Goal: Information Seeking & Learning: Learn about a topic

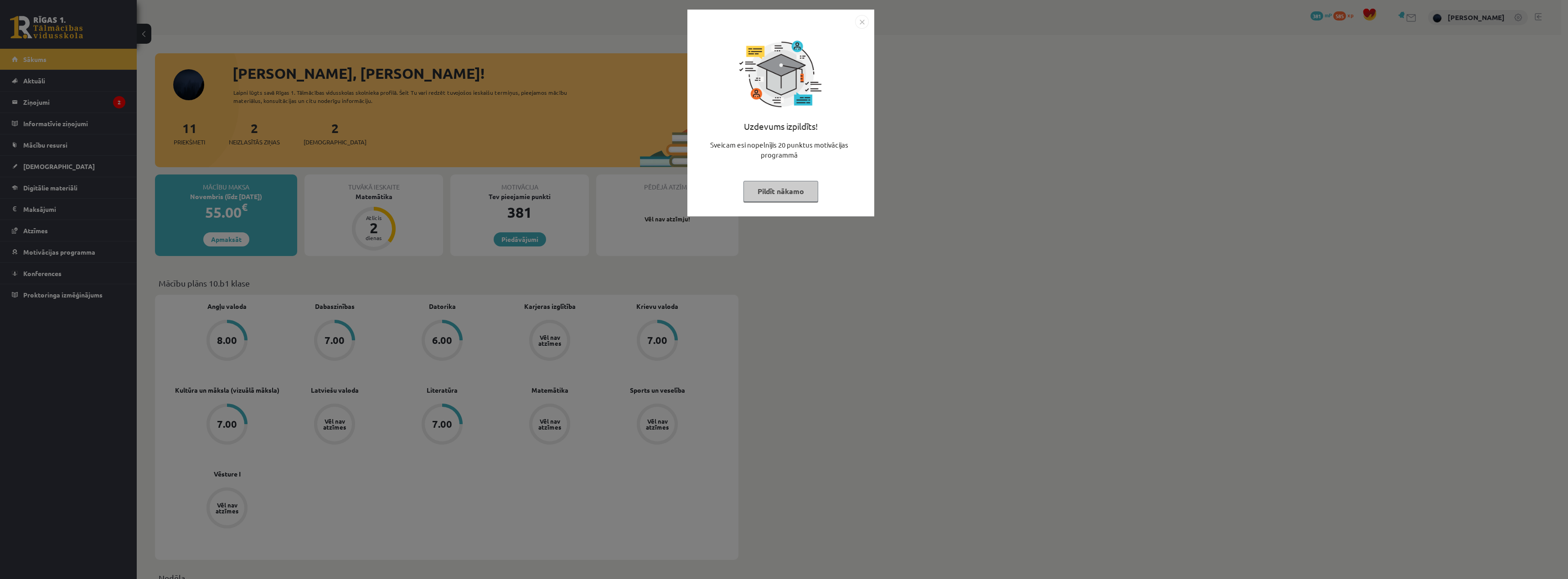
drag, startPoint x: 782, startPoint y: 188, endPoint x: 772, endPoint y: 187, distance: 10.0
click at [782, 188] on button "Pildīt nākamo" at bounding box center [780, 191] width 75 height 21
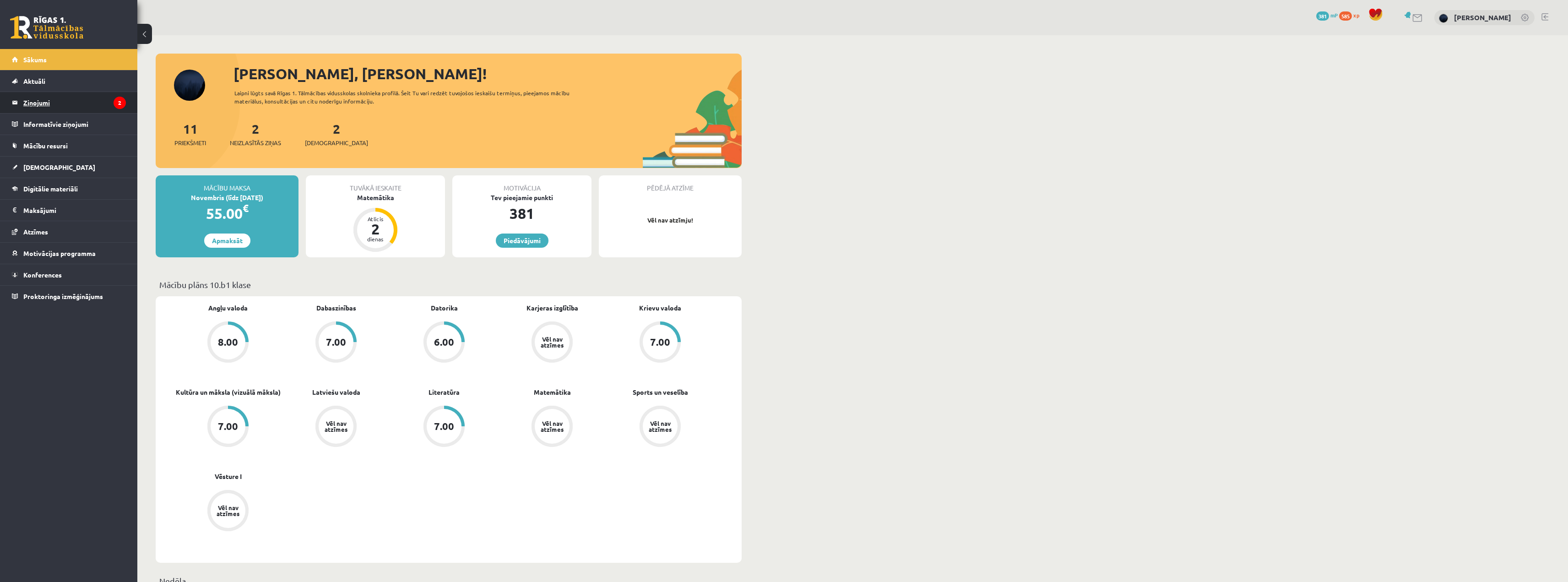
click at [31, 100] on legend "Ziņojumi 2" at bounding box center [75, 103] width 103 height 21
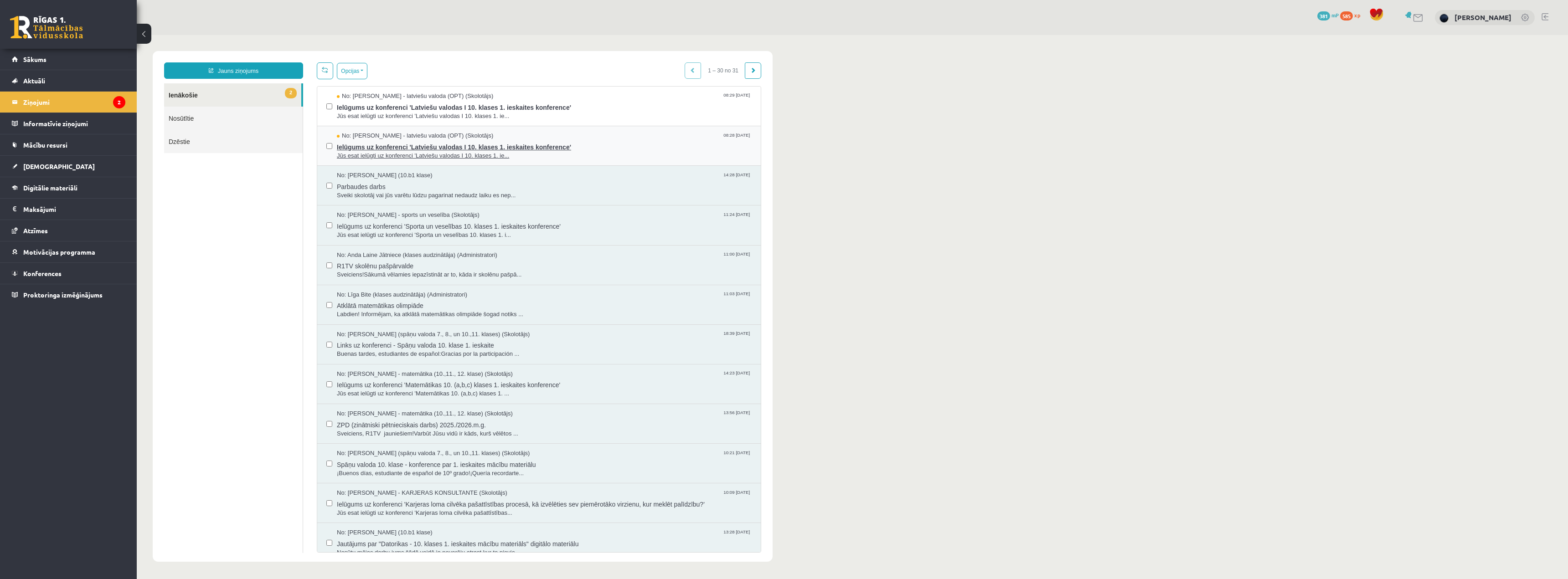
click at [391, 150] on span "Ielūgums uz konferenci 'Latviešu valodas I 10. klases 1. ieskaites konference'" at bounding box center [544, 146] width 415 height 12
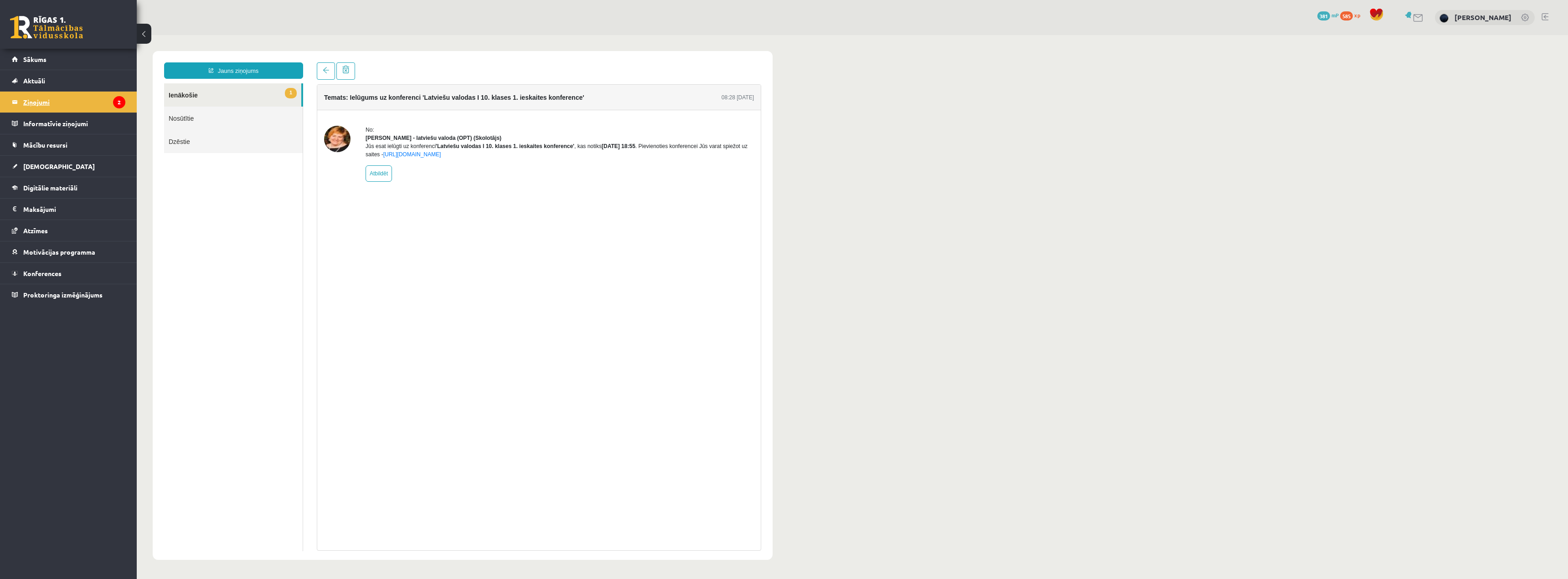
click at [74, 95] on legend "Ziņojumi 2" at bounding box center [74, 102] width 102 height 21
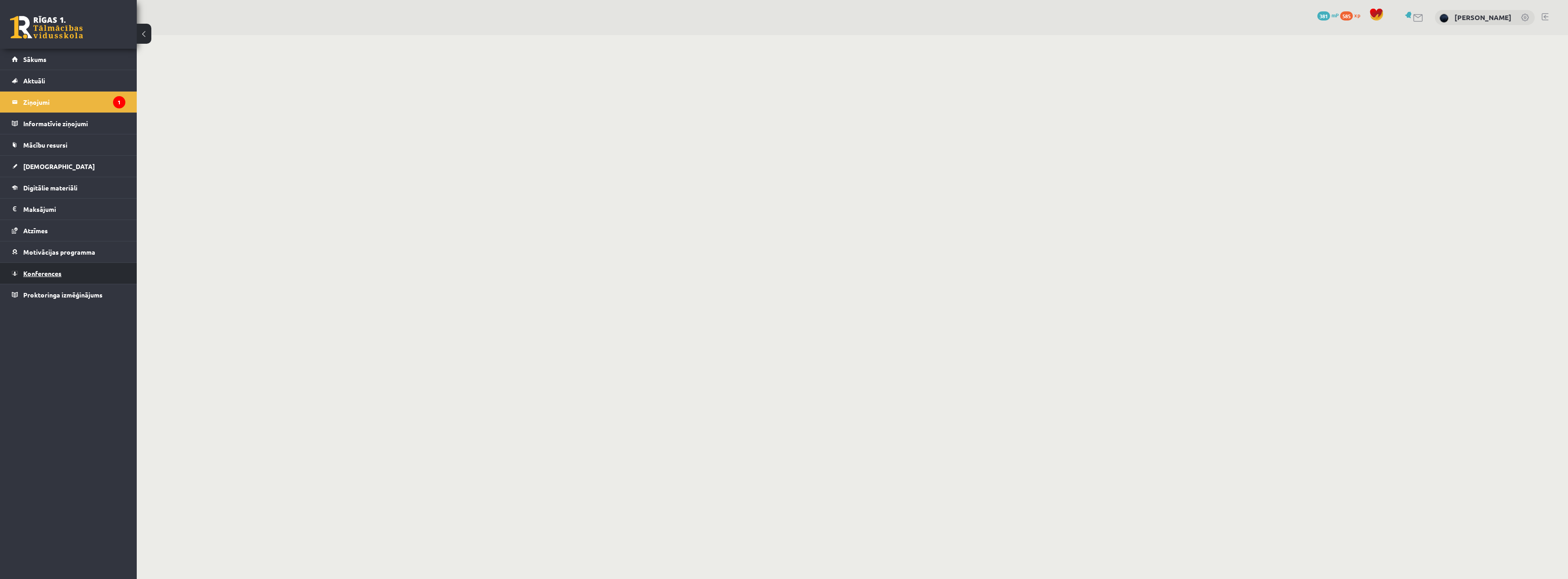
click at [41, 268] on link "Konferences" at bounding box center [68, 273] width 113 height 21
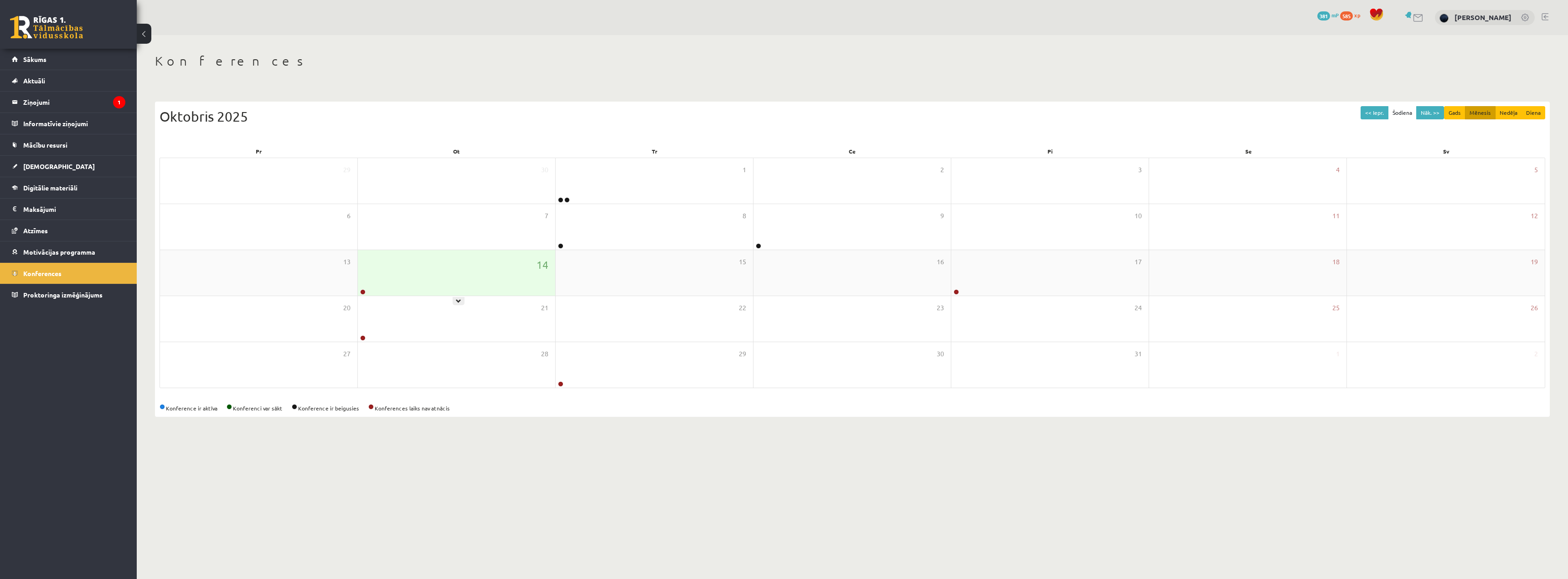
click at [447, 285] on div "14" at bounding box center [457, 272] width 197 height 46
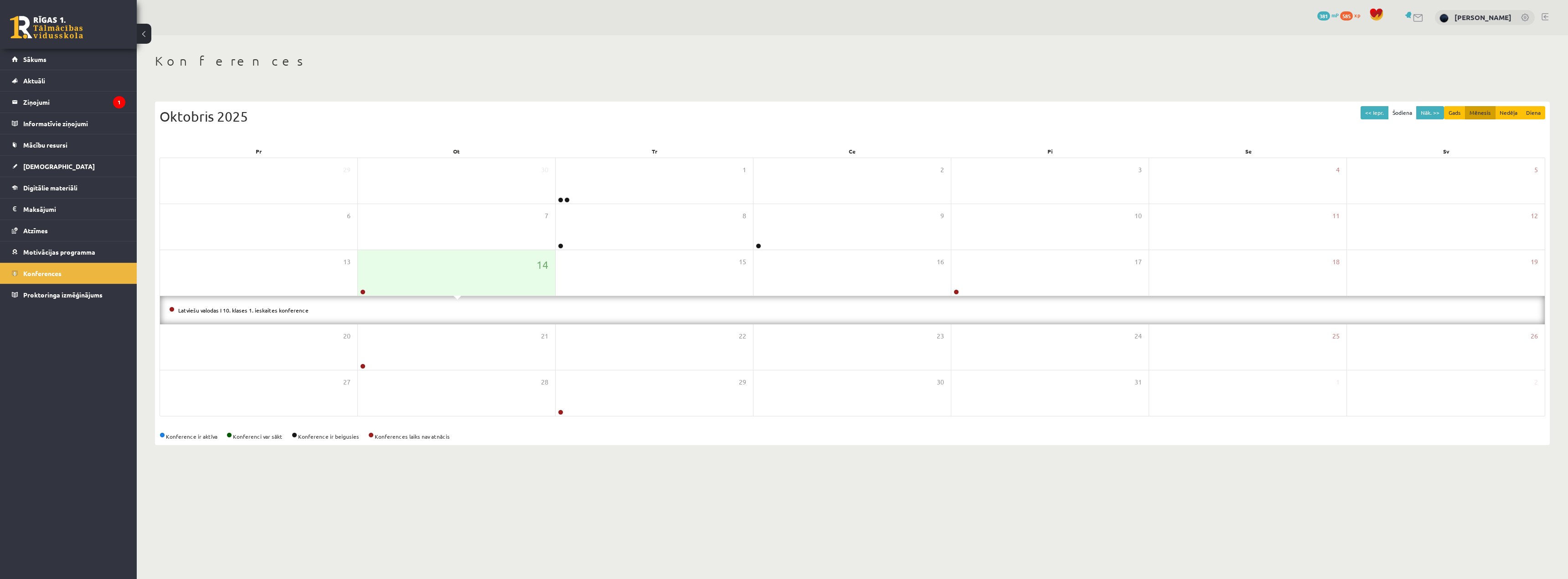
click at [222, 303] on div "Latviešu valodas I 10. klases 1. ieskaites konference" at bounding box center [852, 310] width 1385 height 28
click at [226, 309] on link "Latviešu valodas I 10. klases 1. ieskaites konference" at bounding box center [243, 310] width 130 height 7
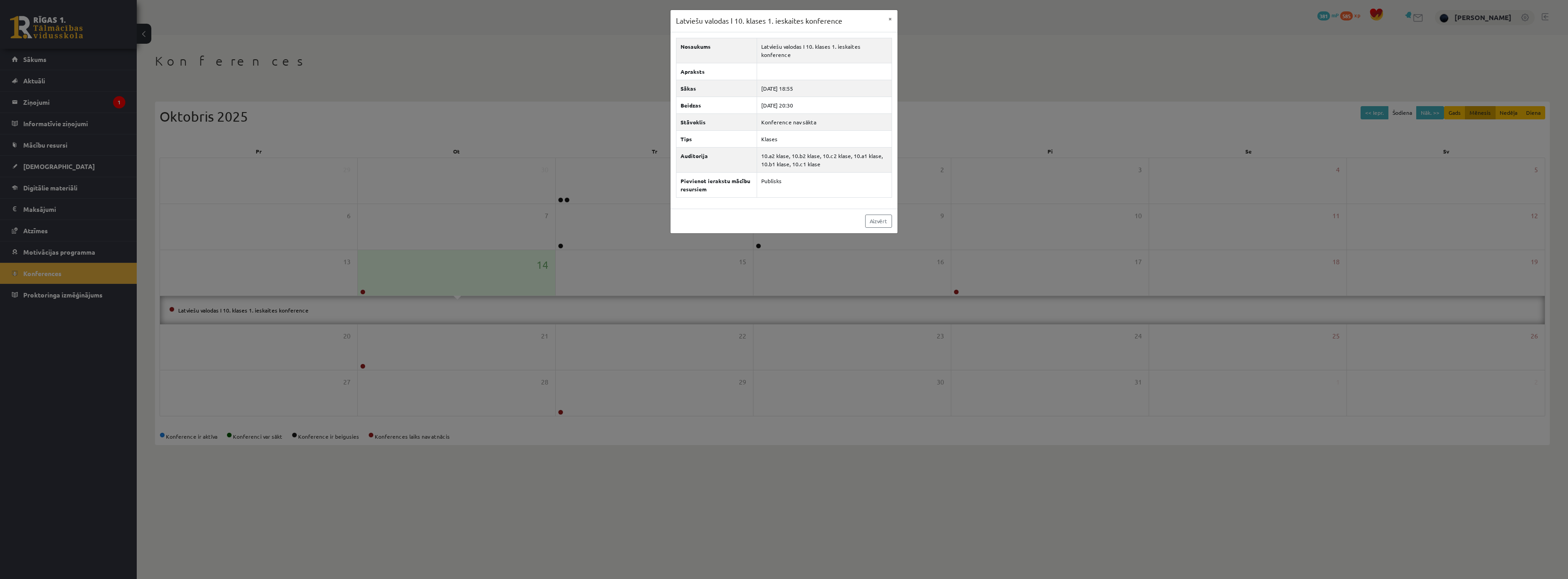
click at [220, 308] on div "Latviešu valodas I 10. klases 1. ieskaites konference × Nosaukums Latviešu valo…" at bounding box center [784, 290] width 1568 height 579
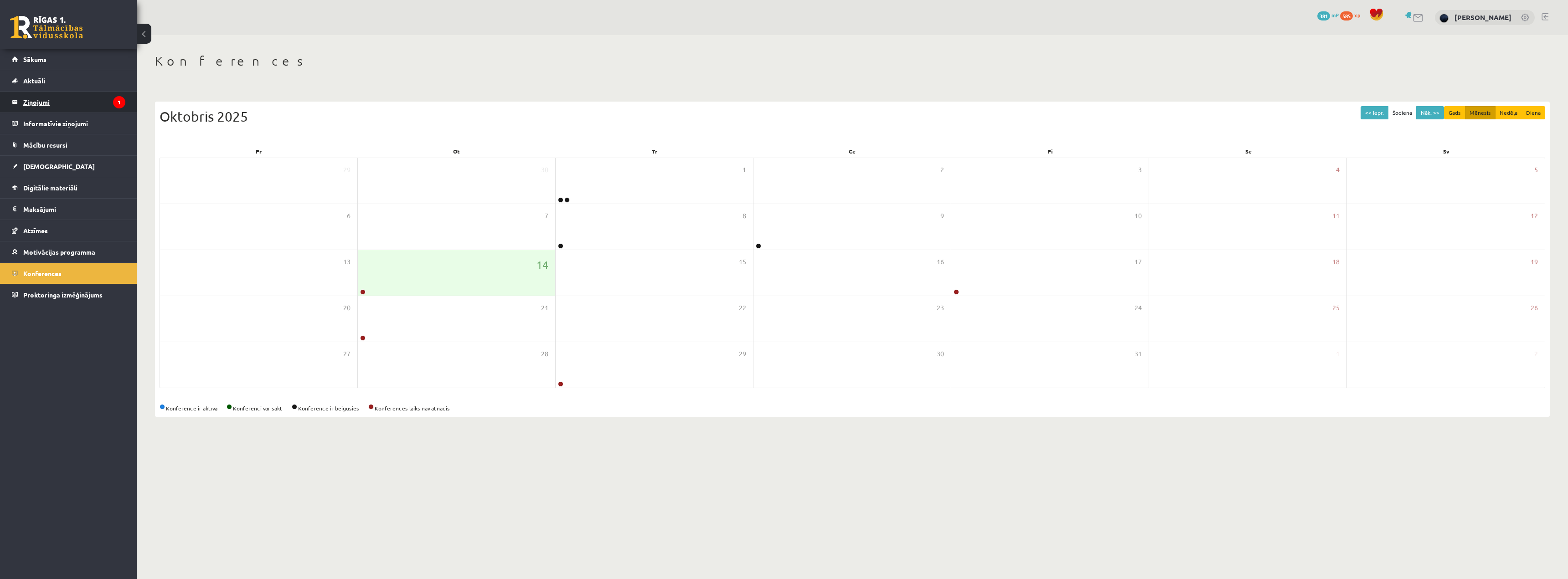
click at [54, 103] on legend "Ziņojumi 1" at bounding box center [74, 102] width 102 height 21
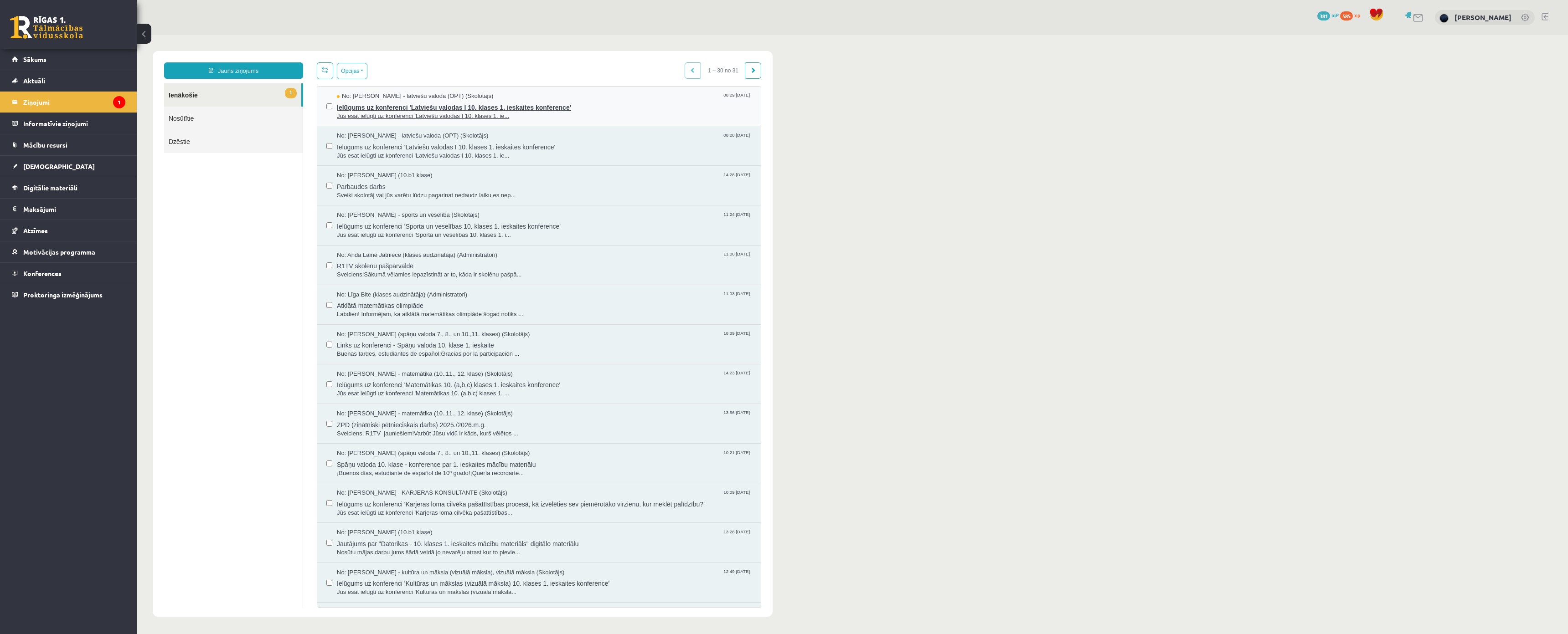
click at [425, 103] on span "Ielūgums uz konferenci 'Latviešu valodas I 10. klases 1. ieskaites konference'" at bounding box center [544, 106] width 415 height 12
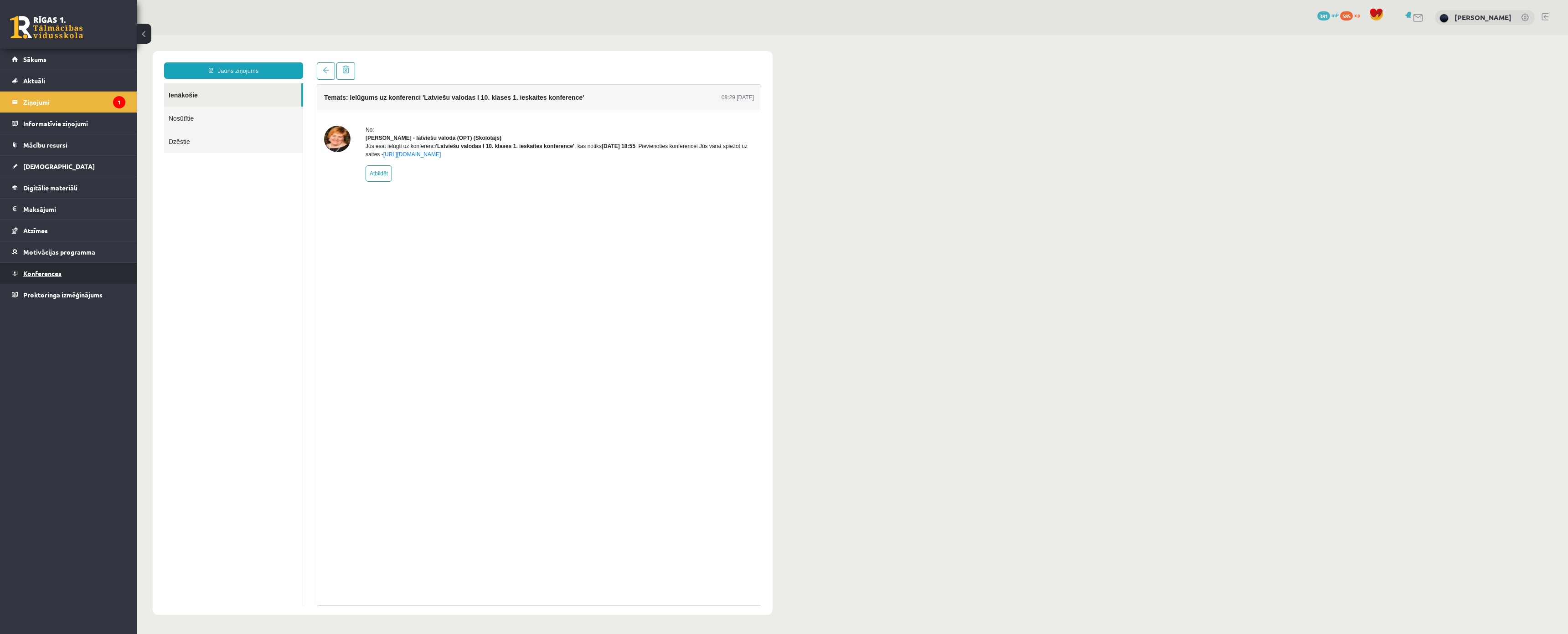
click at [48, 264] on link "Konferences" at bounding box center [68, 273] width 113 height 21
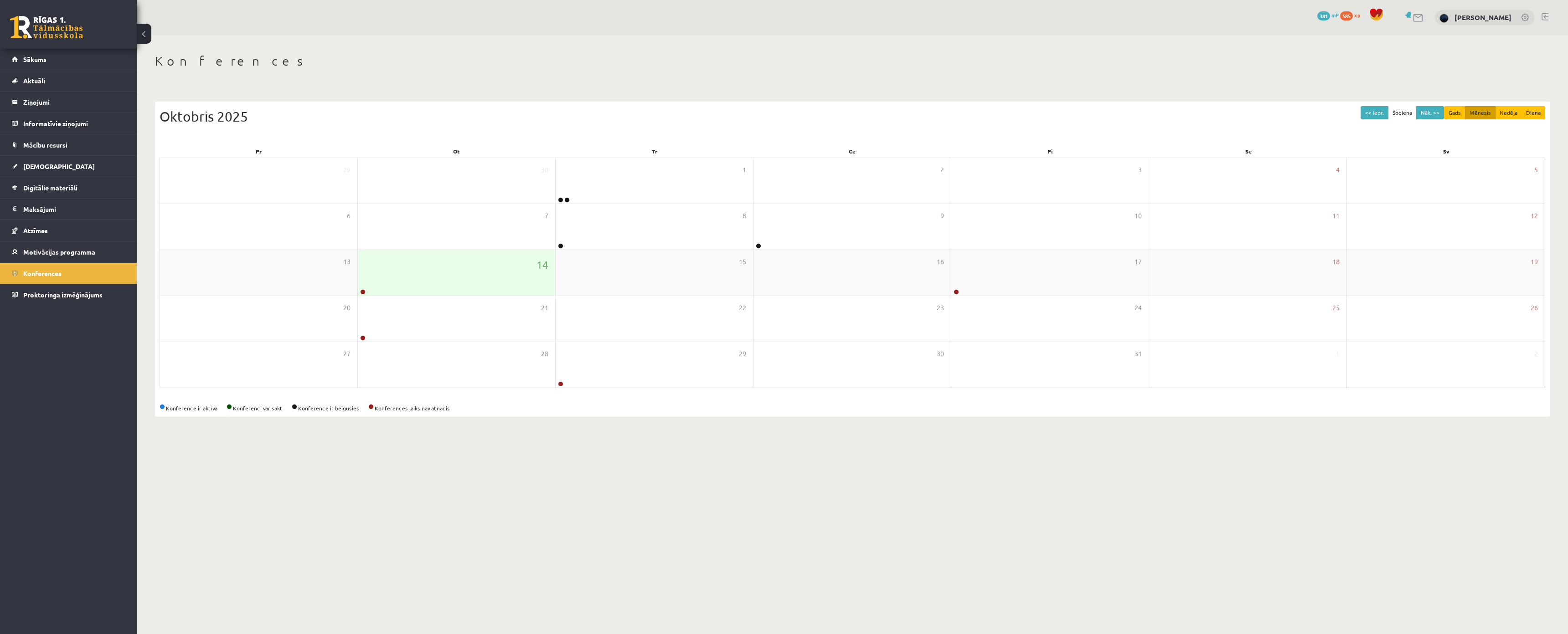
click at [385, 275] on div "14" at bounding box center [457, 273] width 197 height 46
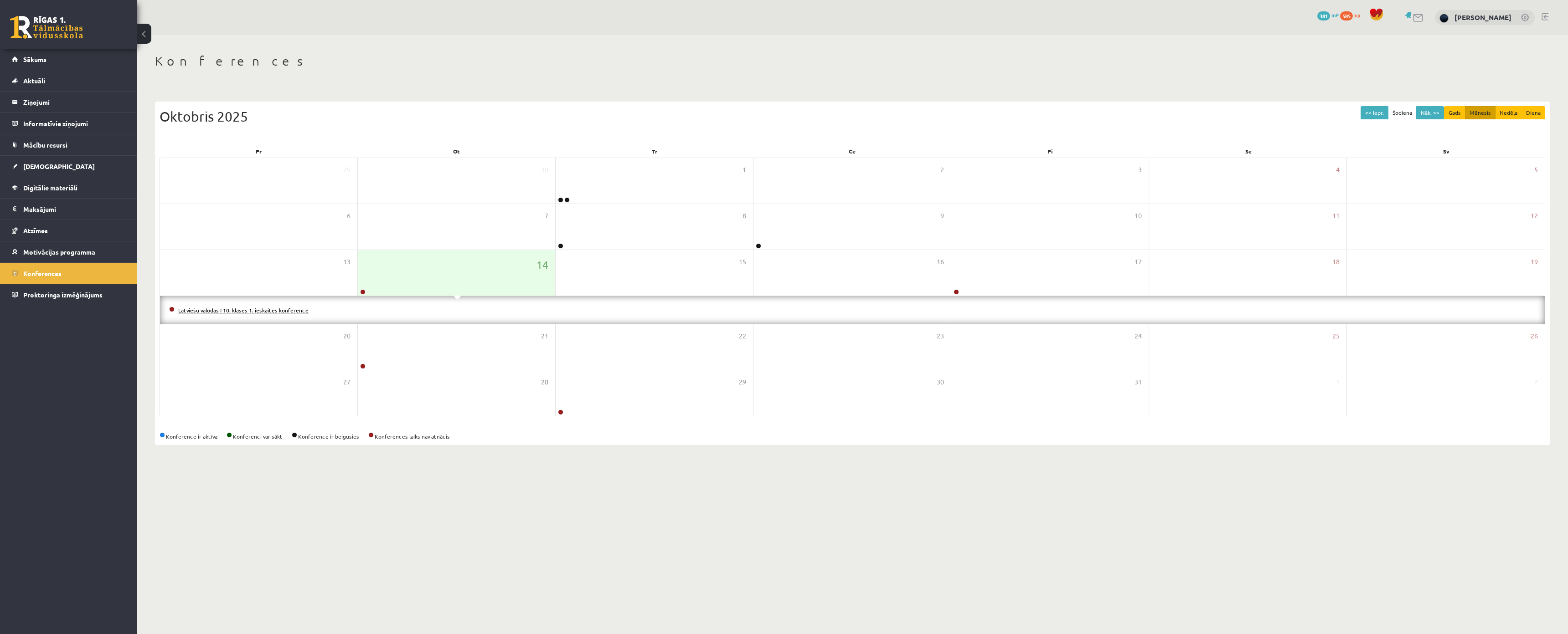
click at [212, 311] on link "Latviešu valodas I 10. klases 1. ieskaites konference" at bounding box center [243, 310] width 130 height 7
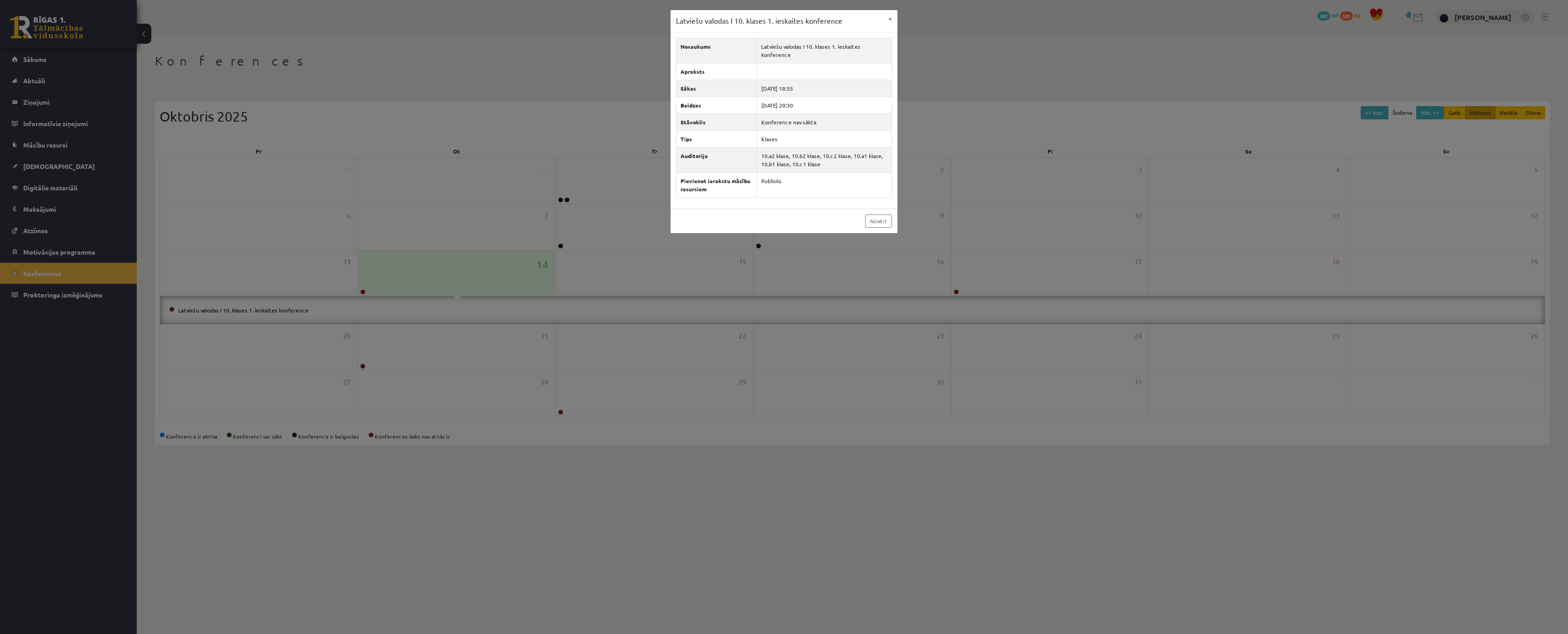
click at [236, 284] on div "Latviešu valodas I 10. klases 1. ieskaites konference × Nosaukums Latviešu valo…" at bounding box center [784, 317] width 1568 height 634
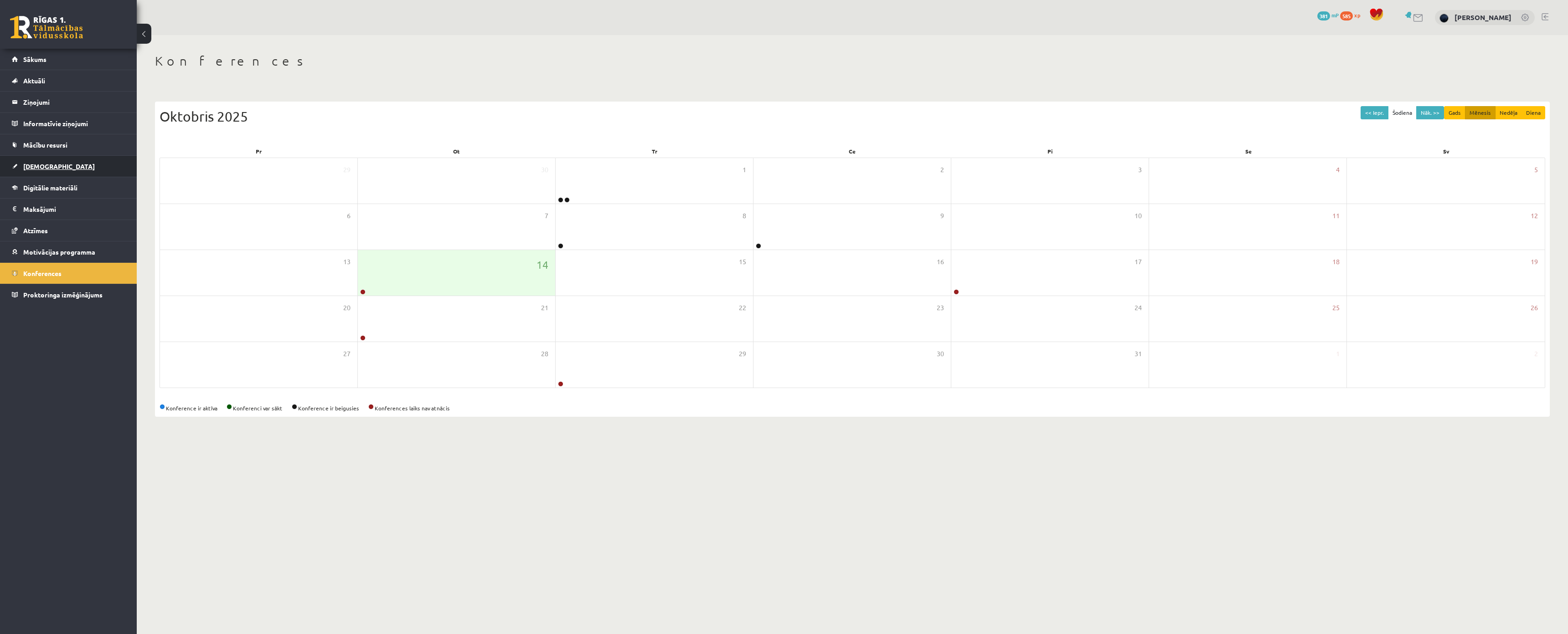
click at [41, 166] on span "[DEMOGRAPHIC_DATA]" at bounding box center [59, 166] width 72 height 8
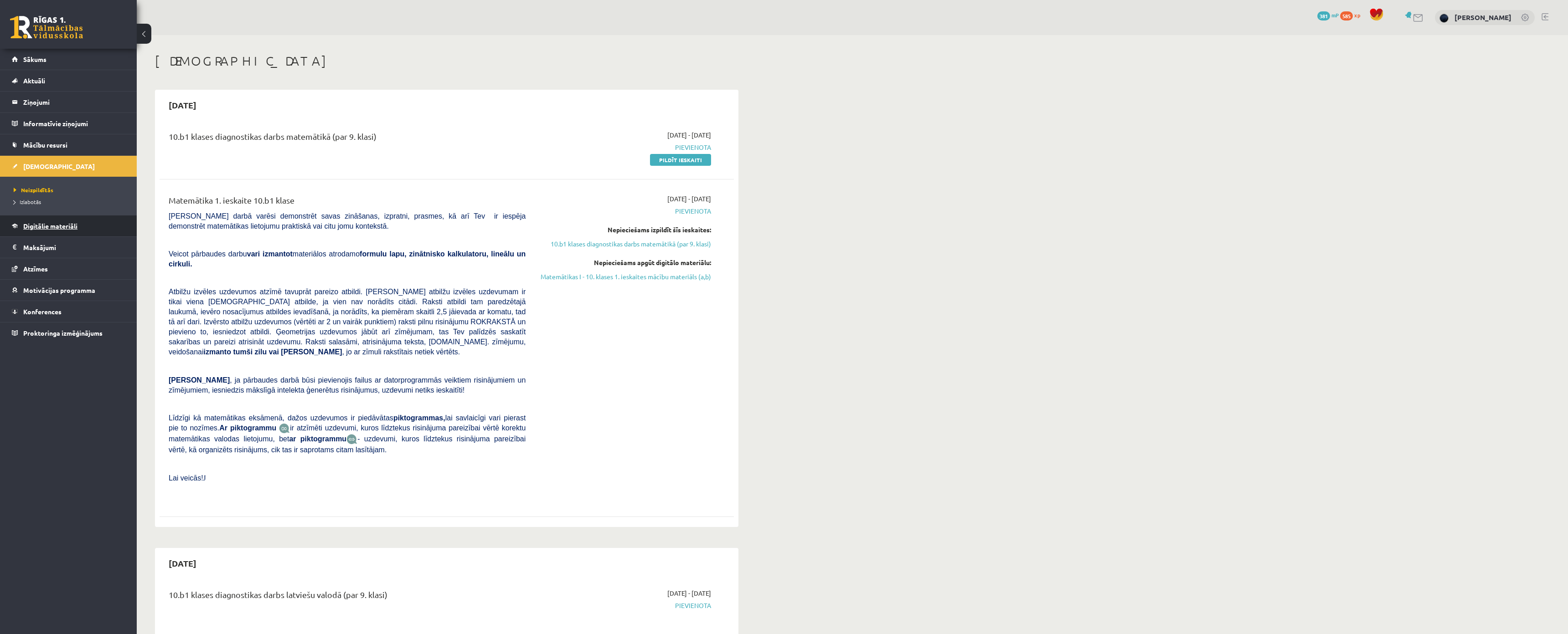
click at [51, 232] on link "Digitālie materiāli" at bounding box center [68, 226] width 113 height 21
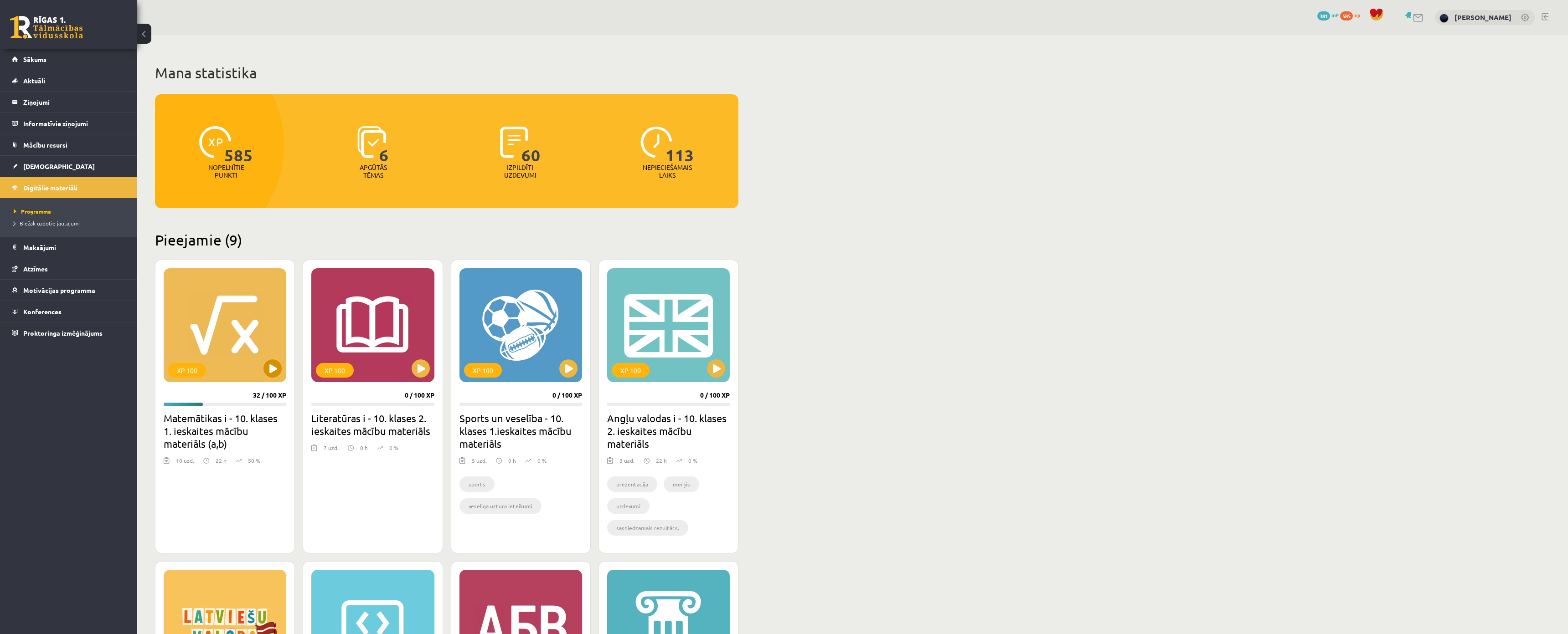
click at [264, 373] on div "XP 100" at bounding box center [225, 325] width 122 height 114
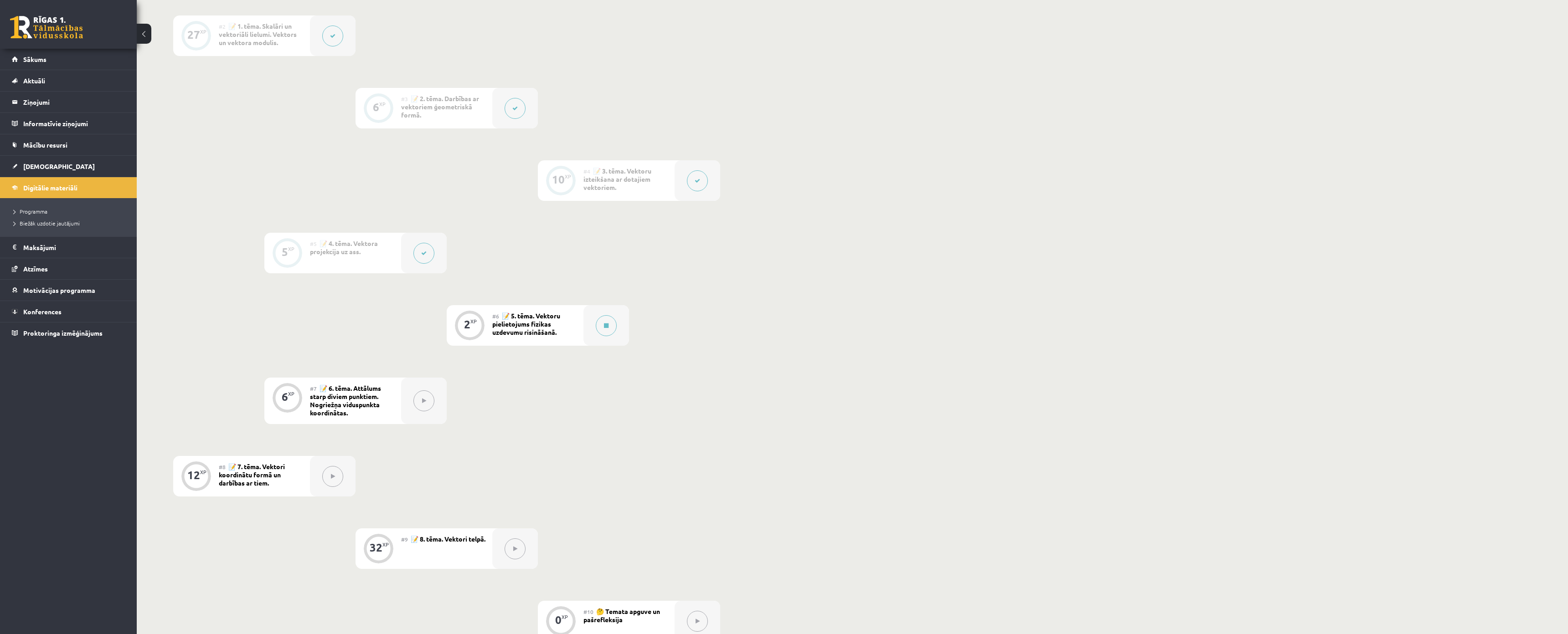
scroll to position [319, 0]
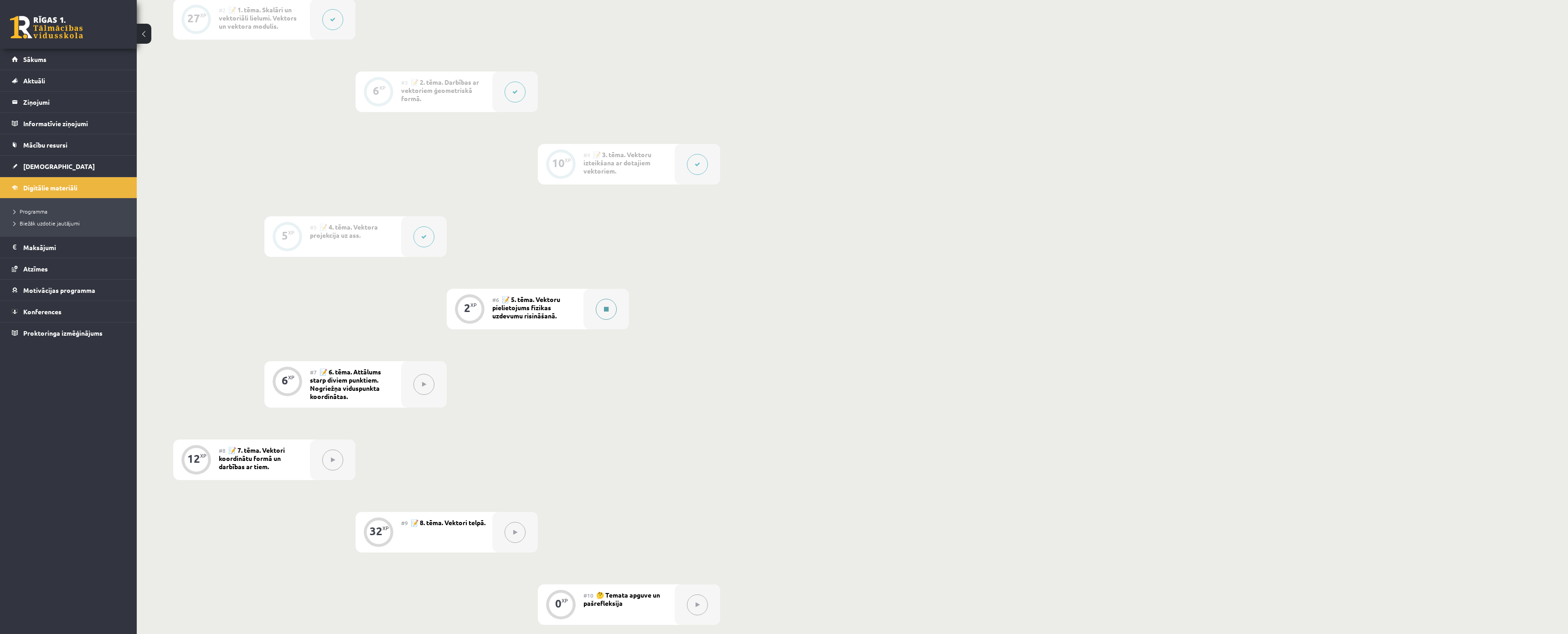
click at [599, 317] on button at bounding box center [606, 309] width 21 height 21
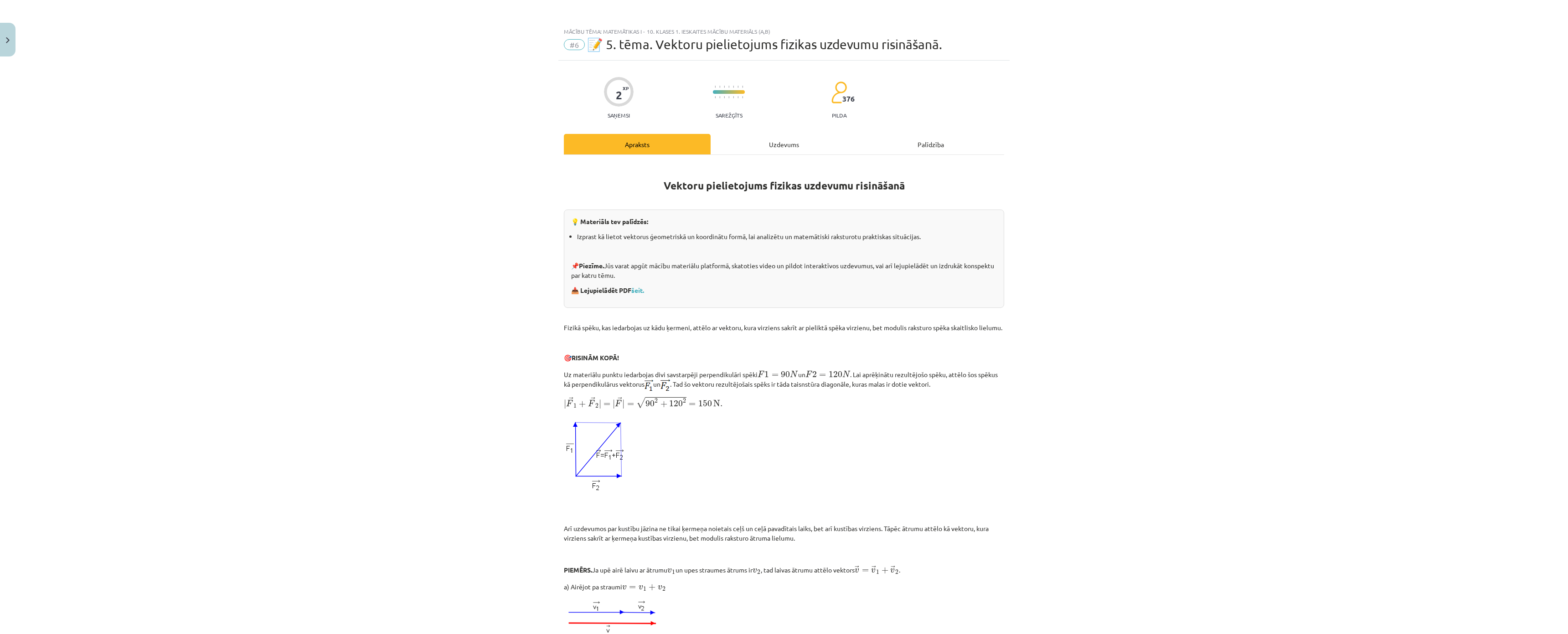
click at [755, 142] on div "Uzdevums" at bounding box center [783, 144] width 147 height 21
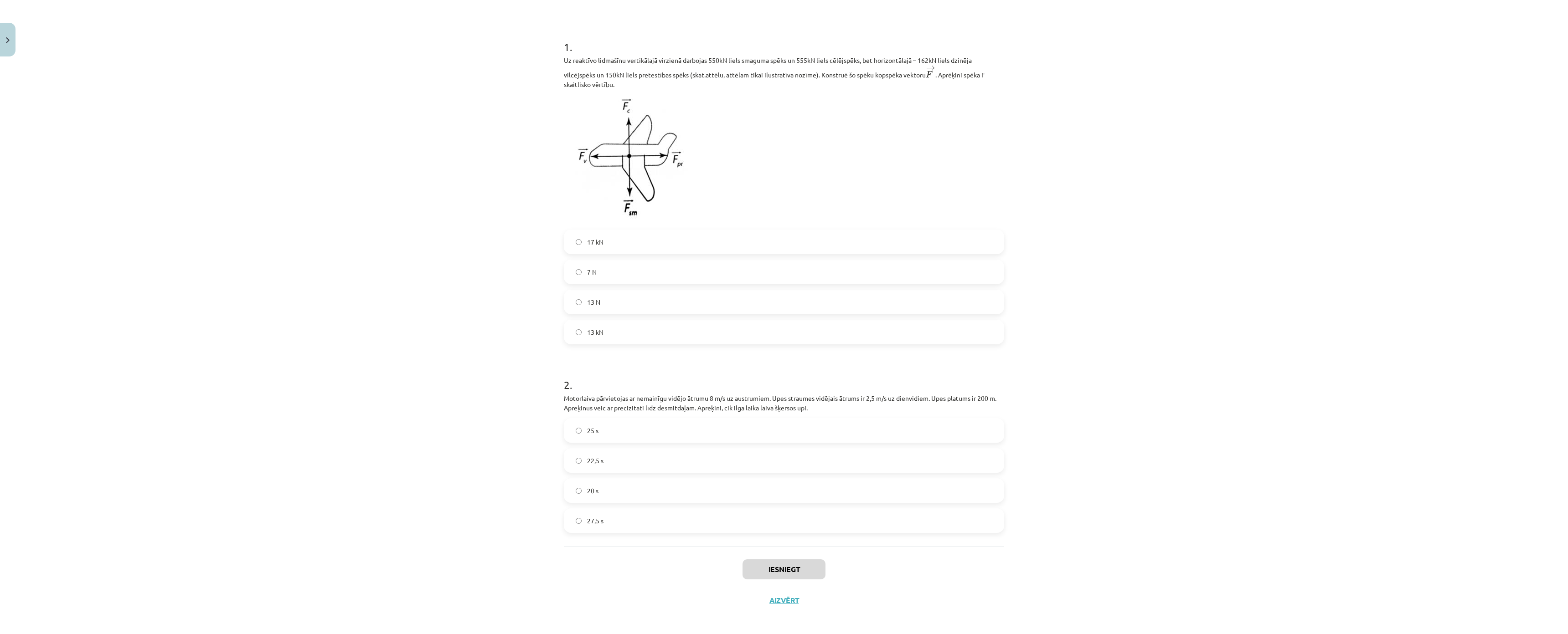
scroll to position [172, 0]
click at [617, 286] on label "13 N" at bounding box center [784, 297] width 438 height 23
click at [592, 414] on label "25 s" at bounding box center [784, 425] width 438 height 23
click at [778, 555] on button "Iesniegt" at bounding box center [784, 565] width 83 height 20
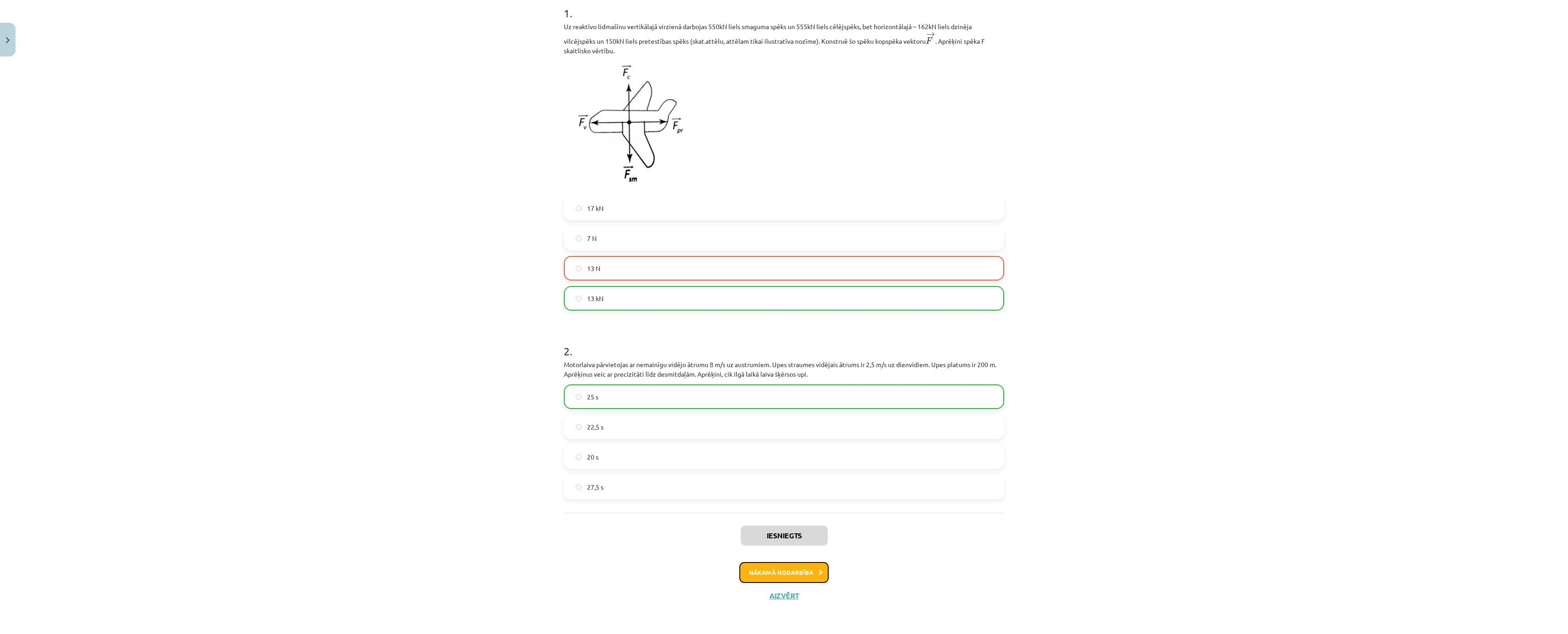
click at [763, 562] on button "Nākamā nodarbība" at bounding box center [784, 573] width 89 height 21
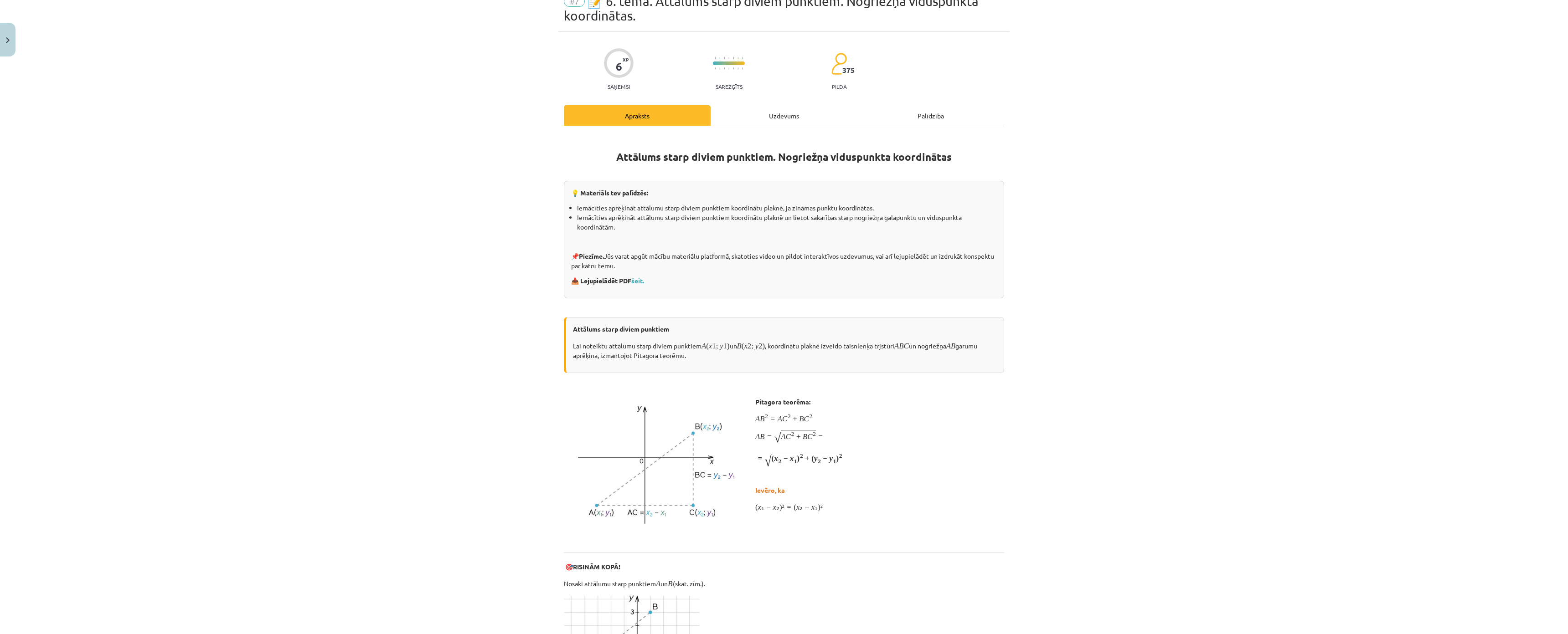
scroll to position [23, 0]
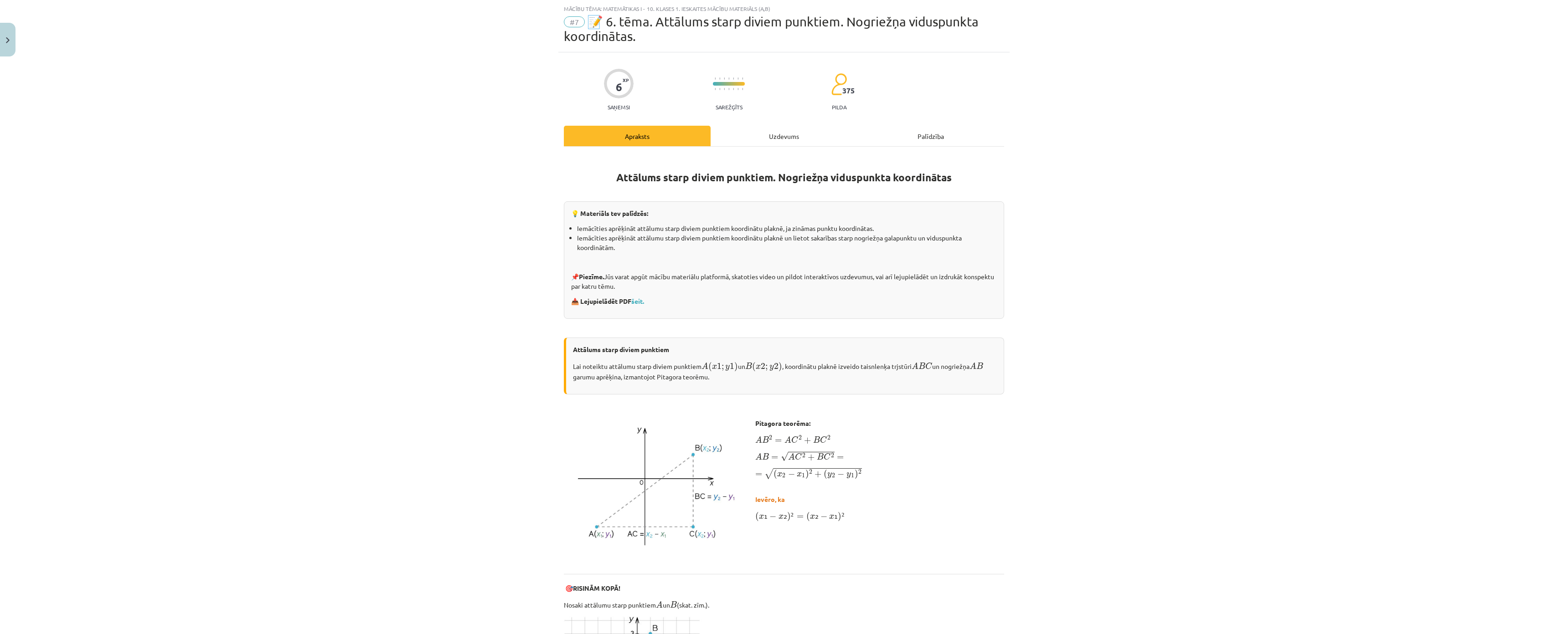
click at [757, 134] on div "Uzdevums" at bounding box center [783, 136] width 147 height 21
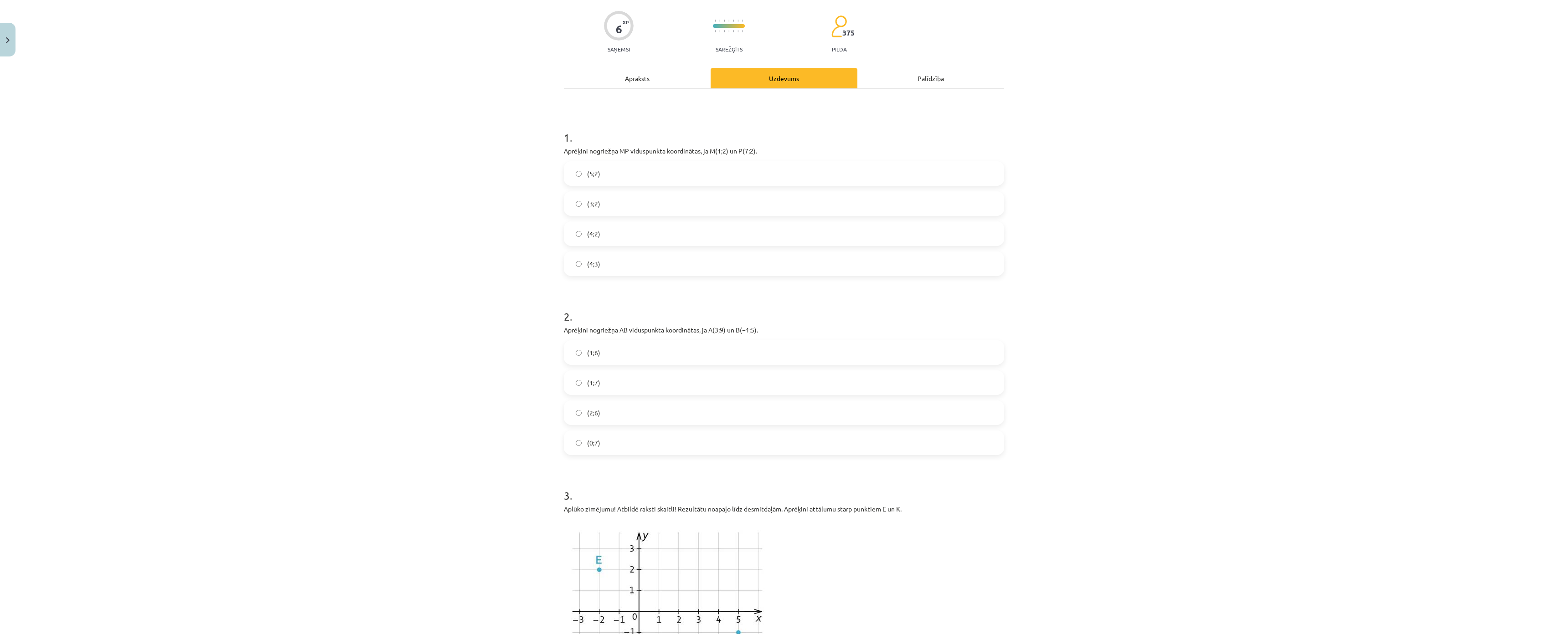
scroll to position [0, 0]
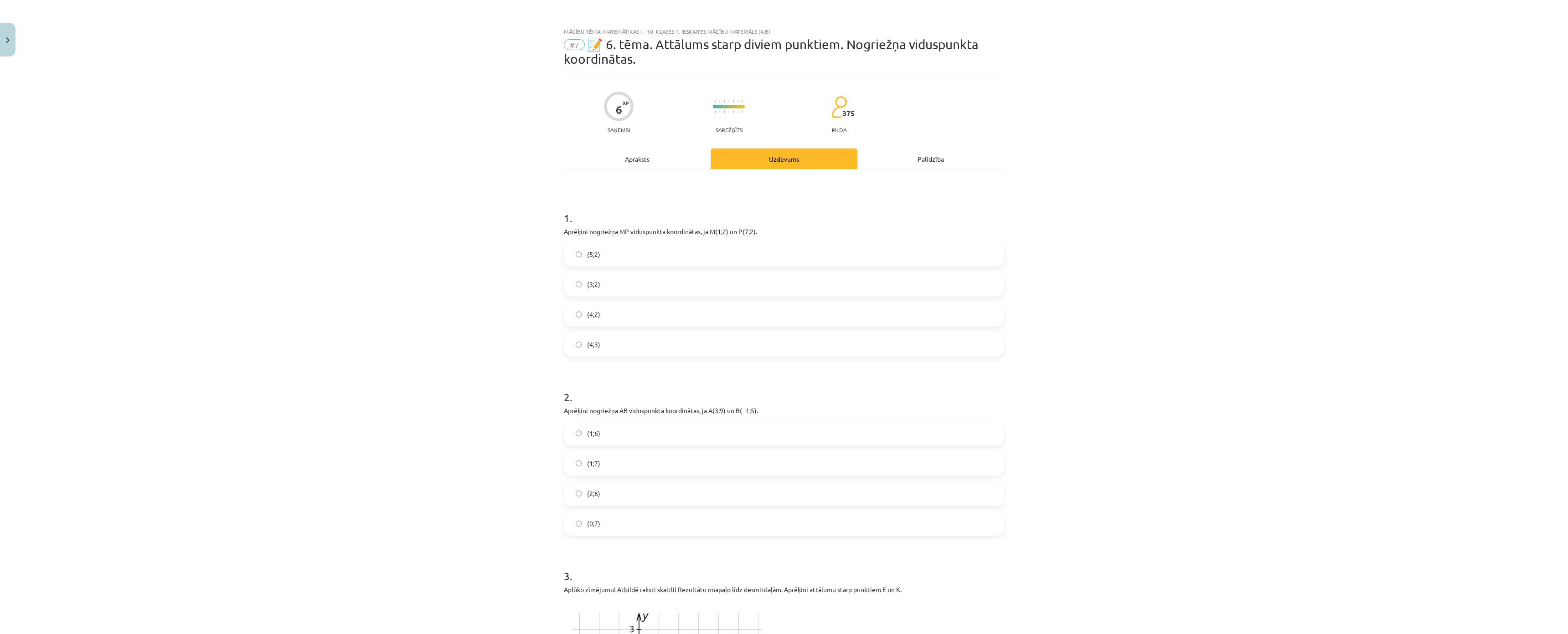
click at [547, 226] on div "Mācību tēma: Matemātikas i - 10. klases 1. ieskaites mācību materiāls (a,b) #7 …" at bounding box center [784, 317] width 1568 height 634
click at [549, 213] on div "Mācību tēma: Matemātikas i - 10. klases 1. ieskaites mācību materiāls (a,b) #7 …" at bounding box center [784, 317] width 1568 height 634
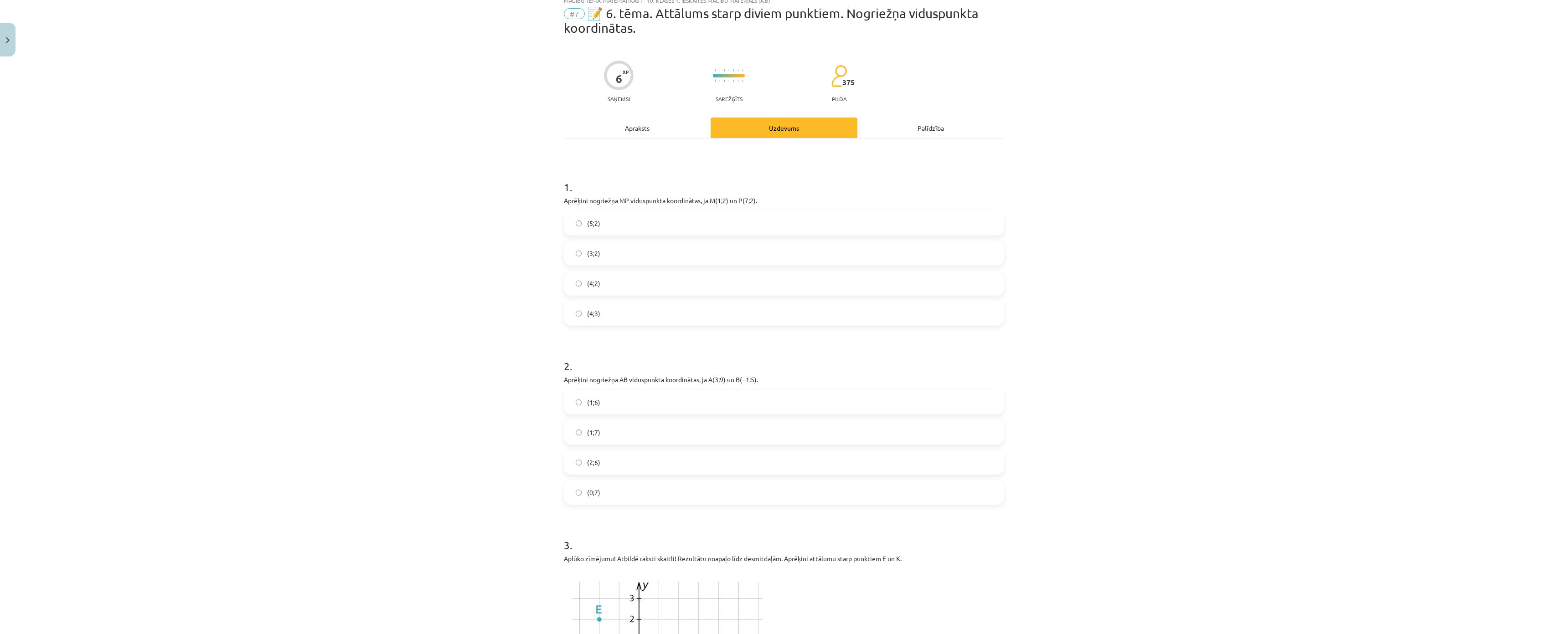
scroll to position [30, 0]
drag, startPoint x: 553, startPoint y: 184, endPoint x: 786, endPoint y: 490, distance: 384.6
click at [786, 490] on div "Mācību tēma: Matemātikas i - 10. klases 1. ieskaites mācību materiāls (a,b) #7 …" at bounding box center [784, 317] width 1568 height 634
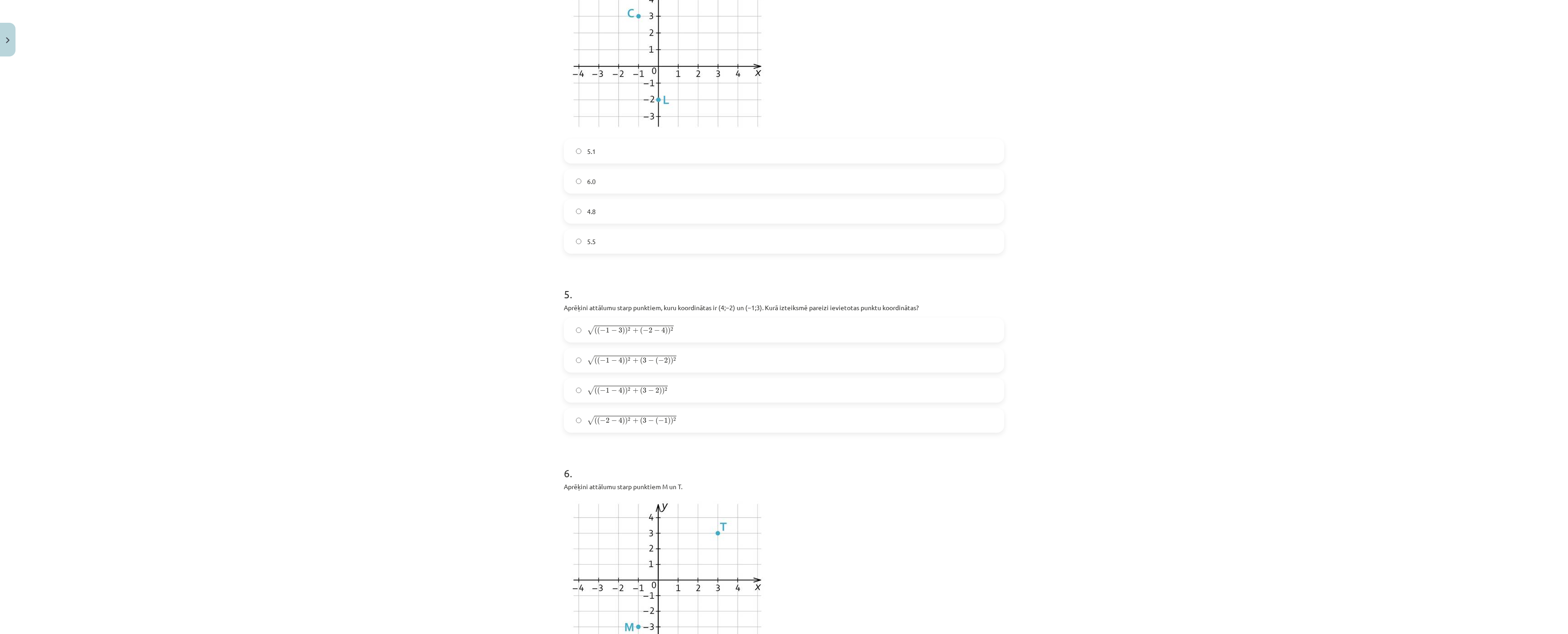
scroll to position [961, 0]
drag, startPoint x: 2010, startPoint y: 1, endPoint x: 1799, endPoint y: 206, distance: 294.2
click at [1561, 207] on div "Mācību tēma: Matemātikas i - 10. klases 1. ieskaites mācību materiāls (a,b) #7 …" at bounding box center [784, 317] width 1568 height 634
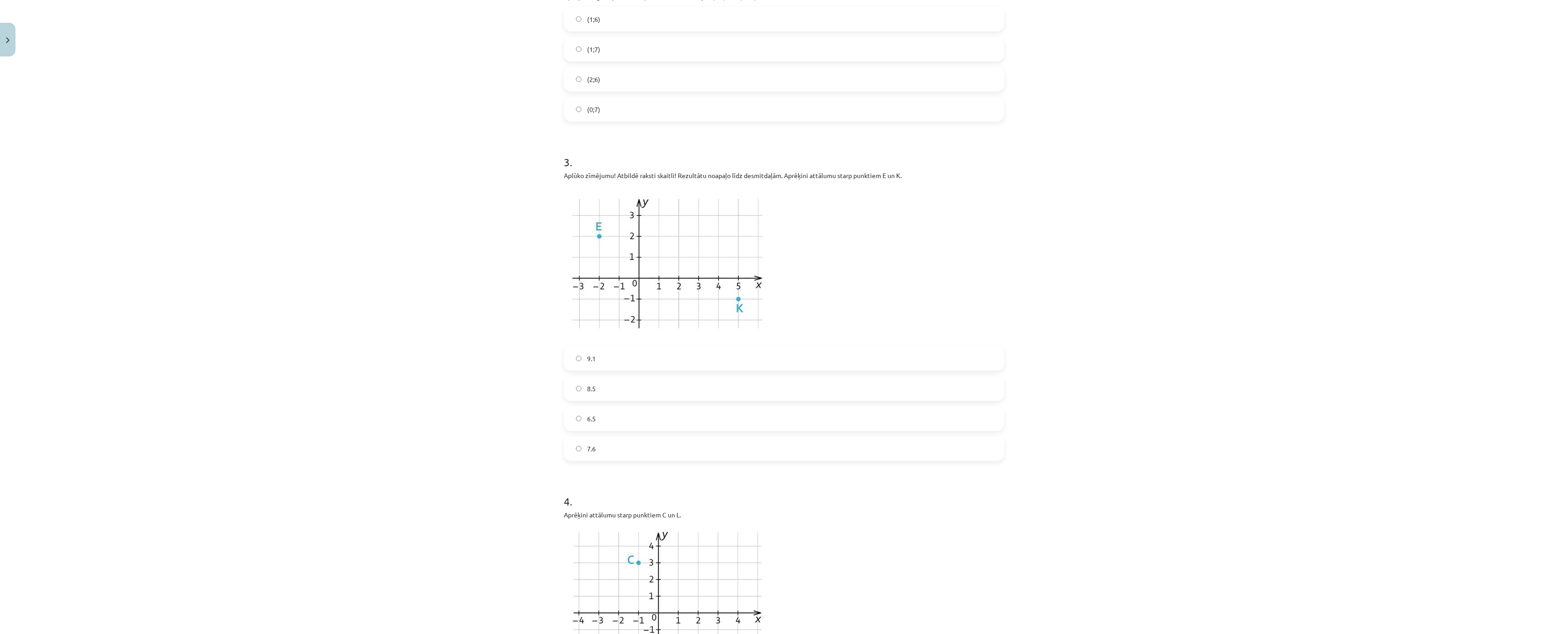
scroll to position [0, 0]
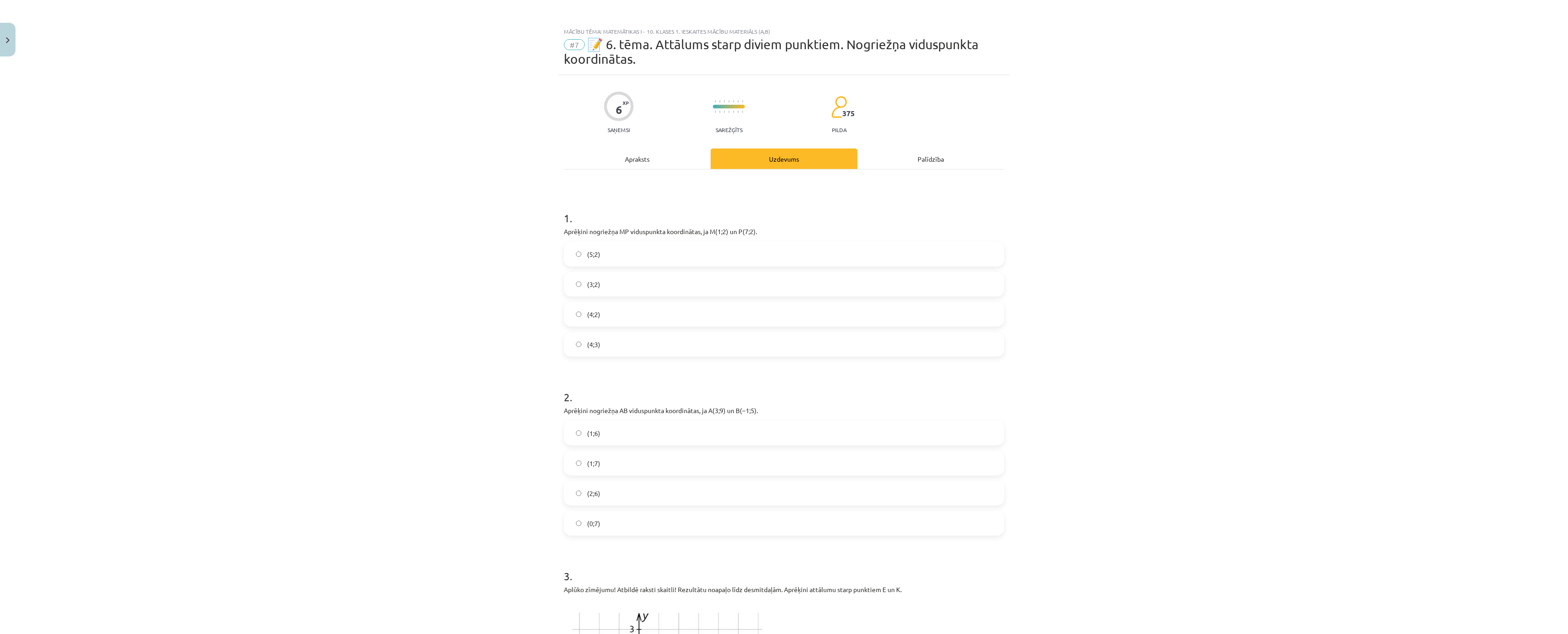
click at [1000, 317] on label "(4;2)" at bounding box center [784, 314] width 438 height 23
click at [981, 473] on label "(1;7)" at bounding box center [784, 463] width 438 height 23
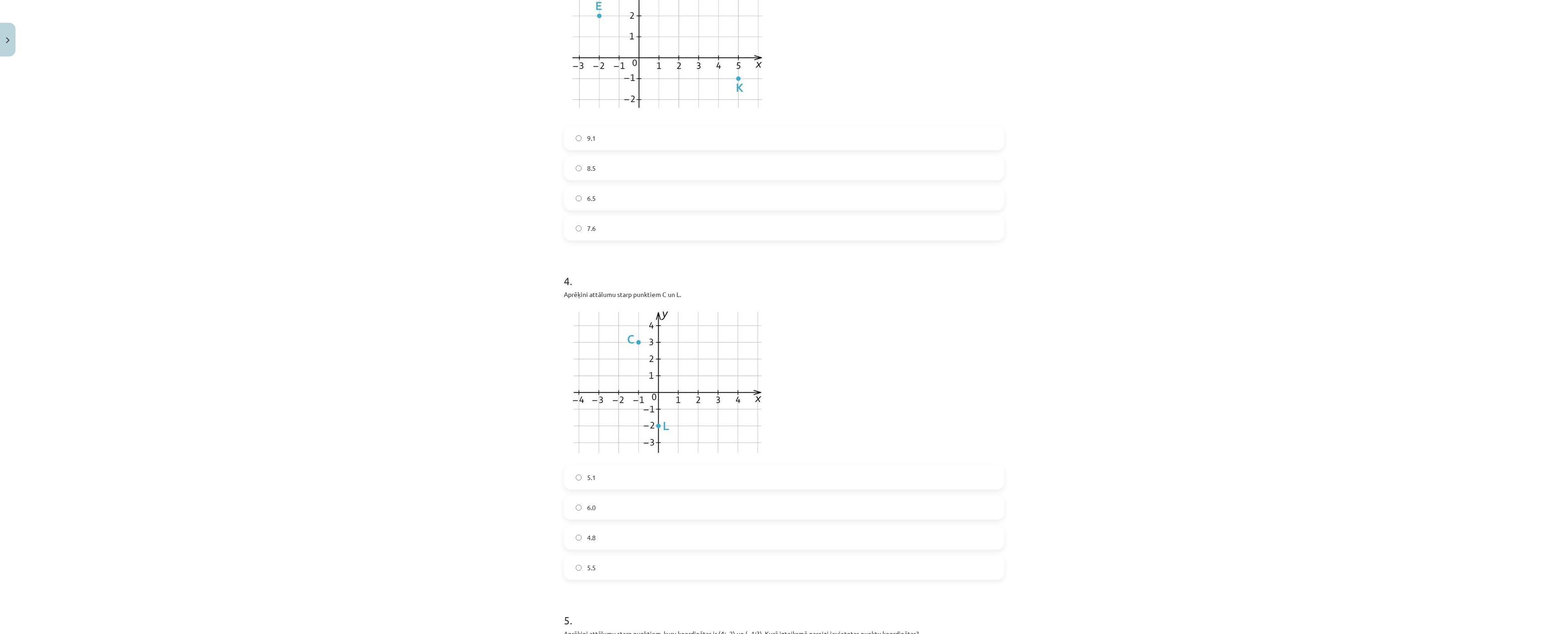
scroll to position [638, 0]
click at [621, 134] on label "9.1" at bounding box center [784, 134] width 438 height 23
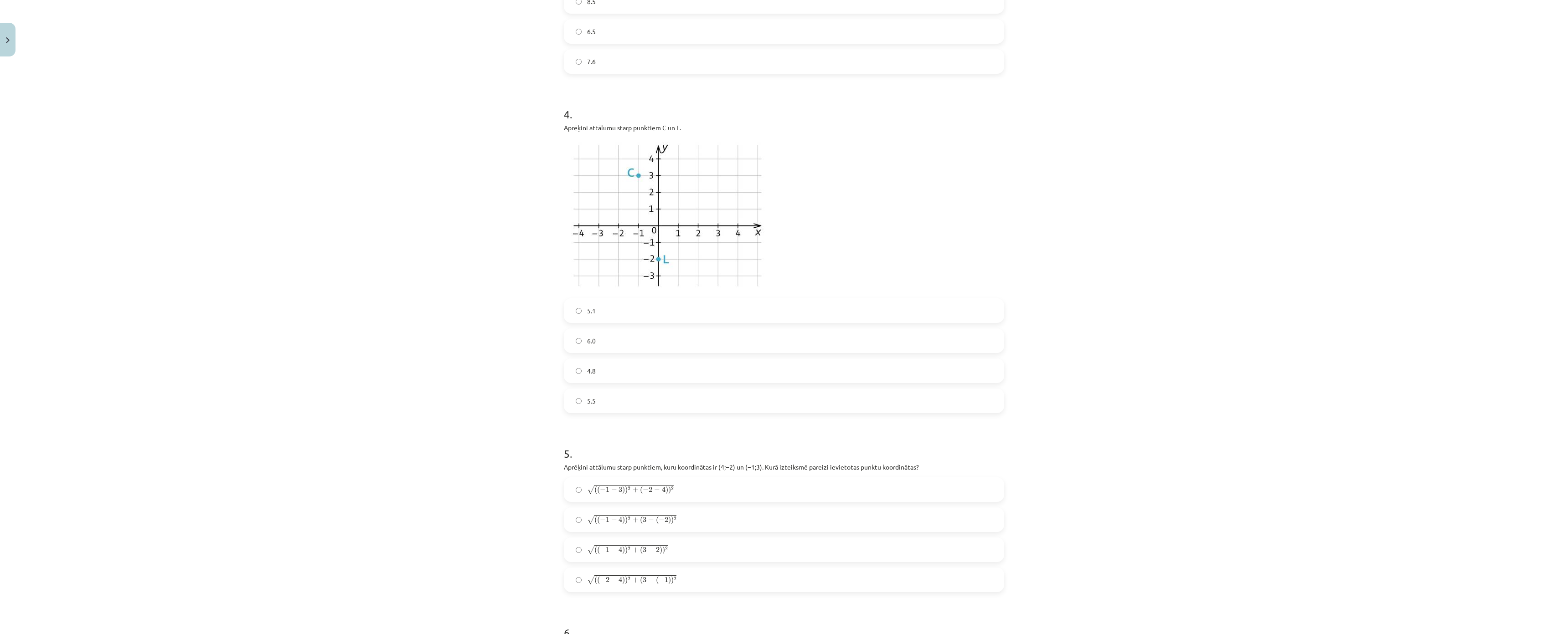
scroll to position [911, 0]
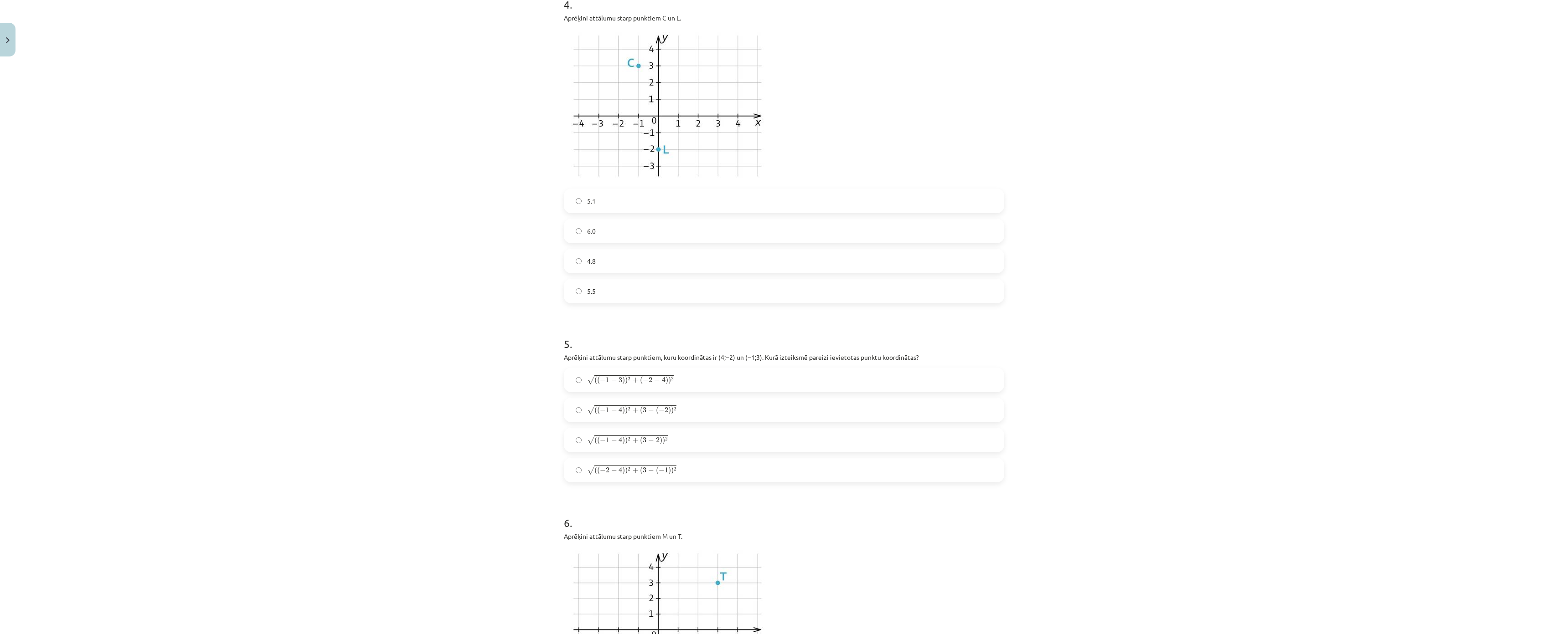
click at [594, 291] on label "5.5" at bounding box center [784, 291] width 438 height 23
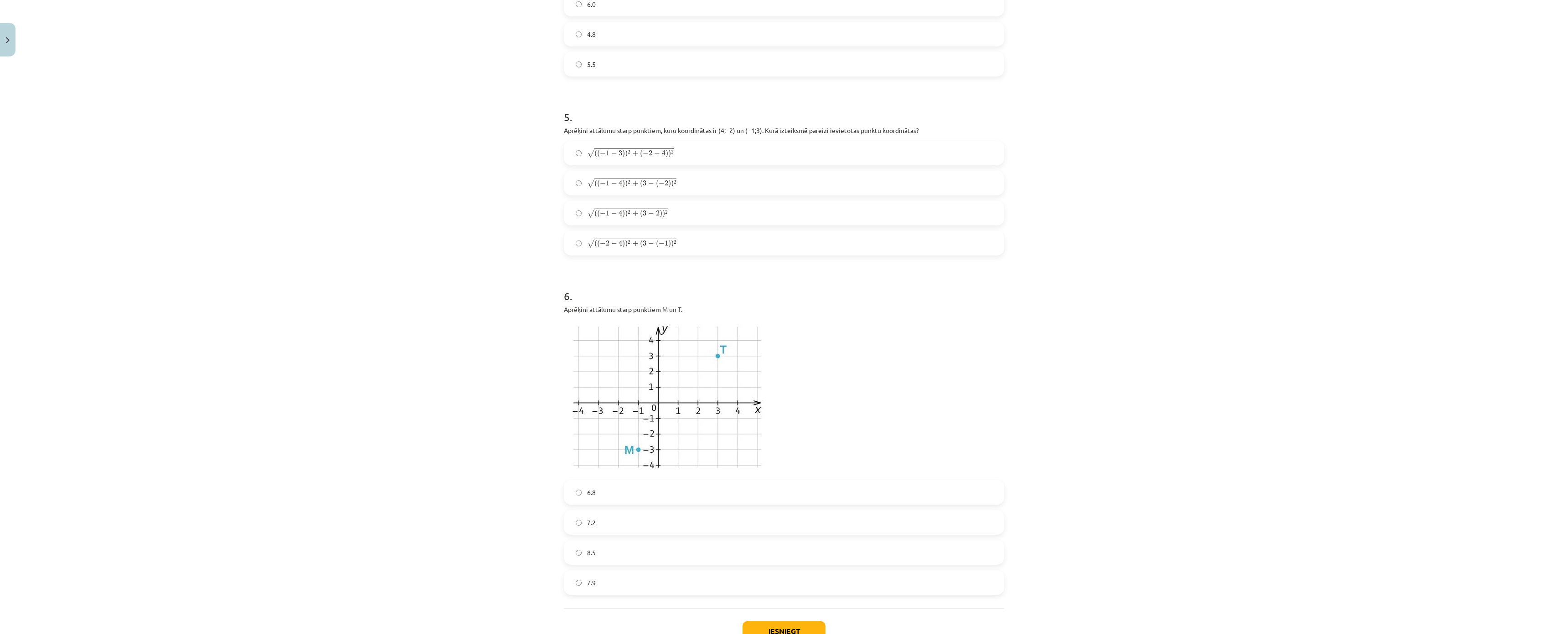
scroll to position [1139, 0]
drag, startPoint x: 653, startPoint y: 217, endPoint x: 449, endPoint y: 186, distance: 206.3
click at [449, 186] on div "Mācību tēma: Matemātikas i - 10. klases 1. ieskaites mācību materiāls (a,b) #7 …" at bounding box center [784, 317] width 1568 height 634
click at [719, 181] on label "√ ( ( − 1 − 4 ) ) 2 + ( 3 − ( − 2 ) ) 2 ( ( − 1 − 4 ) ) 2 + ( 3 − ( − 2 ) ) 2" at bounding box center [784, 182] width 438 height 23
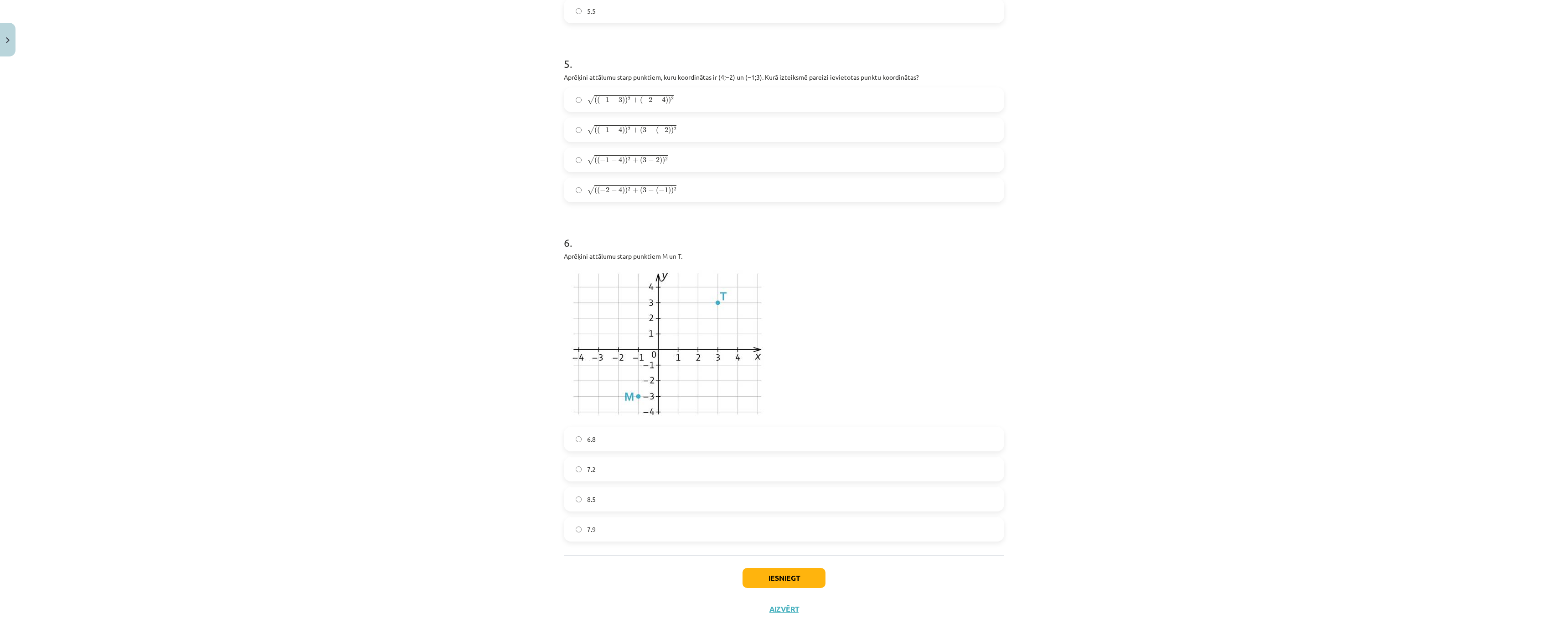
scroll to position [1260, 0]
click at [600, 505] on label "7.9" at bounding box center [784, 516] width 438 height 23
click at [799, 542] on div "Iesniegt Aizvērt" at bounding box center [783, 574] width 440 height 64
click at [789, 555] on button "Iesniegt" at bounding box center [784, 565] width 83 height 20
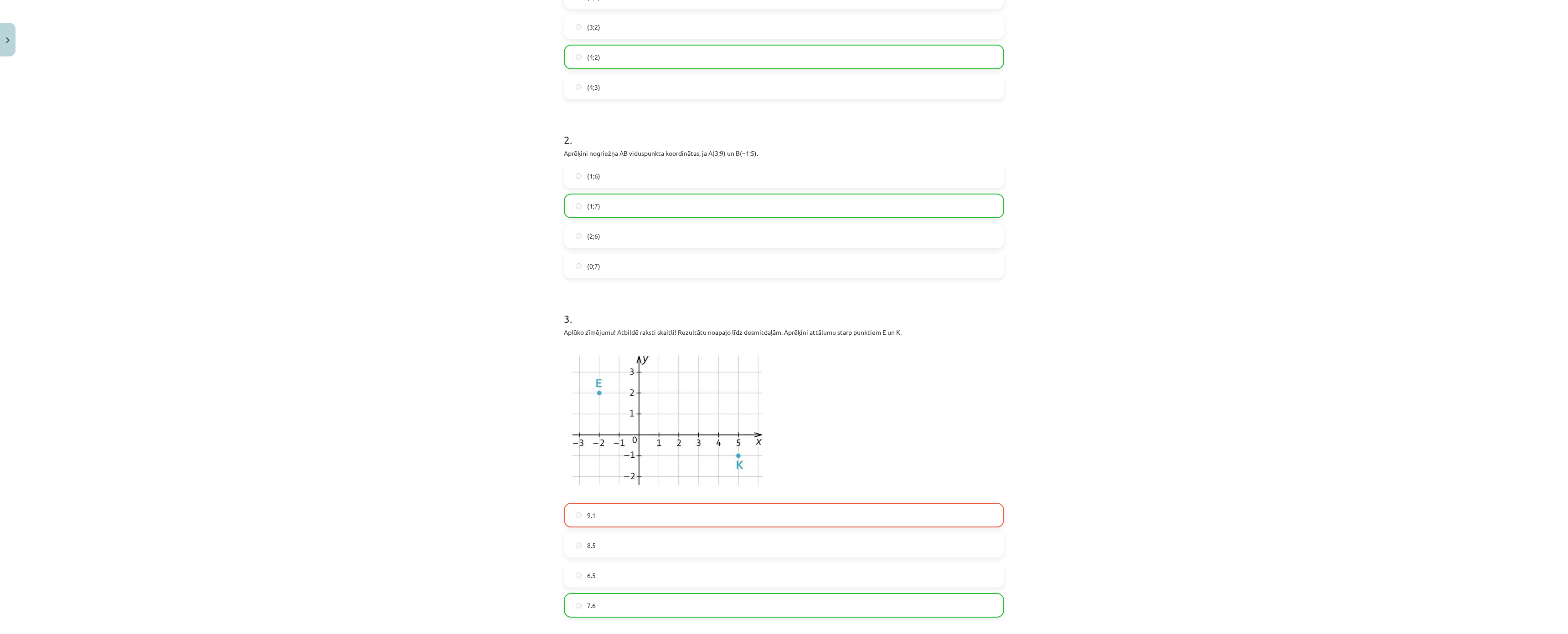
scroll to position [0, 0]
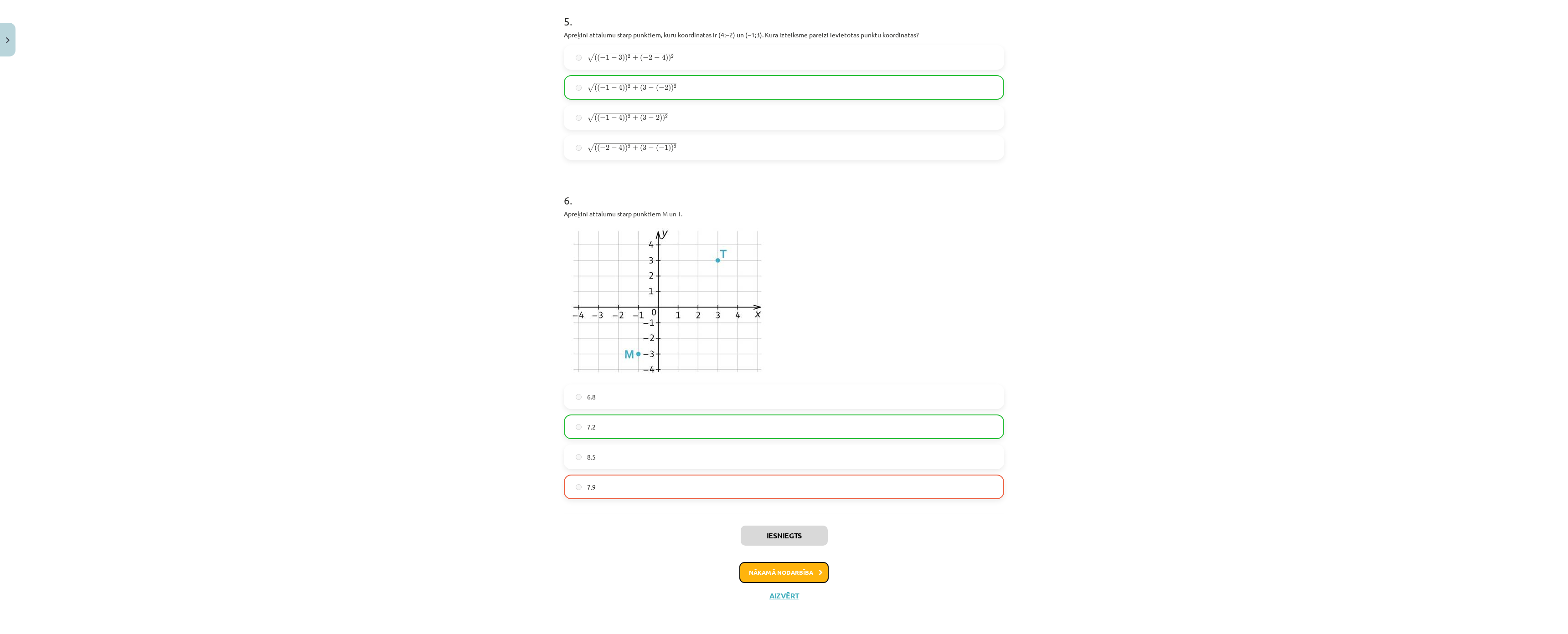
click at [782, 562] on button "Nākamā nodarbība" at bounding box center [784, 573] width 89 height 21
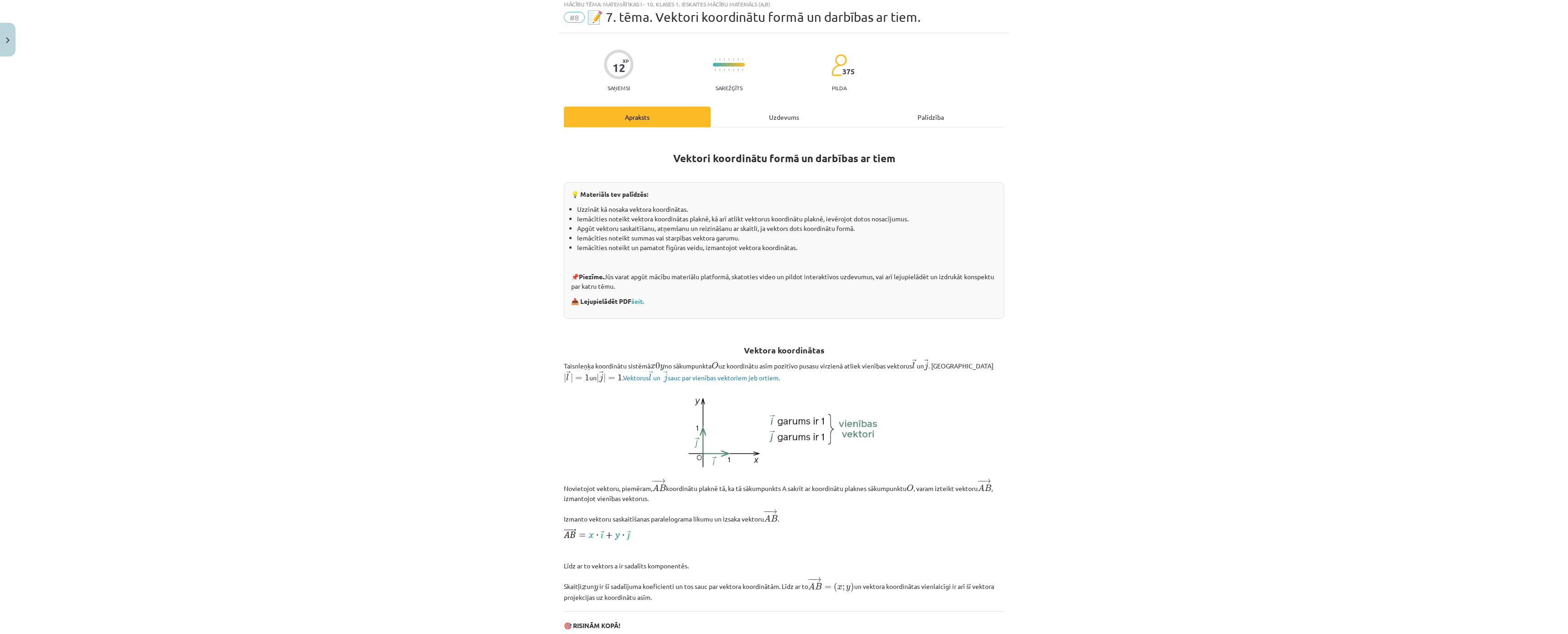
scroll to position [23, 0]
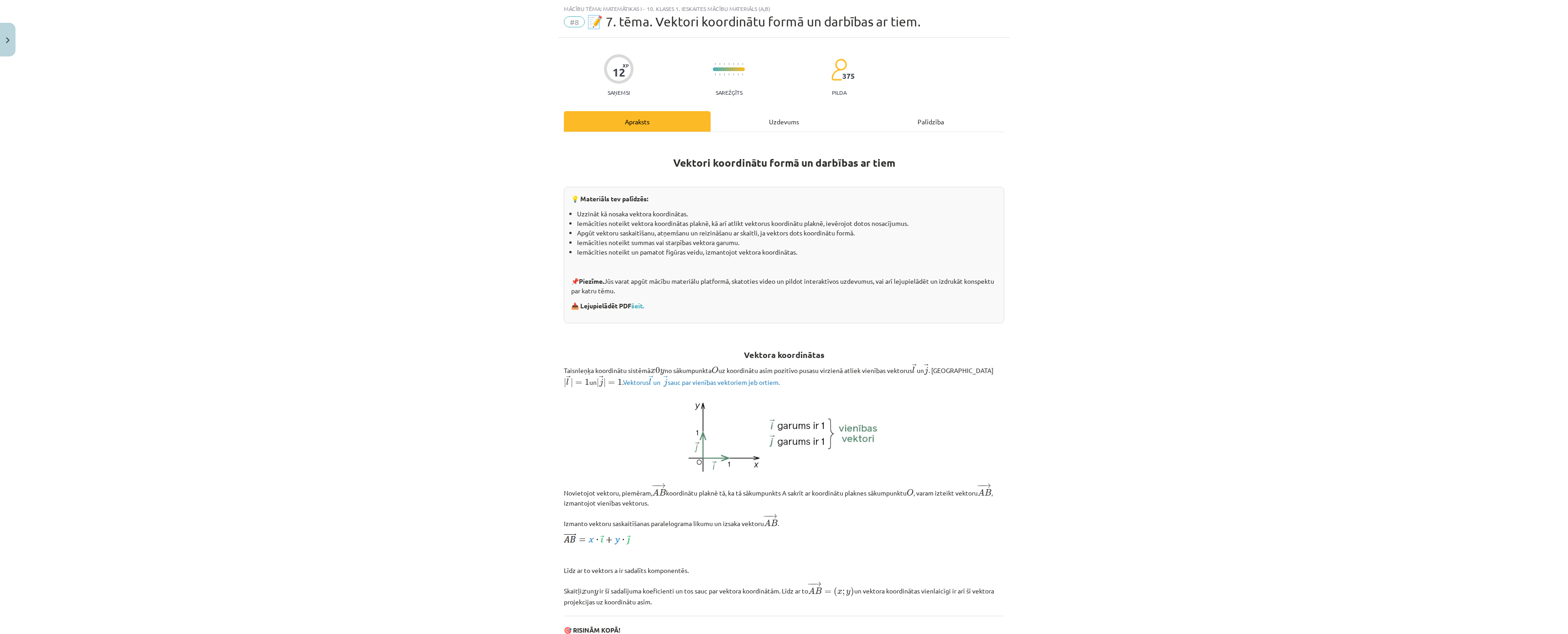
click at [797, 124] on div "Uzdevums" at bounding box center [783, 122] width 147 height 21
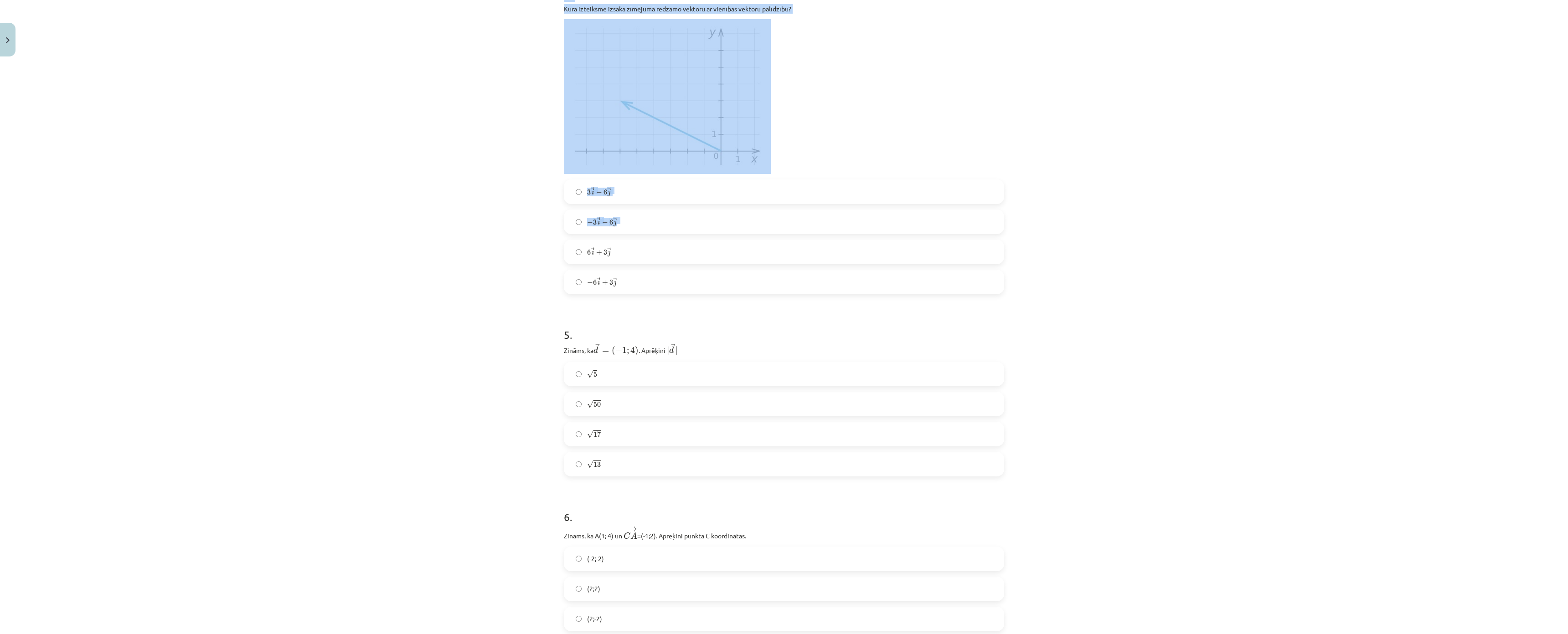
scroll to position [524, 0]
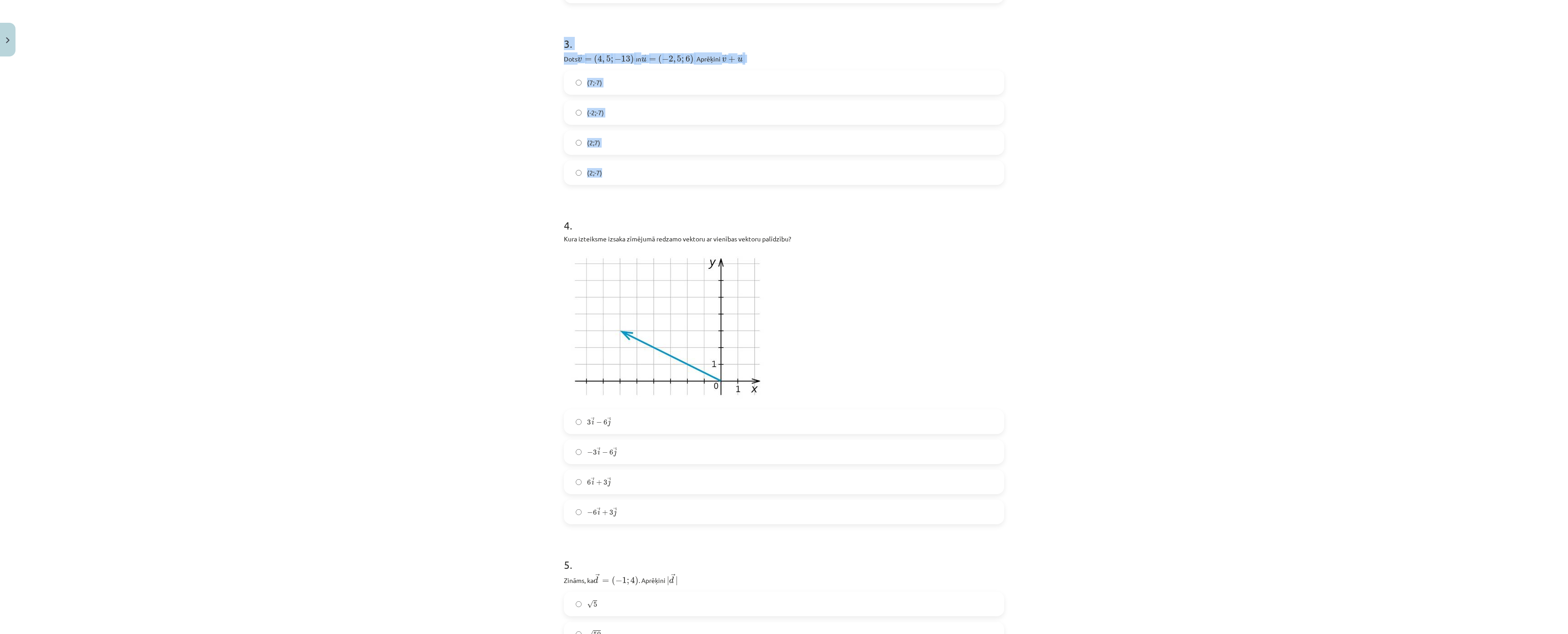
drag, startPoint x: 545, startPoint y: 175, endPoint x: 673, endPoint y: 174, distance: 128.0
click at [673, 174] on div "Mācību tēma: Matemātikas i - 10. klases 1. ieskaites mācību materiāls (a,b) #8 …" at bounding box center [784, 317] width 1568 height 634
copy form "1 . Dots ﻿ → k = ( − 2 , 5 ; 6 ) k → = ( − 2 , 5 ; 6 ) un ﻿﻿ → m = ( 4 , 5 ; − …"
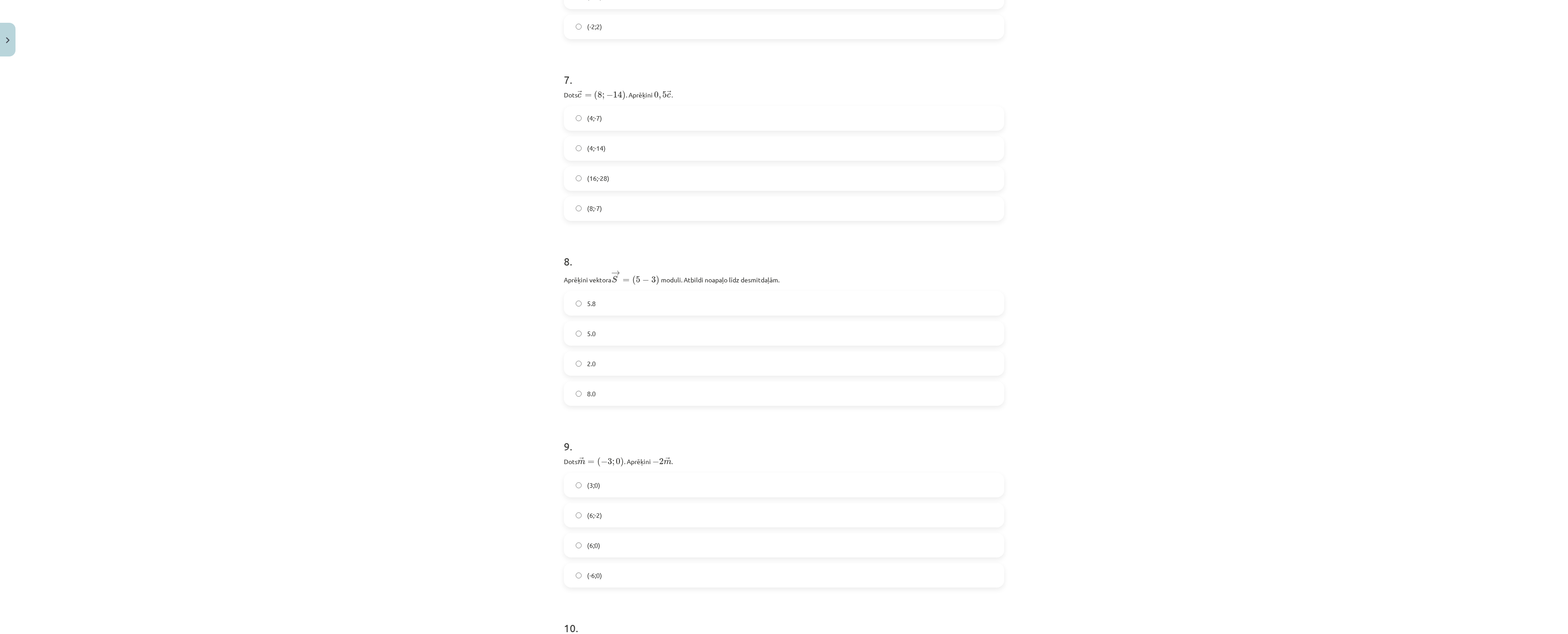
click at [431, 325] on div "Mācību tēma: Matemātikas i - 10. klases 1. ieskaites mācību materiāls (a,b) #8 …" at bounding box center [784, 317] width 1568 height 634
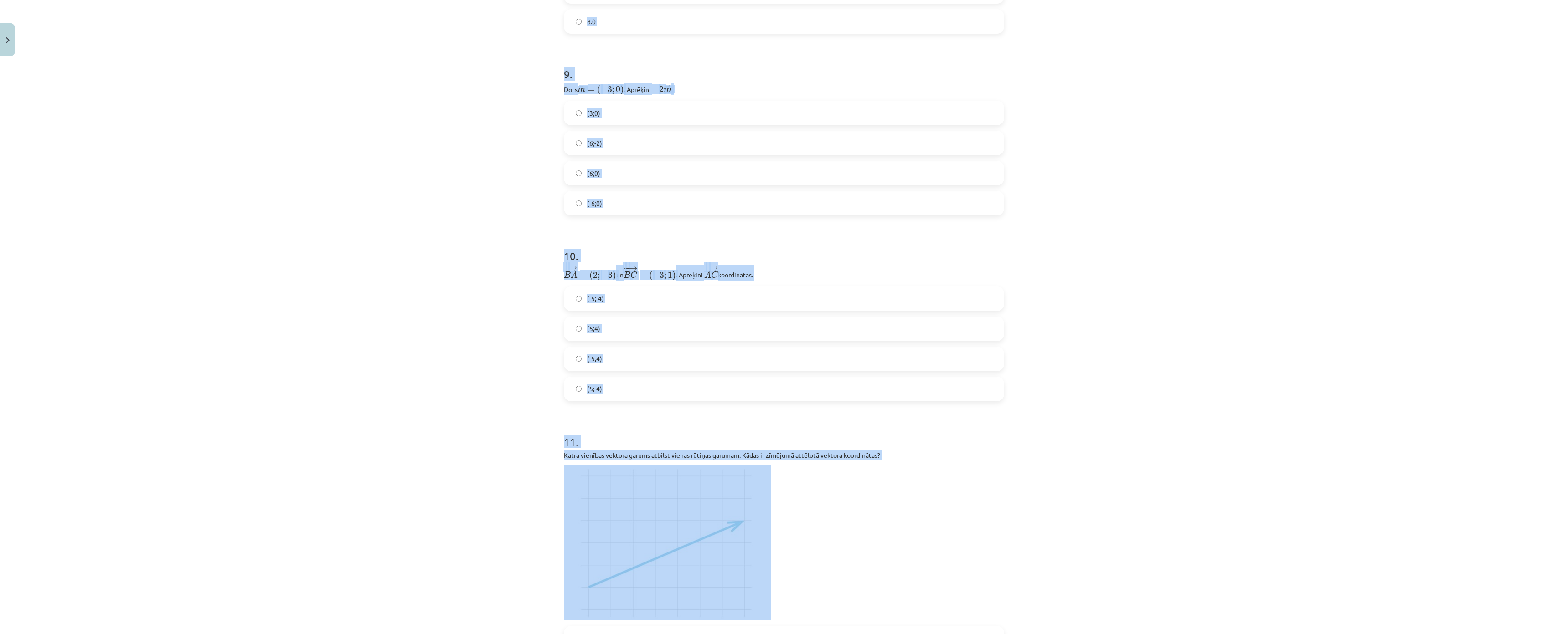
scroll to position [1969, 0]
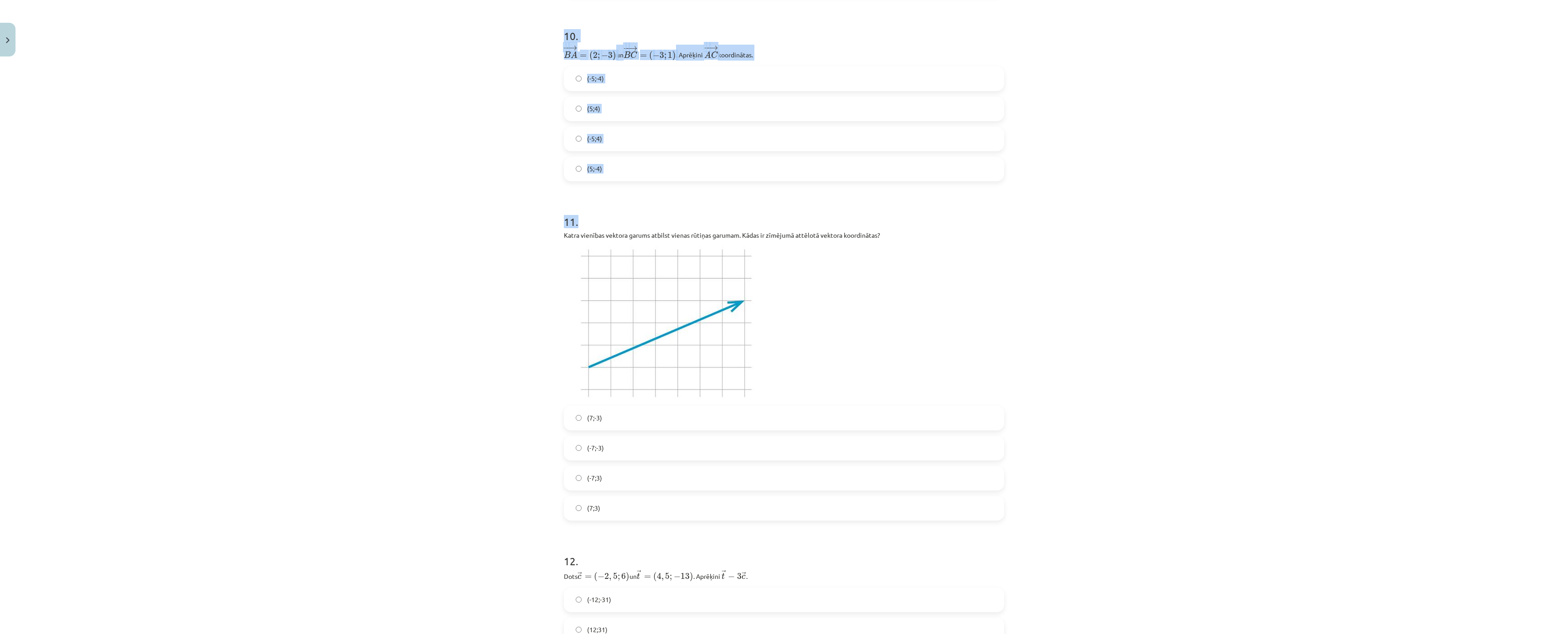
drag, startPoint x: 545, startPoint y: 341, endPoint x: 641, endPoint y: 179, distance: 188.3
click at [651, 181] on div "Mācību tēma: Matemātikas i - 10. klases 1. ieskaites mācību materiāls (a,b) #8 …" at bounding box center [784, 317] width 1568 height 634
click at [525, 176] on div "Mācību tēma: Matemātikas i - 10. klases 1. ieskaites mācību materiāls (a,b) #8 …" at bounding box center [784, 317] width 1568 height 634
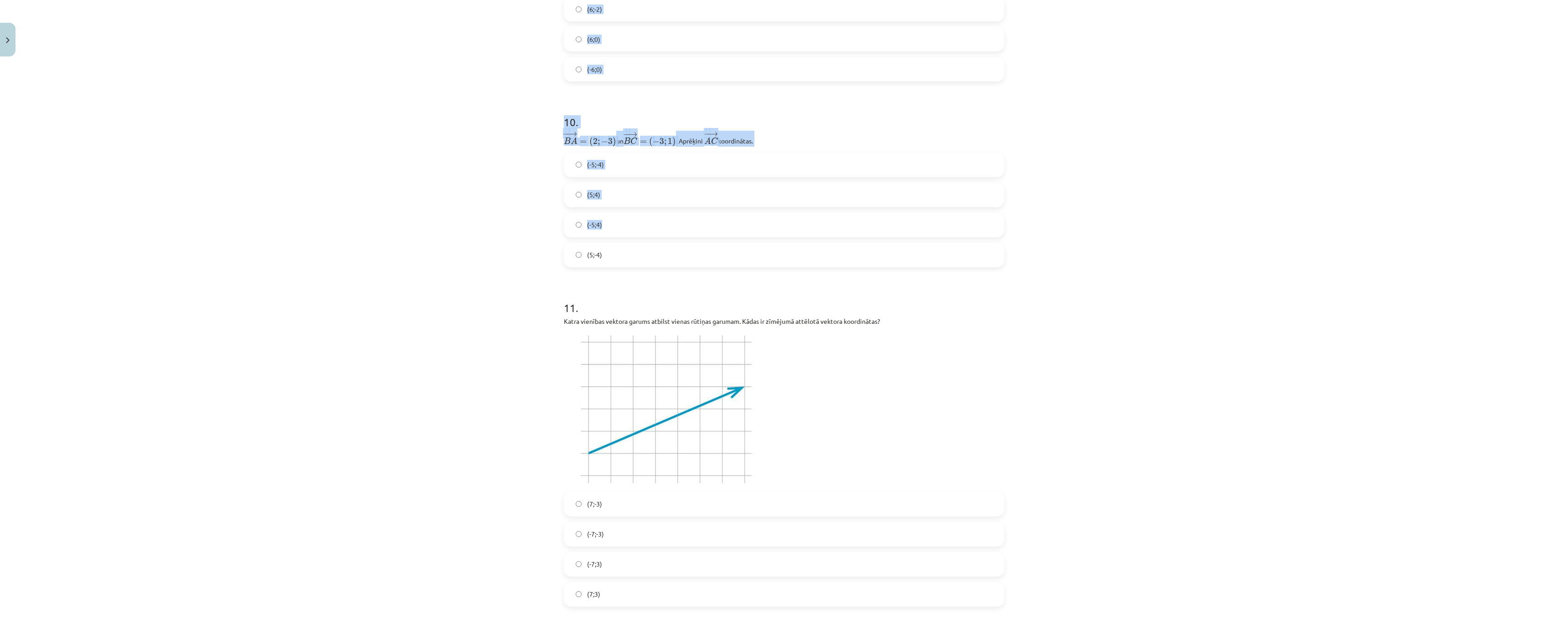
scroll to position [1878, 0]
drag, startPoint x: 534, startPoint y: 211, endPoint x: 658, endPoint y: 260, distance: 133.3
click at [658, 260] on div "Mācību tēma: Matemātikas i - 10. klases 1. ieskaites mācību materiāls (a,b) #8 …" at bounding box center [784, 317] width 1568 height 634
copy form "5 . Zināms, ka → d = ( − 1 ; 4 ) d → = ( − 1 ; 4 ) ﻿. Aprēķini ﻿ | → d | | d → …"
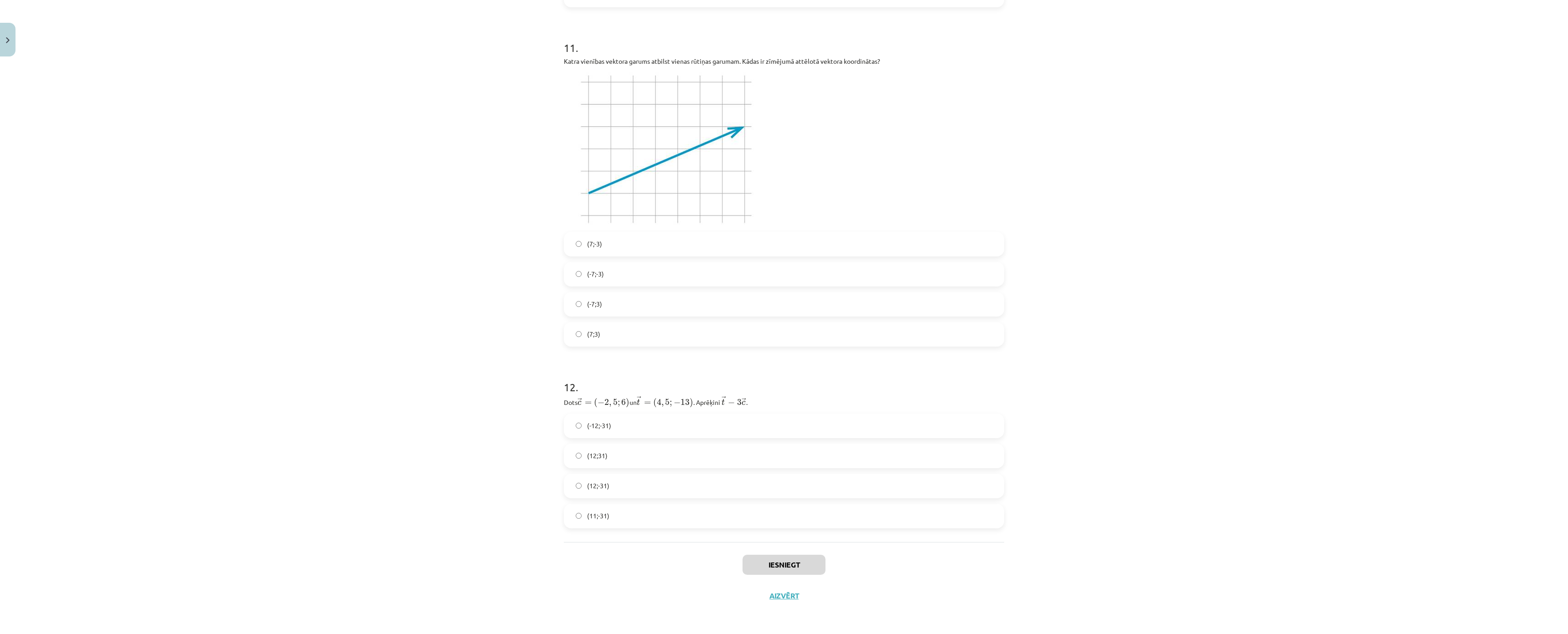
scroll to position [2196, 0]
click at [549, 324] on div "Mācību tēma: Matemātikas i - 10. klases 1. ieskaites mācību materiāls (a,b) #8 …" at bounding box center [784, 317] width 1568 height 634
drag, startPoint x: 549, startPoint y: 324, endPoint x: 719, endPoint y: 505, distance: 248.3
click at [724, 507] on div "Mācību tēma: Matemātikas i - 10. klases 1. ieskaites mācību materiāls (a,b) #8 …" at bounding box center [784, 317] width 1568 height 634
click at [478, 319] on div "Mācību tēma: Matemātikas i - 10. klases 1. ieskaites mācību materiāls (a,b) #8 …" at bounding box center [784, 317] width 1568 height 634
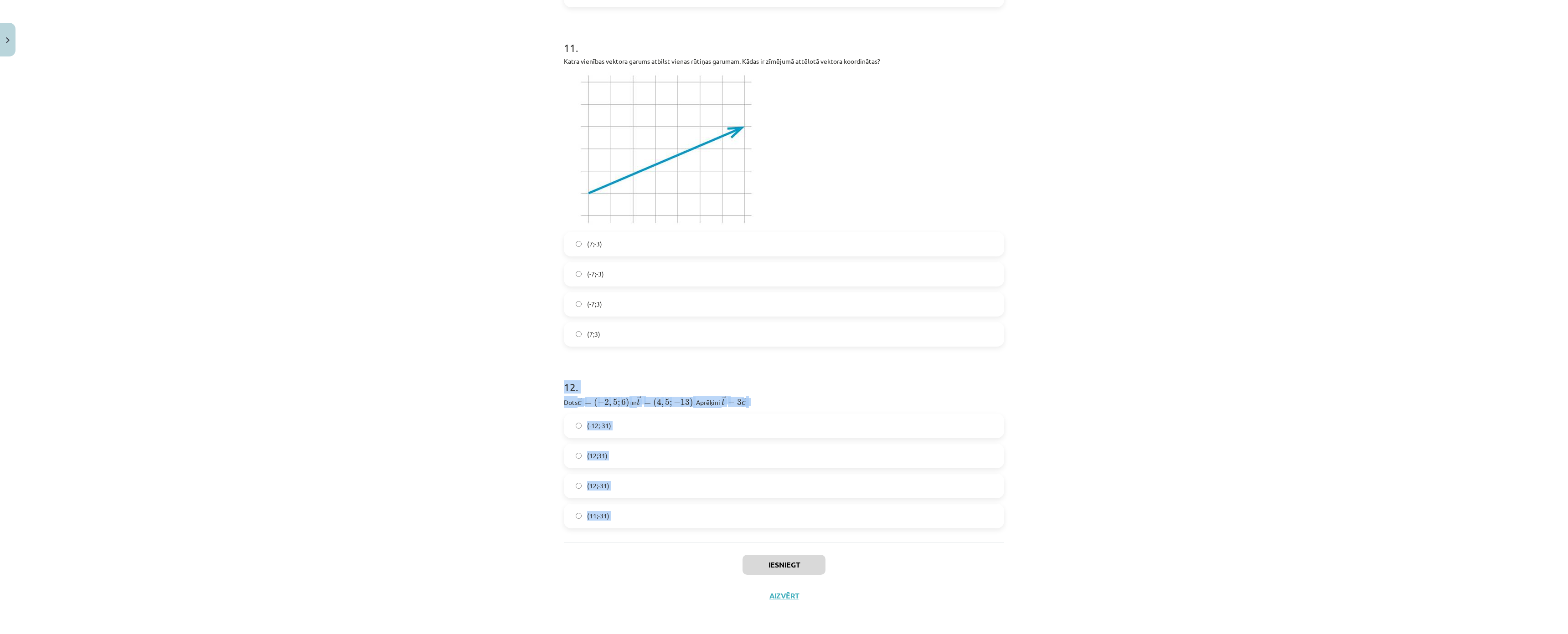
drag, startPoint x: 478, startPoint y: 319, endPoint x: 660, endPoint y: 486, distance: 247.0
click at [660, 486] on div "Mācību tēma: Matemātikas i - 10. klases 1. ieskaites mācību materiāls (a,b) #8 …" at bounding box center [784, 317] width 1568 height 634
click at [520, 340] on div "Mācību tēma: Matemātikas i - 10. klases 1. ieskaites mācību materiāls (a,b) #8 …" at bounding box center [784, 317] width 1568 height 634
drag, startPoint x: 536, startPoint y: 322, endPoint x: 637, endPoint y: 470, distance: 179.2
click at [637, 470] on div "Mācību tēma: Matemātikas i - 10. klases 1. ieskaites mācību materiāls (a,b) #8 …" at bounding box center [784, 317] width 1568 height 634
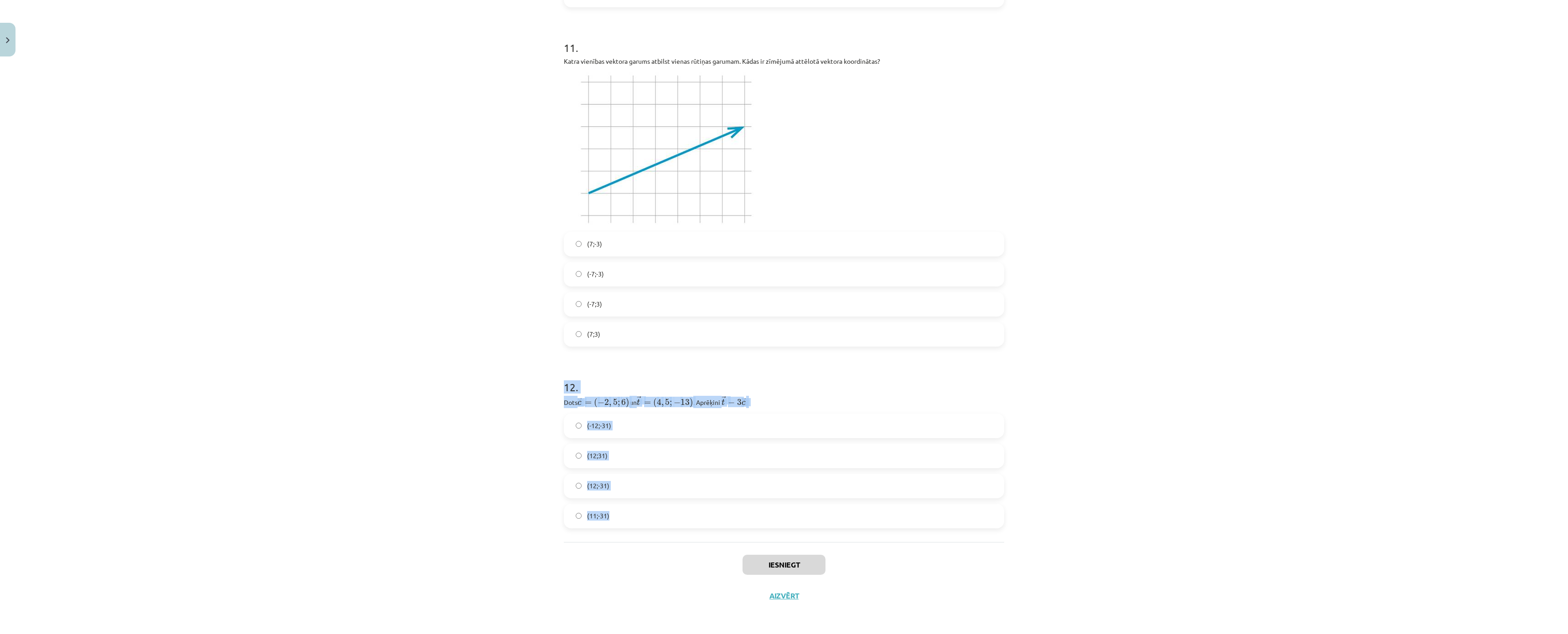
drag, startPoint x: 593, startPoint y: 340, endPoint x: 586, endPoint y: 347, distance: 9.9
copy div "12 . Dots ﻿﻿ → c = ( − 2 , 5 ; 6 ) c → = ( − 2 , 5 ; 6 ) ﻿ un ﻿ → t = ( 4 , 5 ;…"
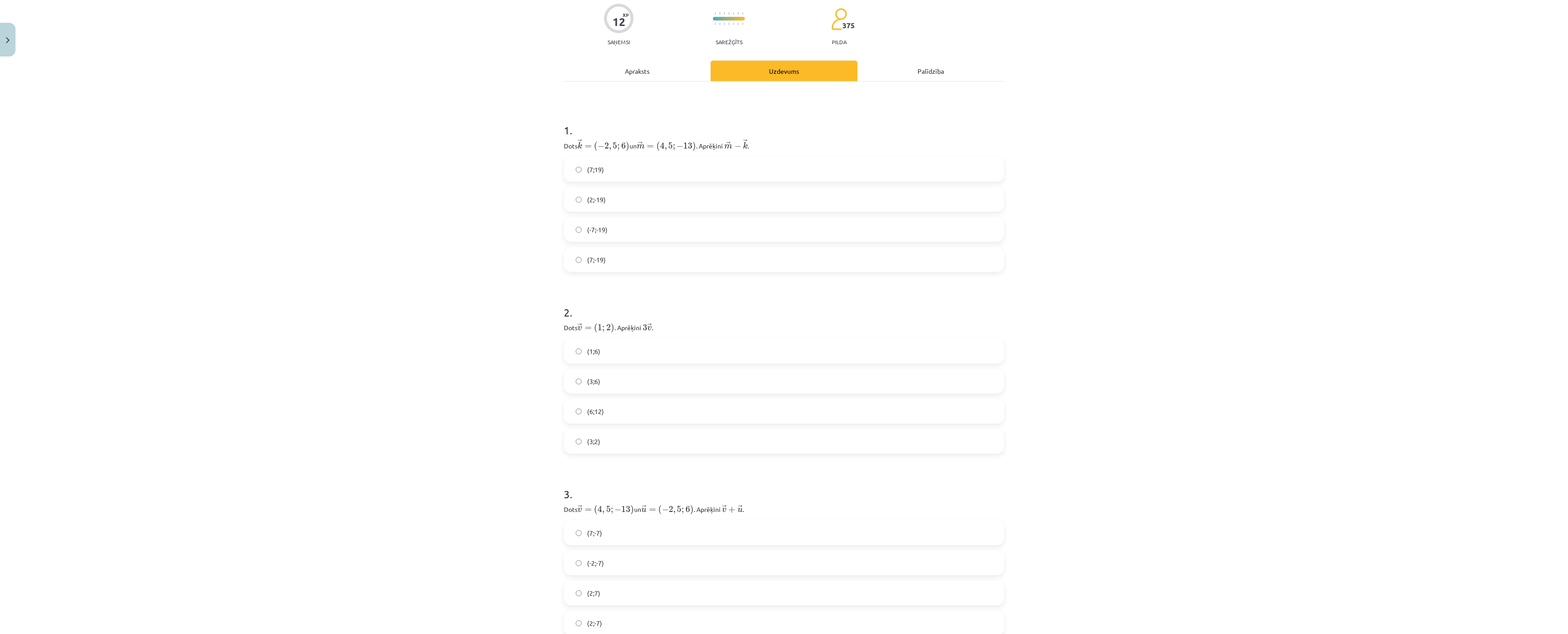
scroll to position [0, 0]
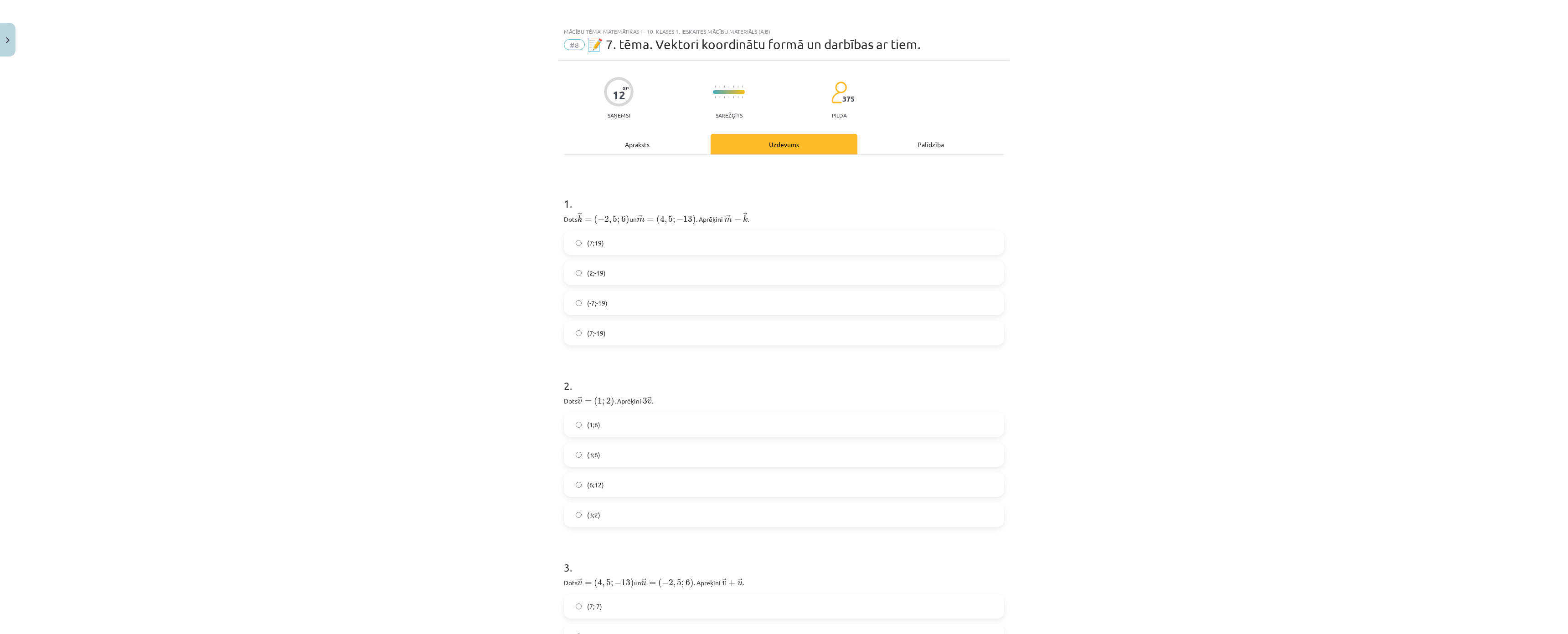
click at [634, 335] on label "(7;-19)" at bounding box center [784, 333] width 438 height 23
click at [609, 246] on label "(7;19)" at bounding box center [784, 242] width 438 height 23
click at [657, 337] on label "(7;-19)" at bounding box center [784, 333] width 438 height 23
click at [631, 308] on label "(-7;-19)" at bounding box center [784, 302] width 438 height 23
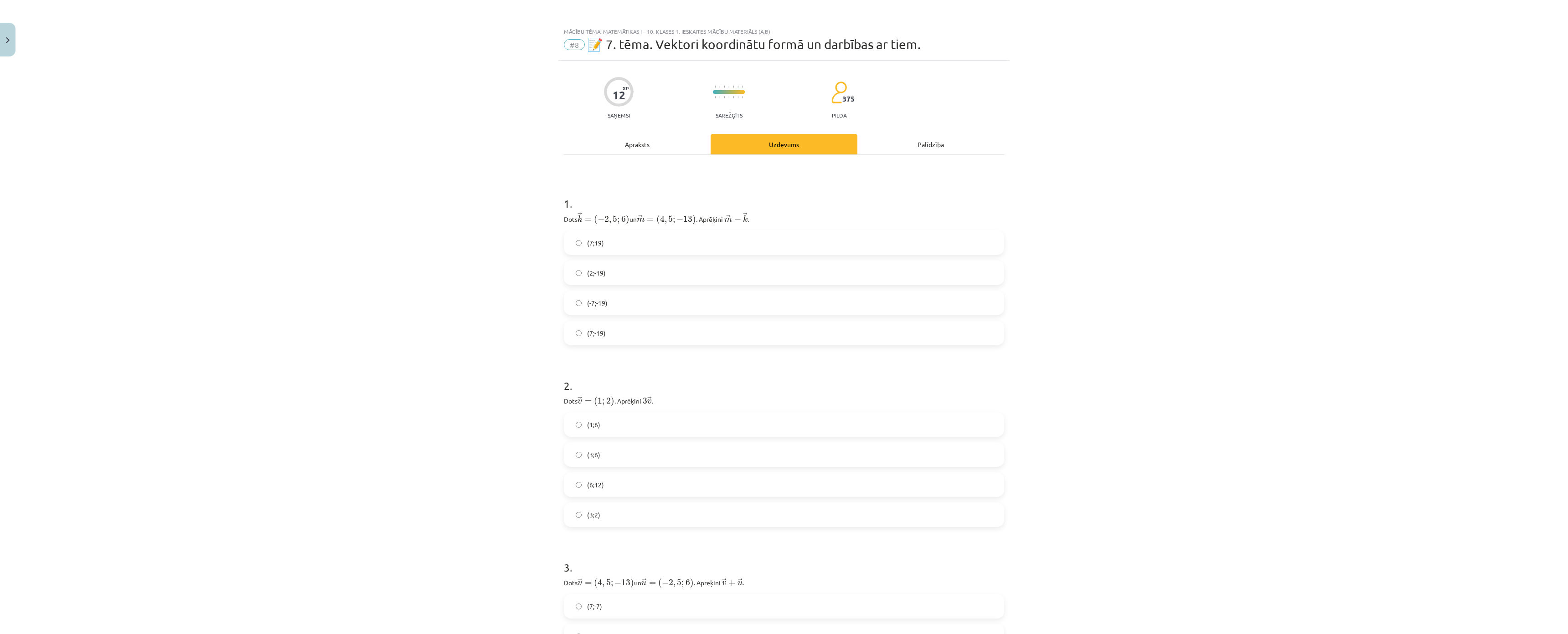
click at [584, 338] on label "(7;-19)" at bounding box center [784, 333] width 438 height 23
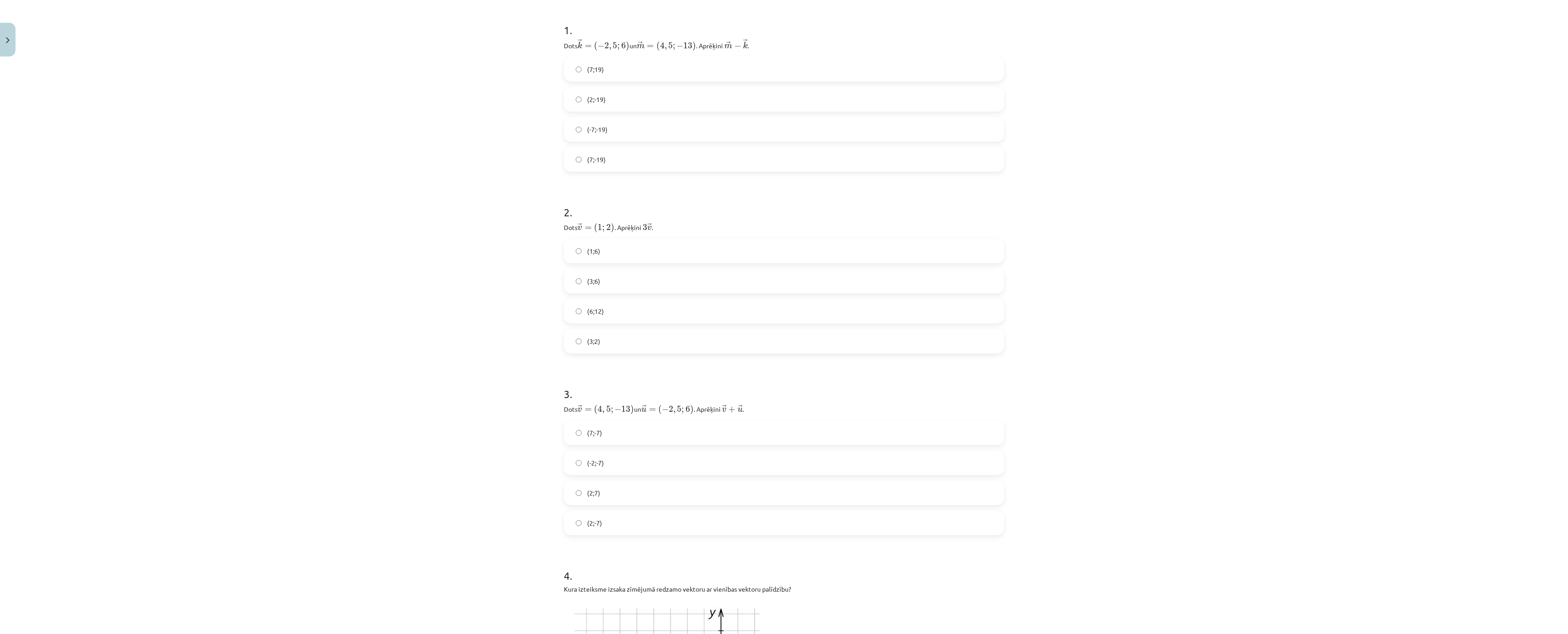
scroll to position [273, 0]
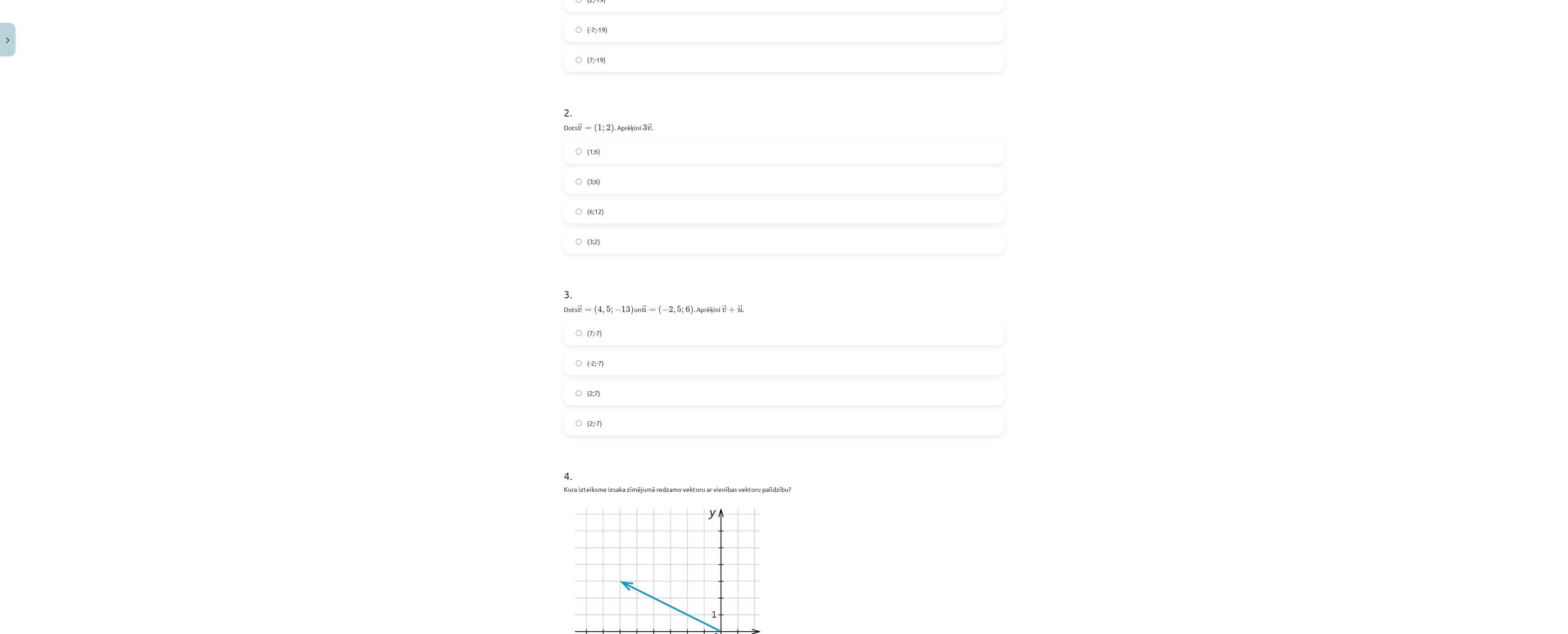
click at [607, 179] on label "(3;6)" at bounding box center [784, 181] width 438 height 23
click at [611, 423] on label "(2;-7)" at bounding box center [784, 423] width 438 height 23
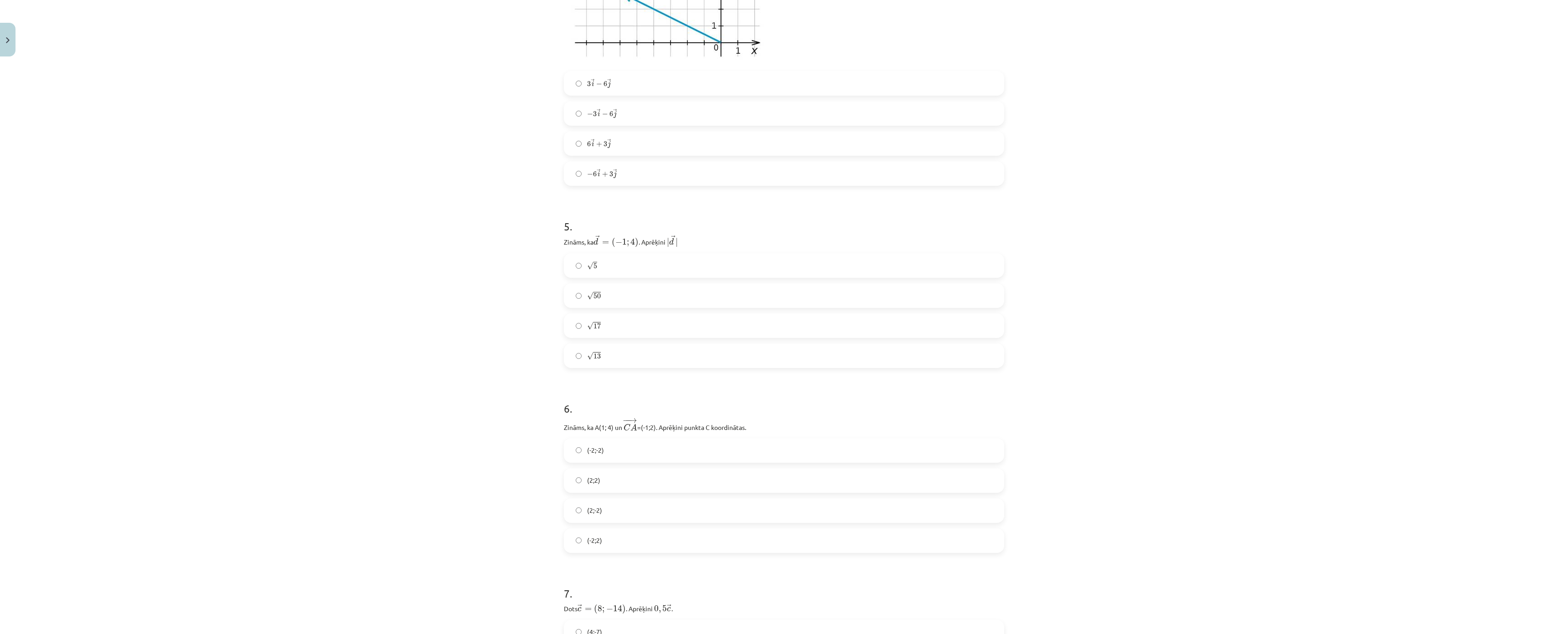
scroll to position [775, 0]
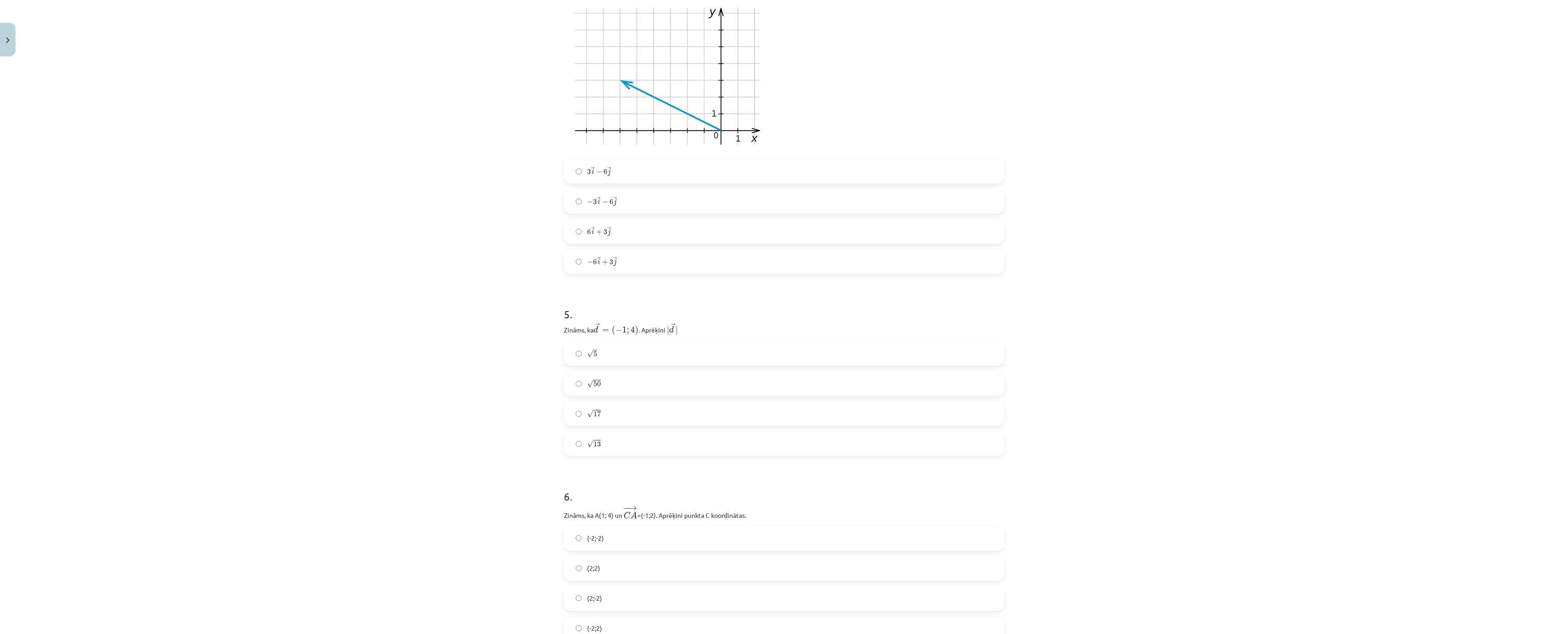
click at [579, 231] on label "6 → i + 3 → j 6 i → + 3 j →" at bounding box center [784, 231] width 438 height 23
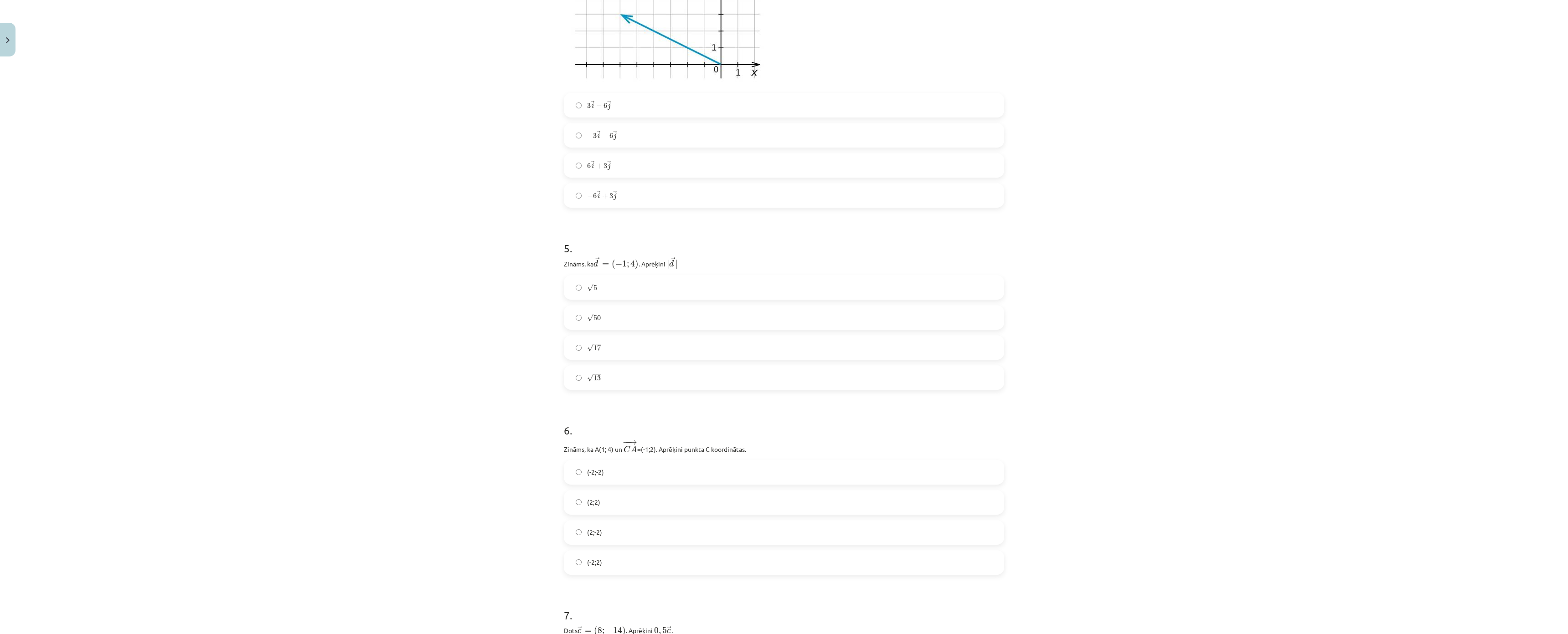
scroll to position [957, 0]
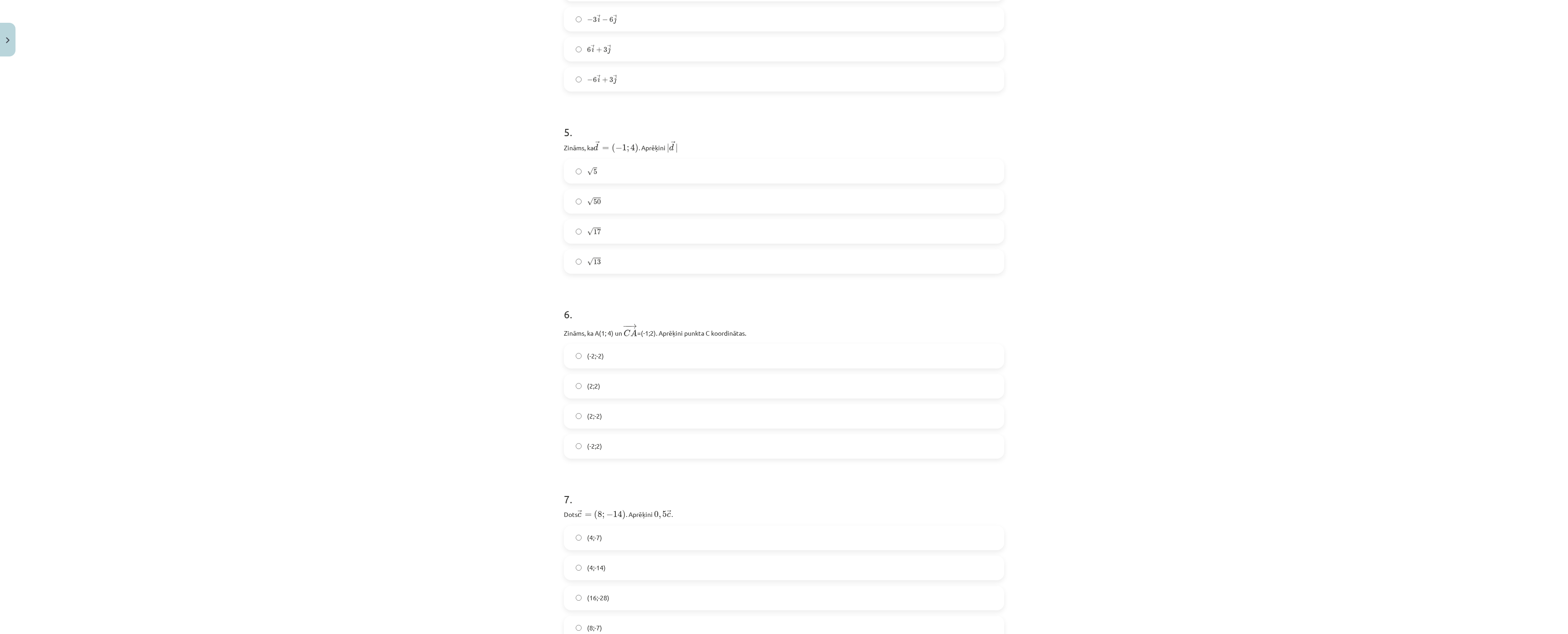
click at [606, 230] on label "√ 17 17" at bounding box center [784, 231] width 438 height 23
click at [614, 391] on label "(2;2)" at bounding box center [784, 386] width 438 height 23
click at [609, 315] on label "(4;-7)" at bounding box center [784, 310] width 438 height 23
click at [355, 117] on div "Mācību tēma: Matemātikas i - 10. klases 1. ieskaites mācību materiāls (a,b) #8 …" at bounding box center [784, 317] width 1568 height 634
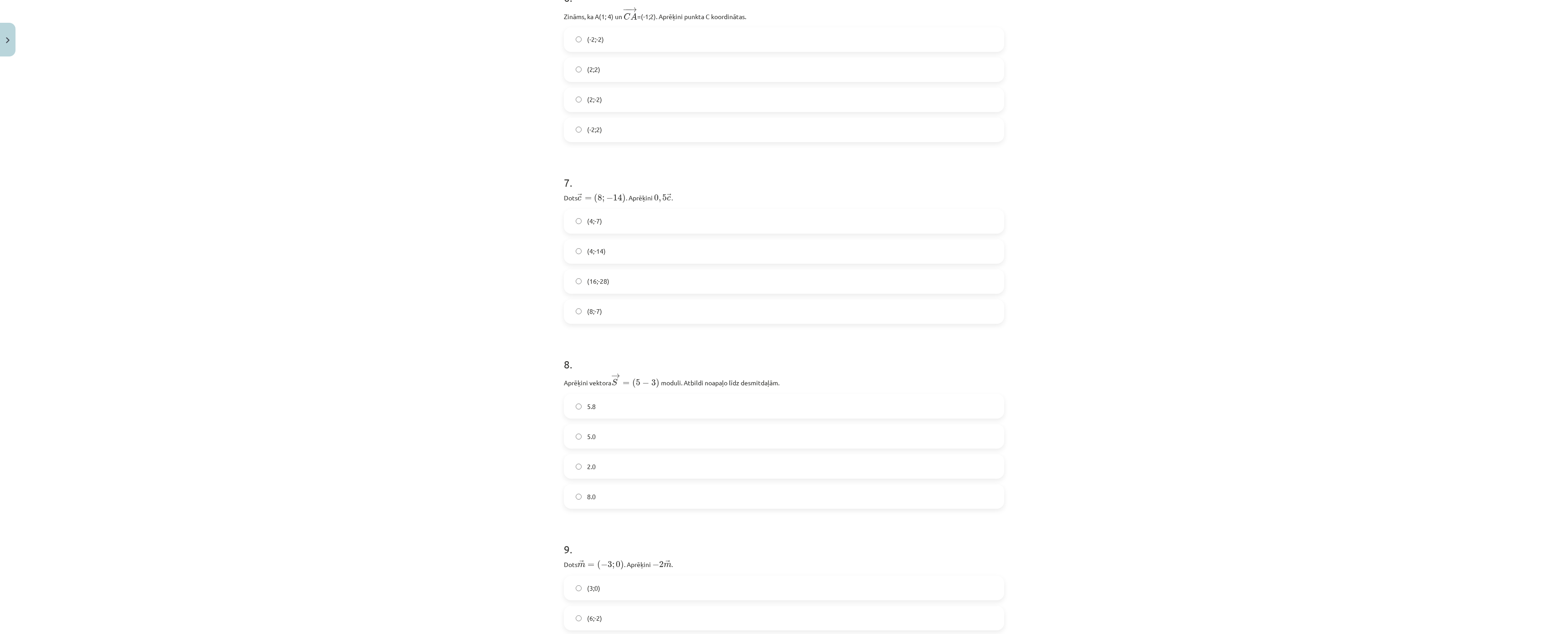
scroll to position [1412, 0]
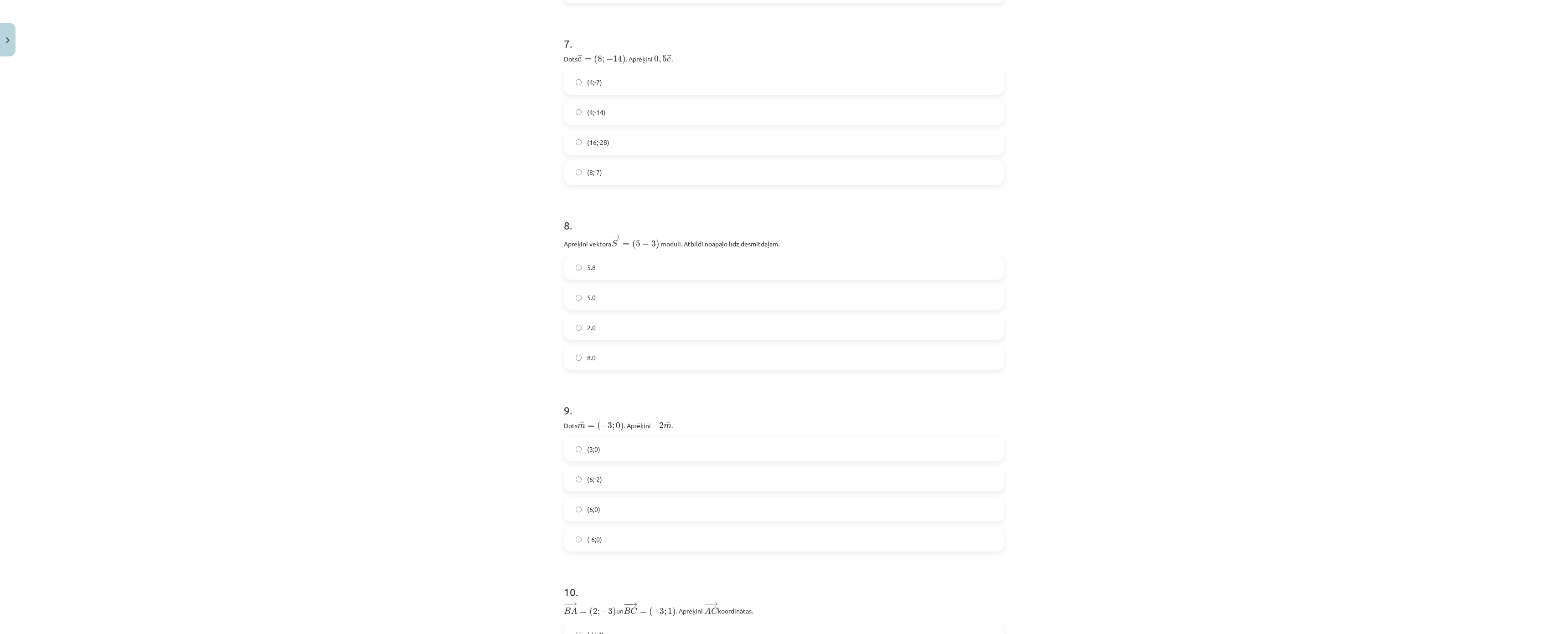
click at [612, 261] on label "5.8" at bounding box center [784, 267] width 438 height 23
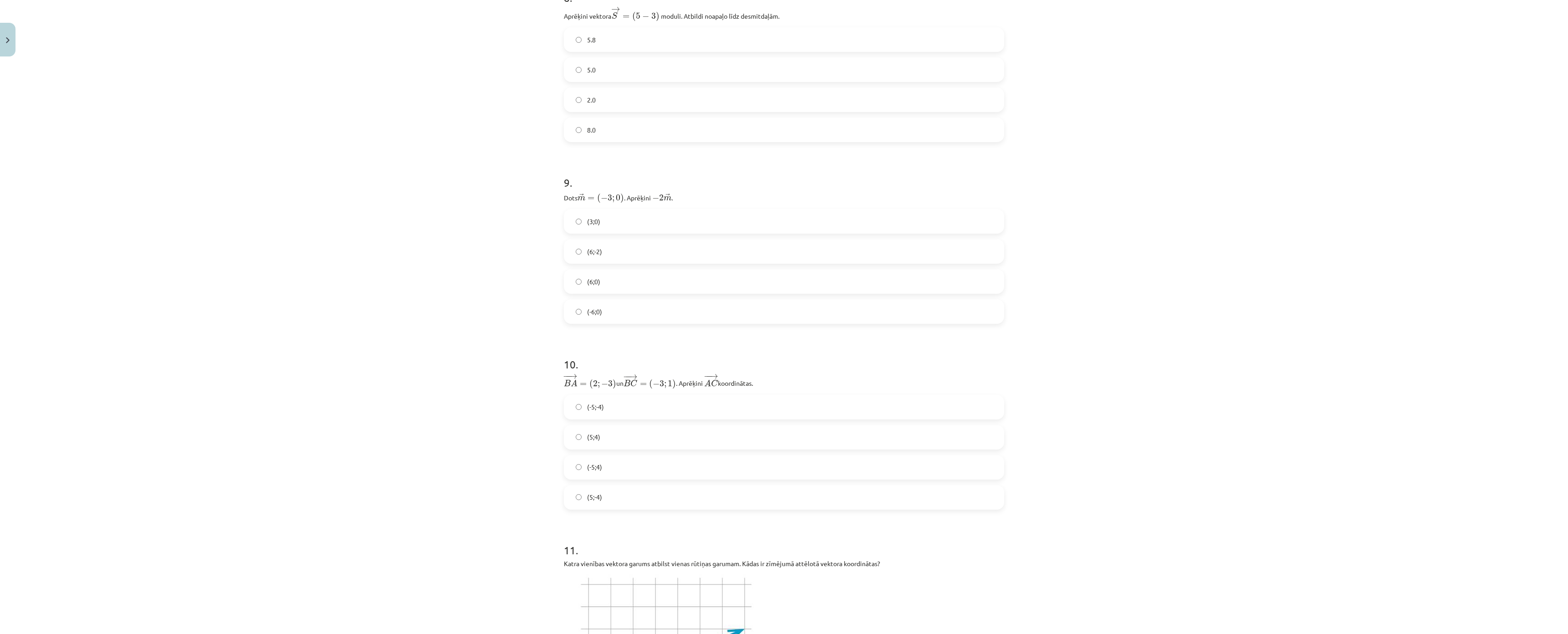
click at [578, 300] on label "(-6;0)" at bounding box center [784, 311] width 438 height 23
click at [631, 282] on label "(6;0)" at bounding box center [784, 281] width 438 height 23
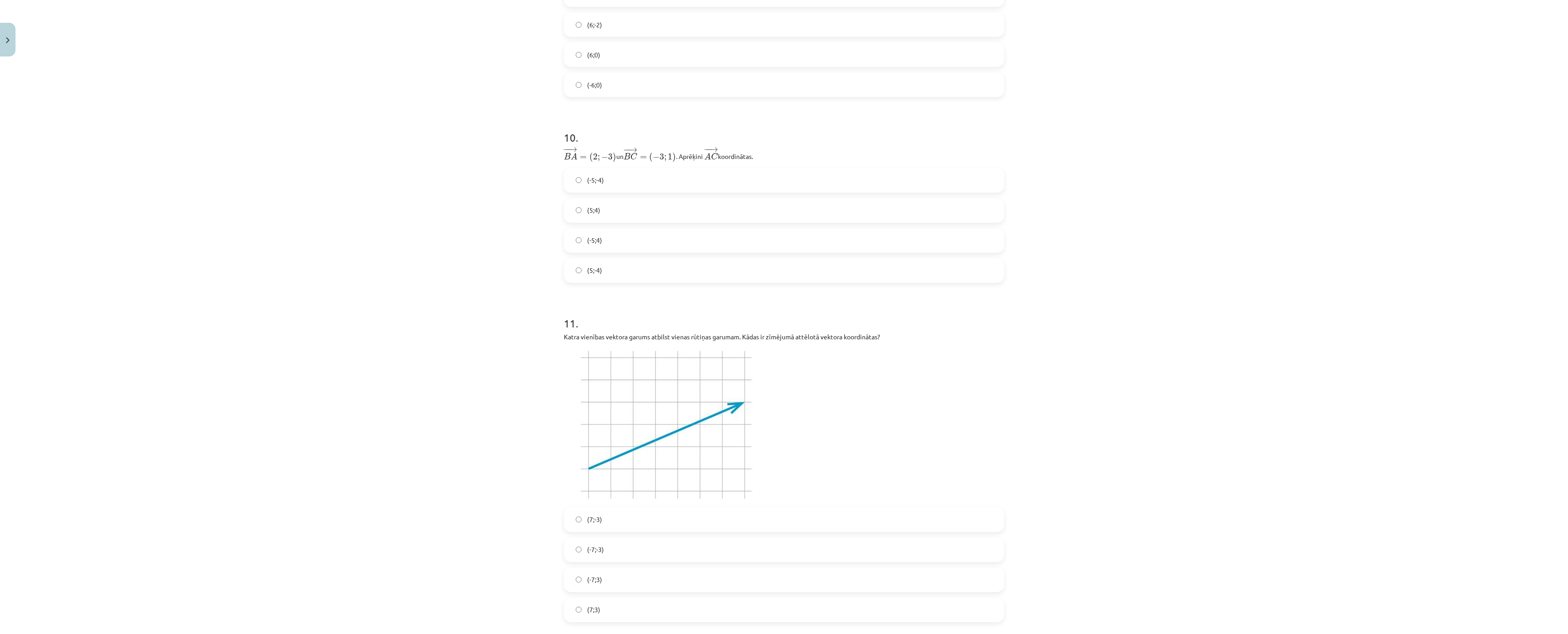
scroll to position [1868, 0]
click at [587, 240] on span "(-5;4)" at bounding box center [595, 240] width 15 height 10
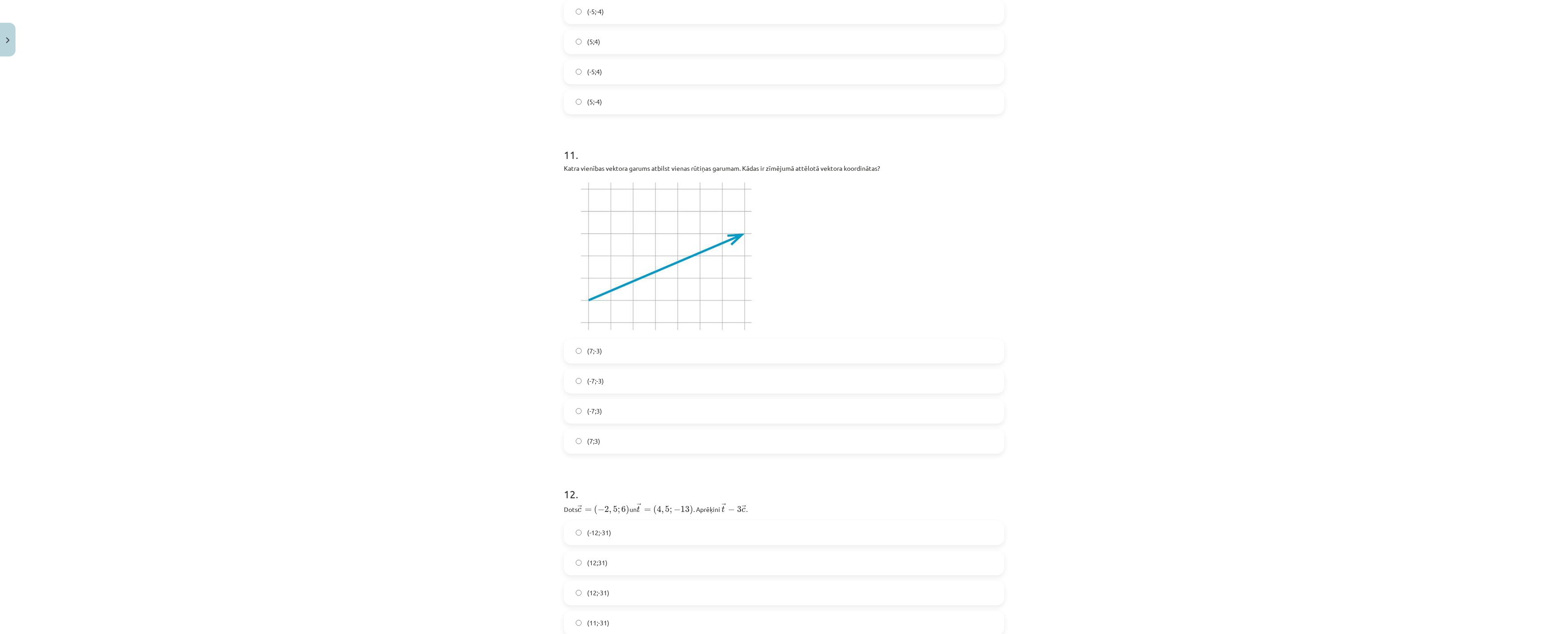
scroll to position [2142, 0]
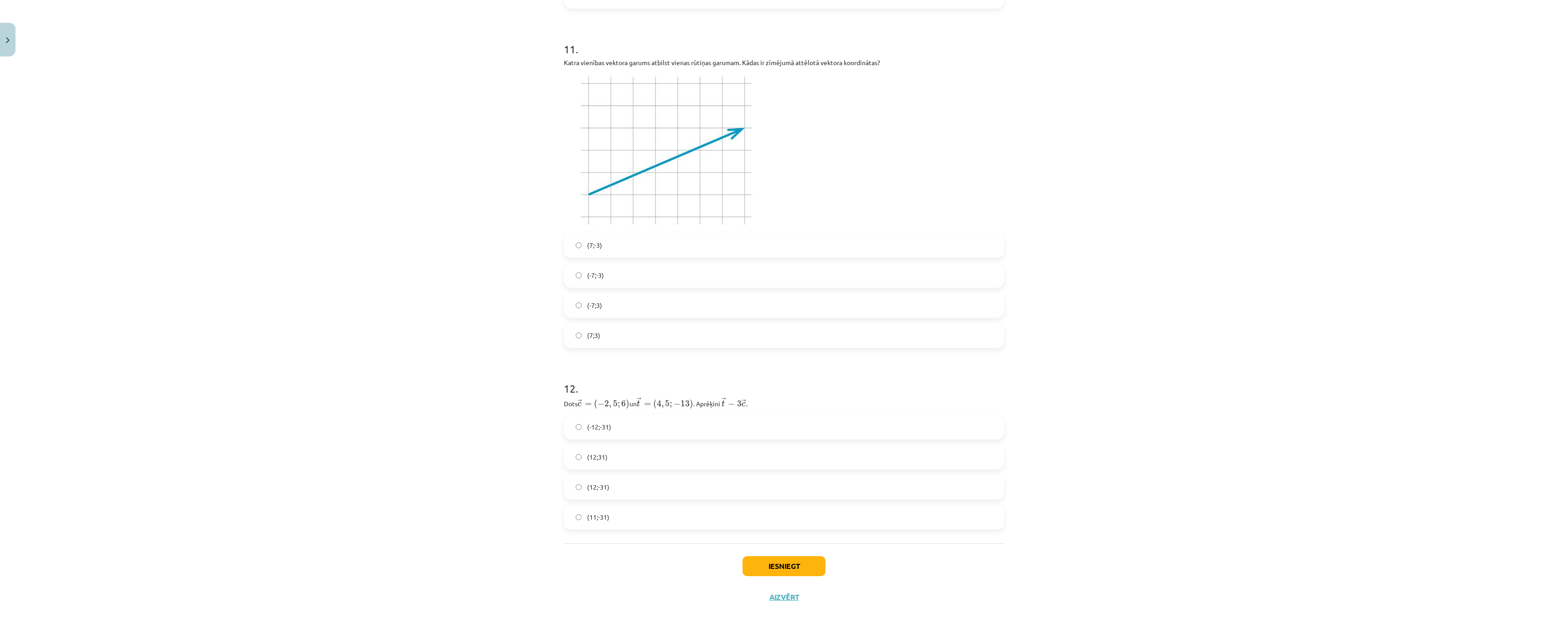
click at [618, 280] on label "(-7;-3)" at bounding box center [784, 275] width 438 height 23
click at [620, 433] on label "(-12;-31)" at bounding box center [784, 427] width 438 height 23
click at [631, 488] on label "(12;-31)" at bounding box center [784, 487] width 438 height 23
click at [770, 542] on div "Iesniegt Aizvērt" at bounding box center [783, 574] width 440 height 64
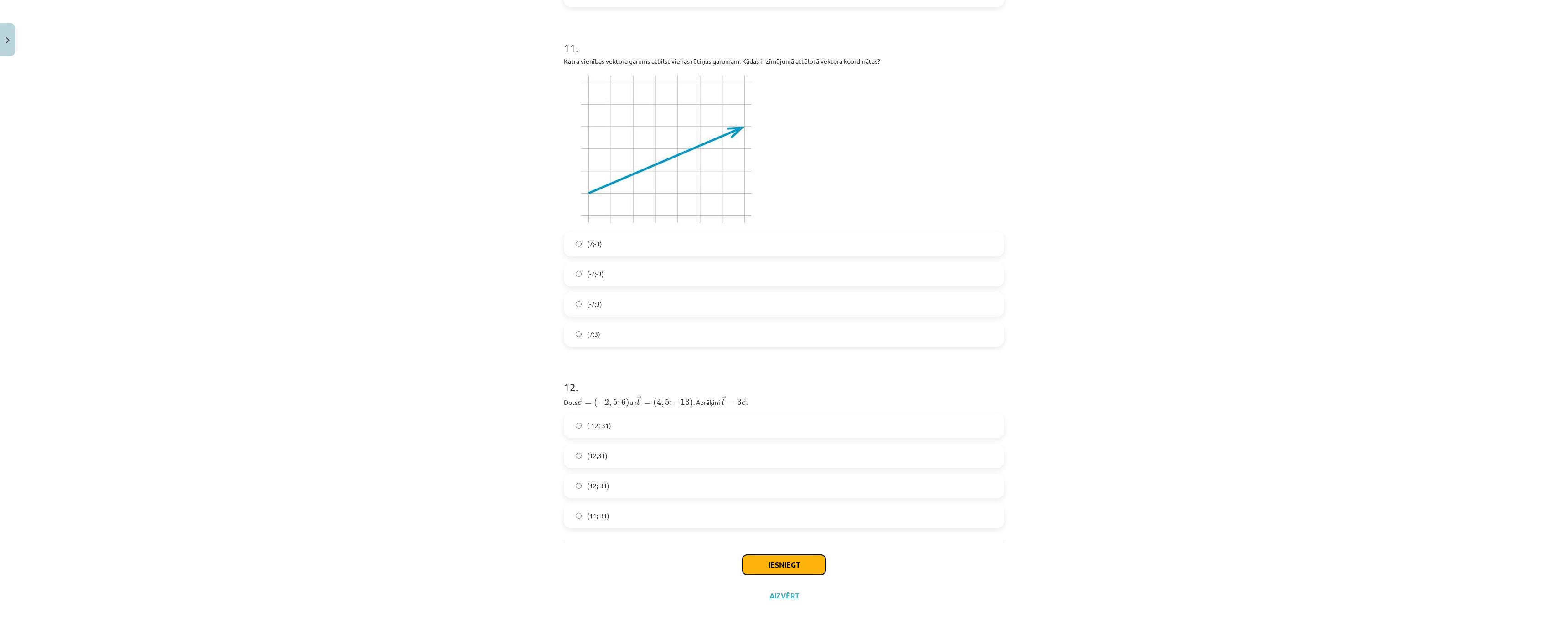
click at [757, 555] on button "Iesniegt" at bounding box center [784, 565] width 83 height 20
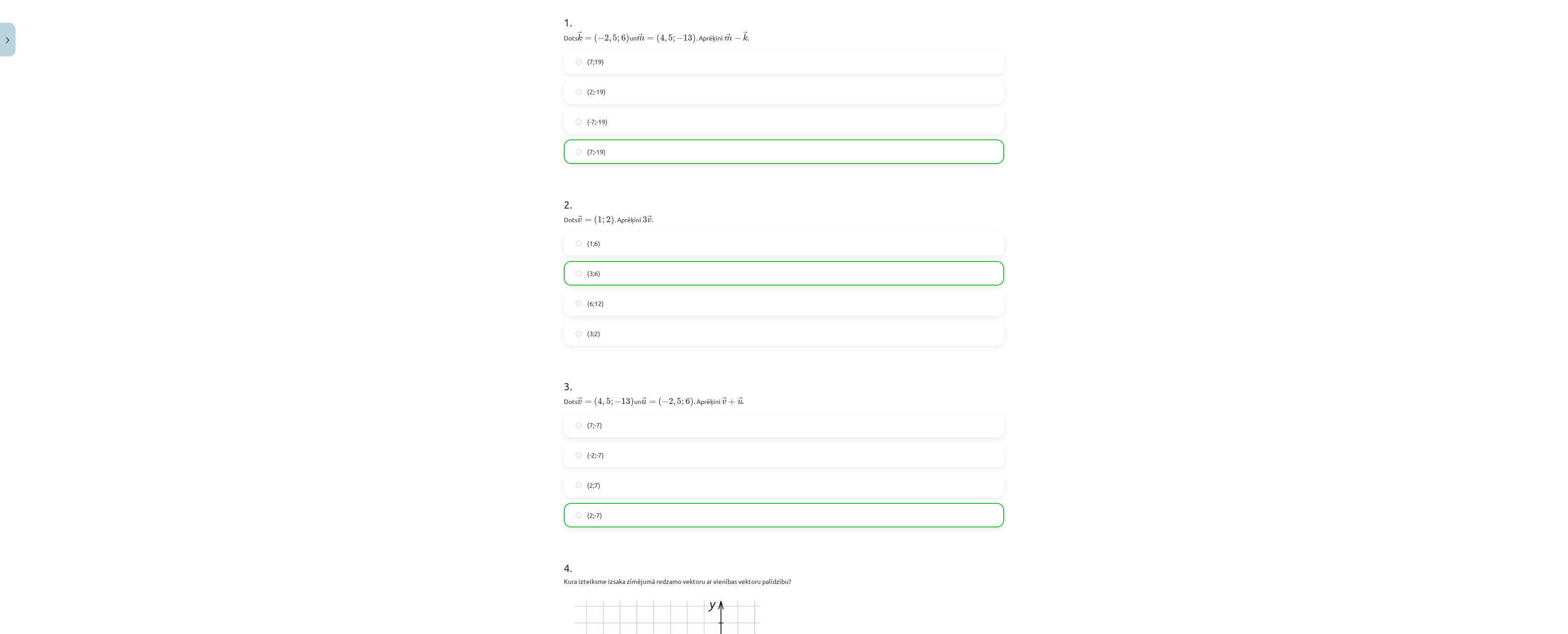
scroll to position [0, 0]
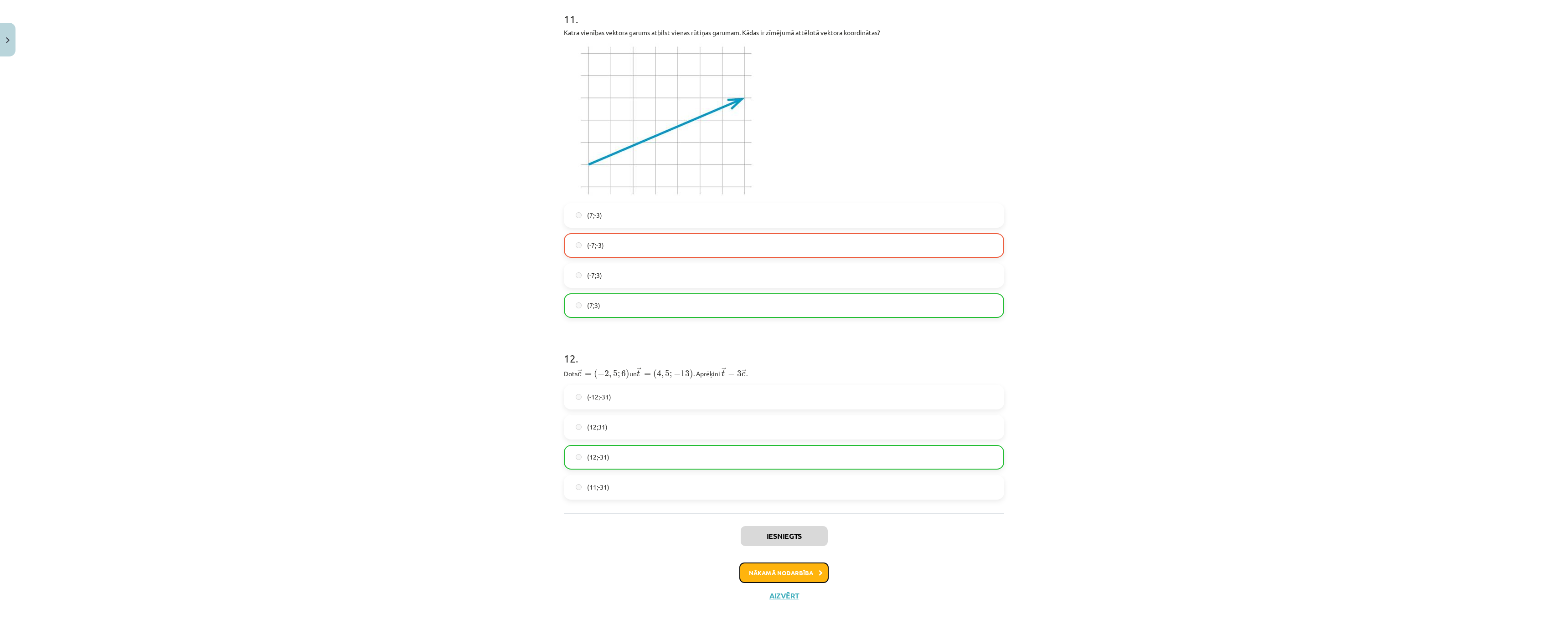
click at [751, 563] on button "Nākamā nodarbība" at bounding box center [784, 573] width 89 height 21
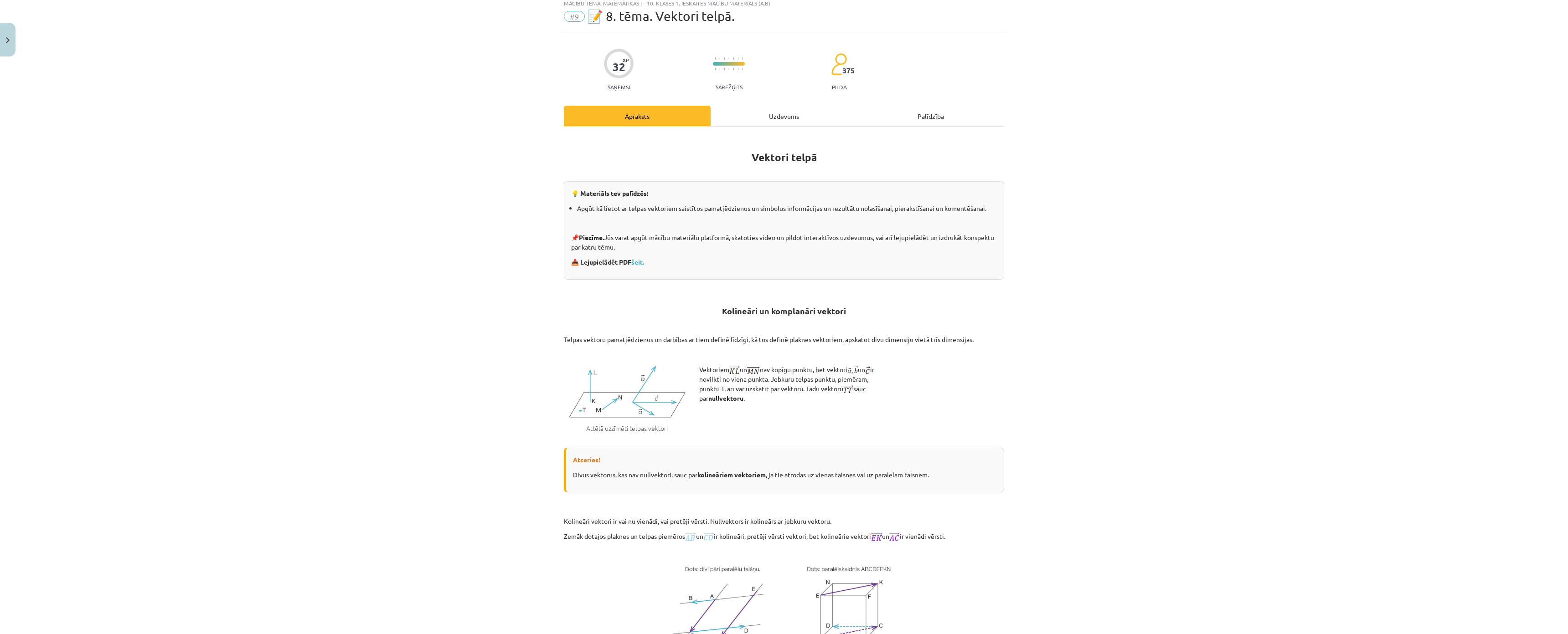
scroll to position [23, 0]
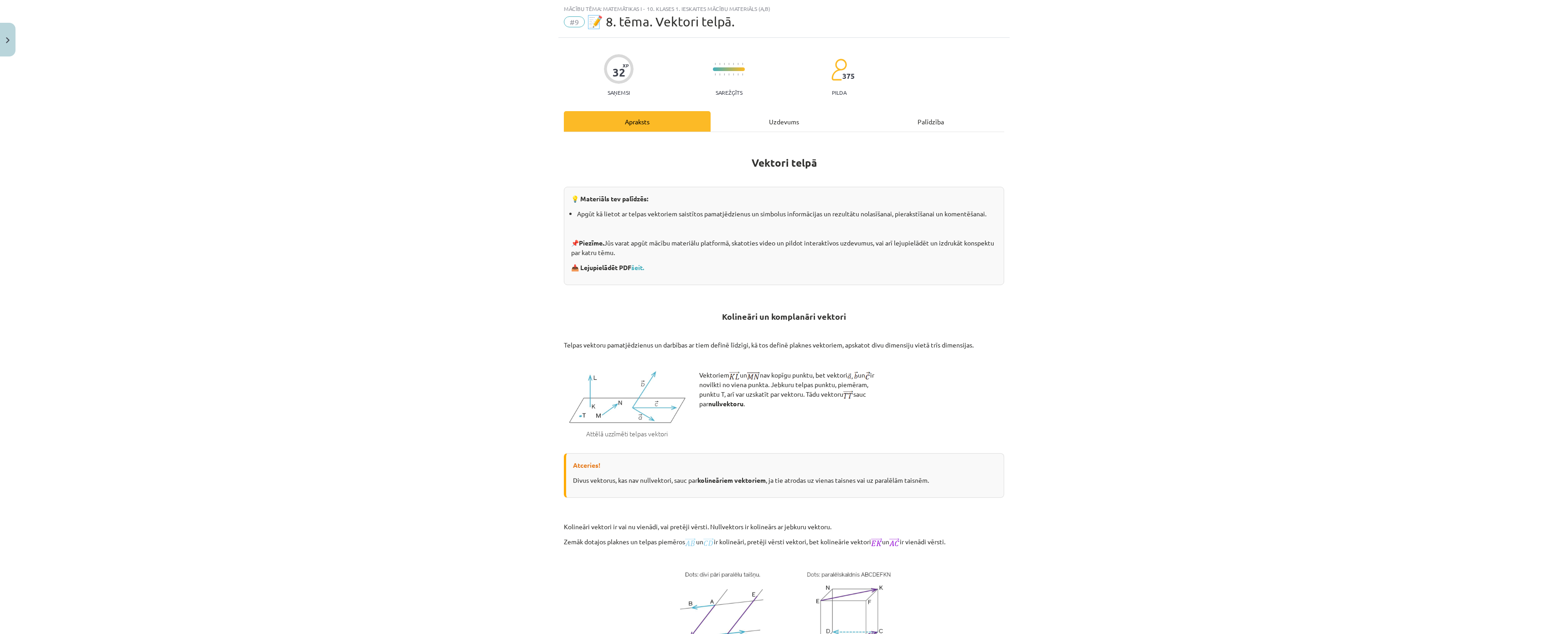
click at [782, 127] on div "Uzdevums" at bounding box center [783, 122] width 147 height 21
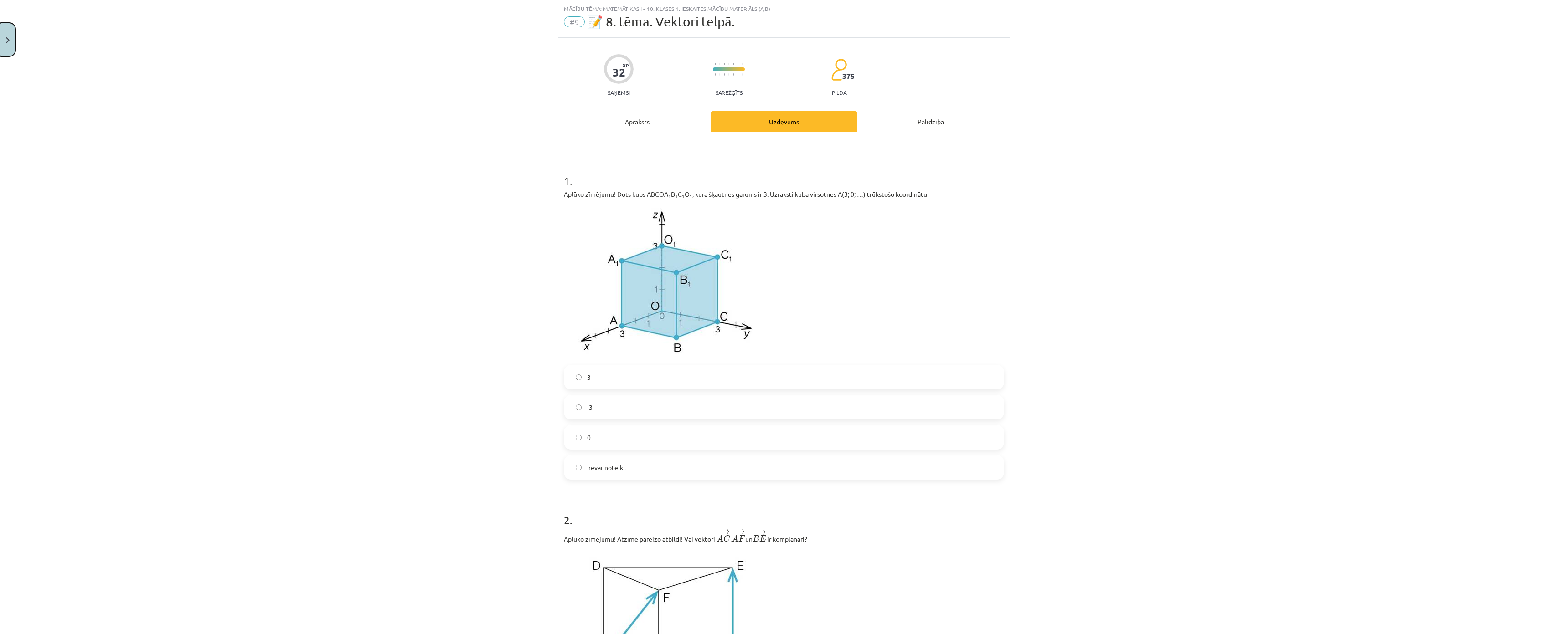
click at [10, 39] on button "Close" at bounding box center [7, 39] width 15 height 33
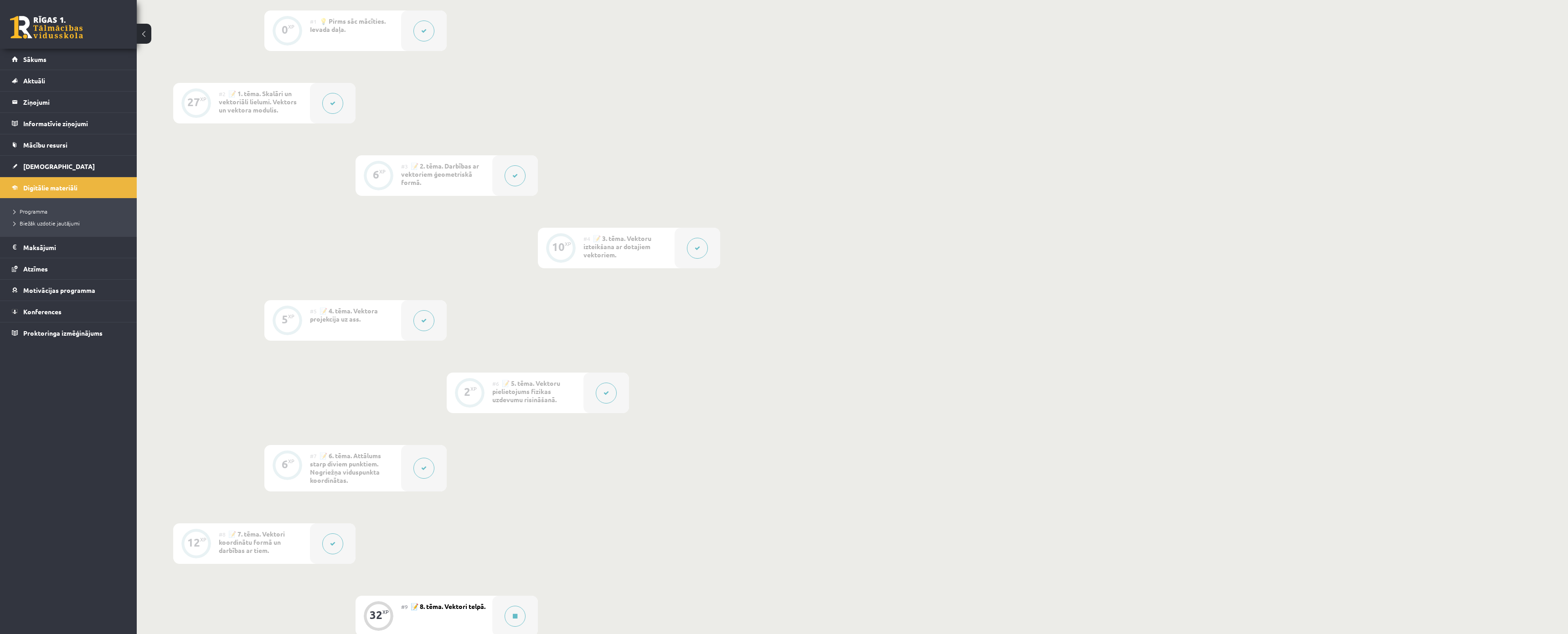
drag, startPoint x: 464, startPoint y: 276, endPoint x: 451, endPoint y: 273, distance: 13.3
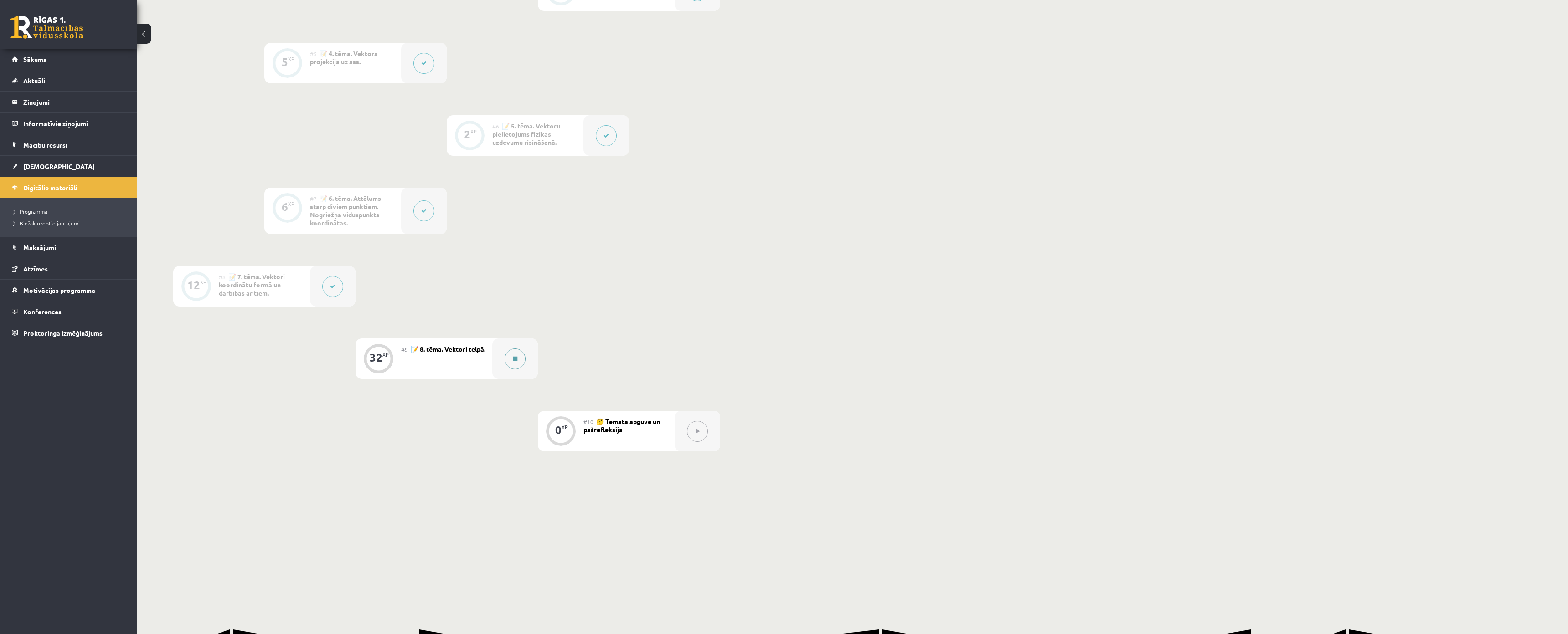
scroll to position [509, 0]
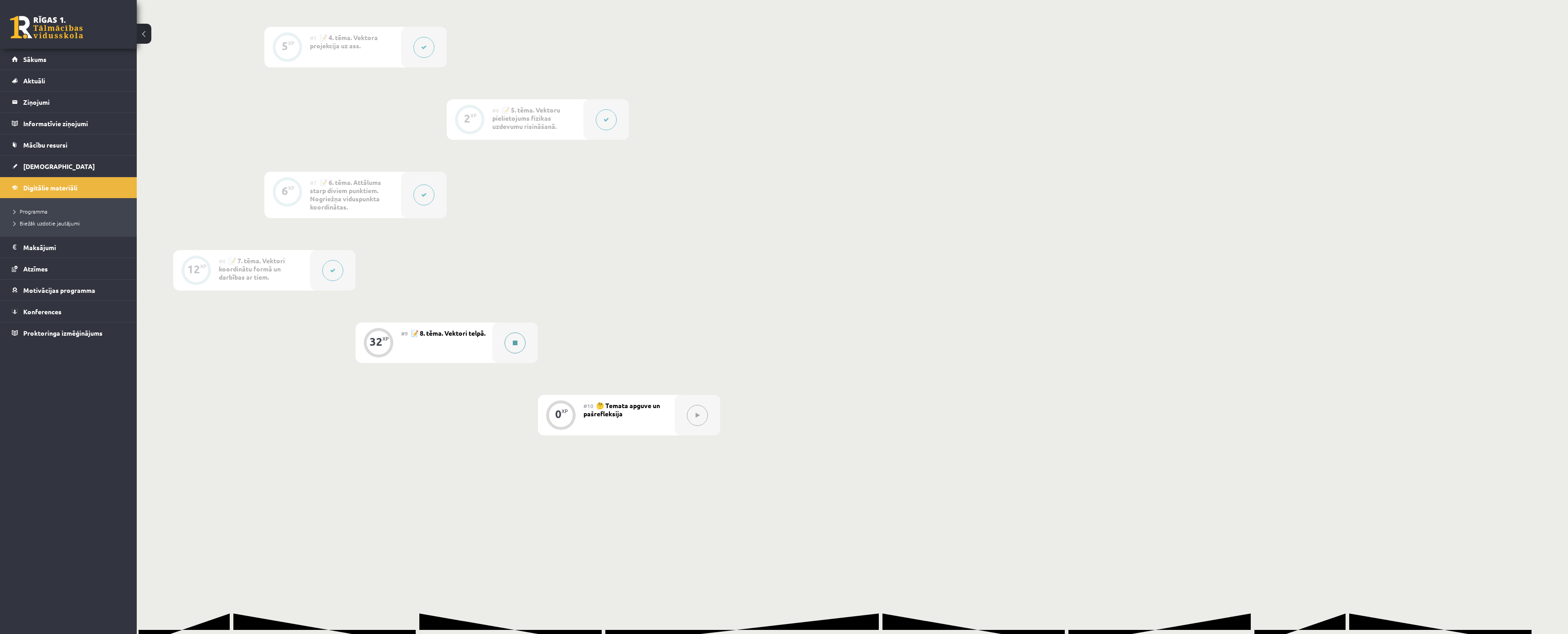
click at [506, 362] on div at bounding box center [515, 343] width 46 height 41
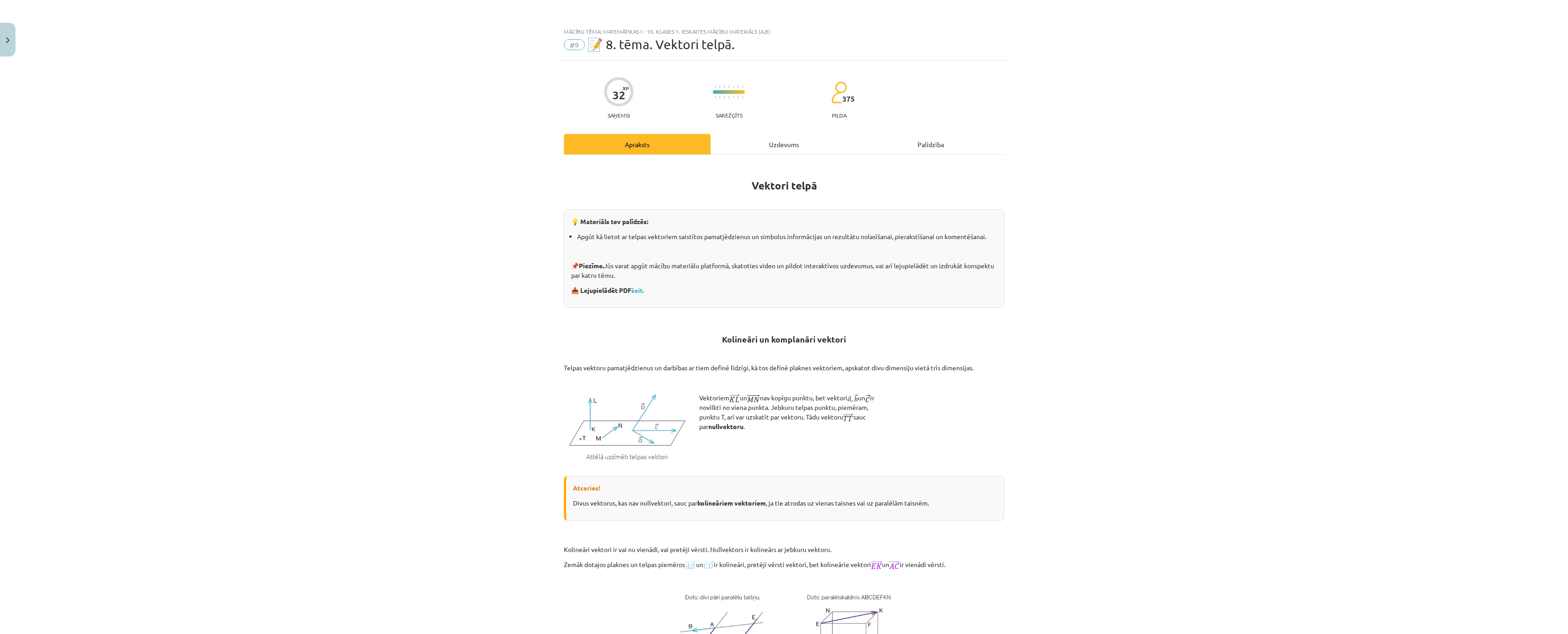
click at [794, 139] on div "Uzdevums" at bounding box center [783, 144] width 147 height 21
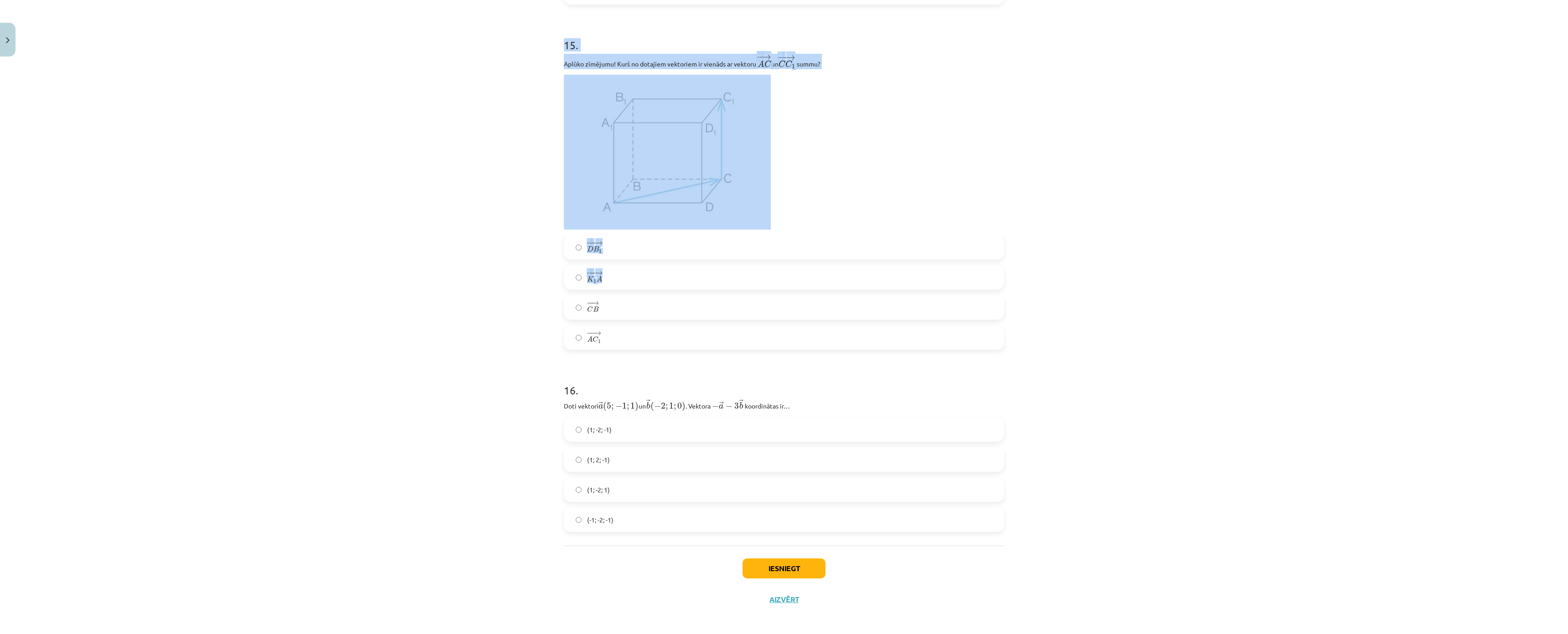
scroll to position [4105, 0]
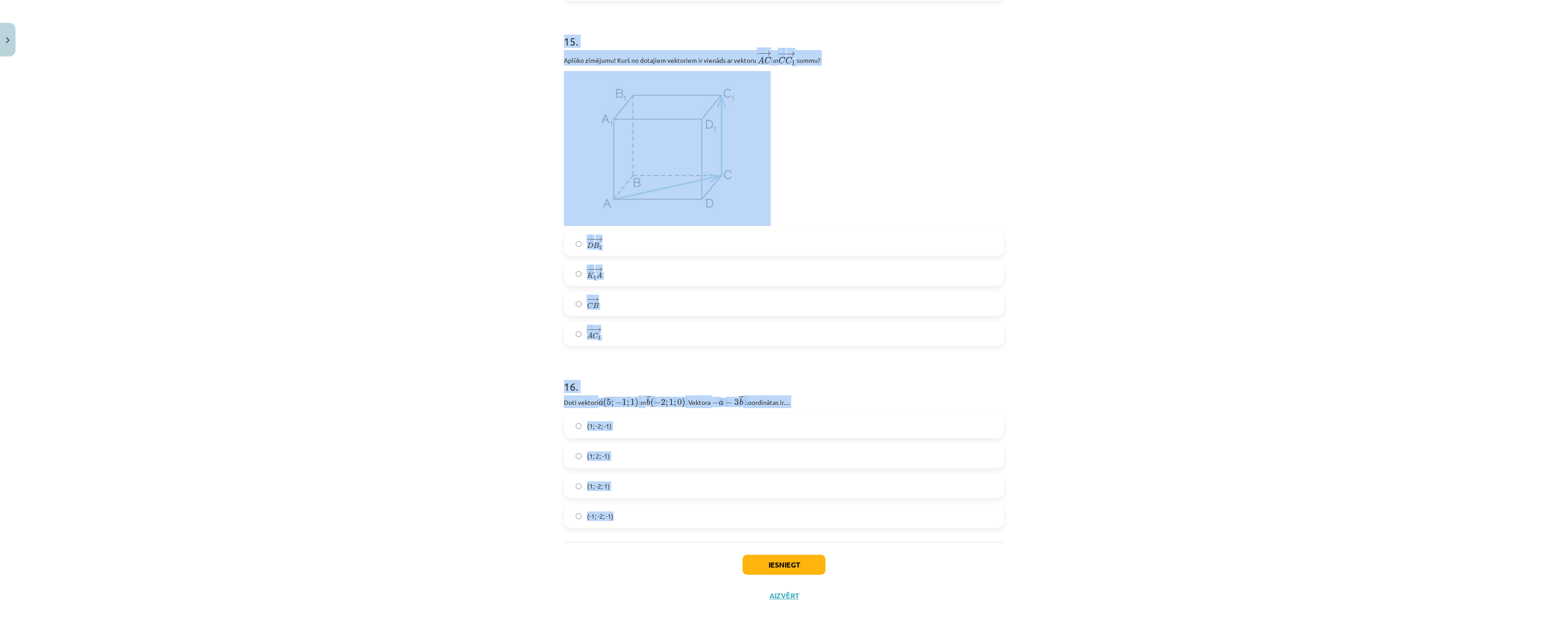
drag, startPoint x: 556, startPoint y: 177, endPoint x: 966, endPoint y: 473, distance: 505.7
click at [393, 176] on div "Mācību tēma: Matemātikas i - 10. klases 1. ieskaites mācību materiāls (a,b) #9 …" at bounding box center [784, 317] width 1568 height 634
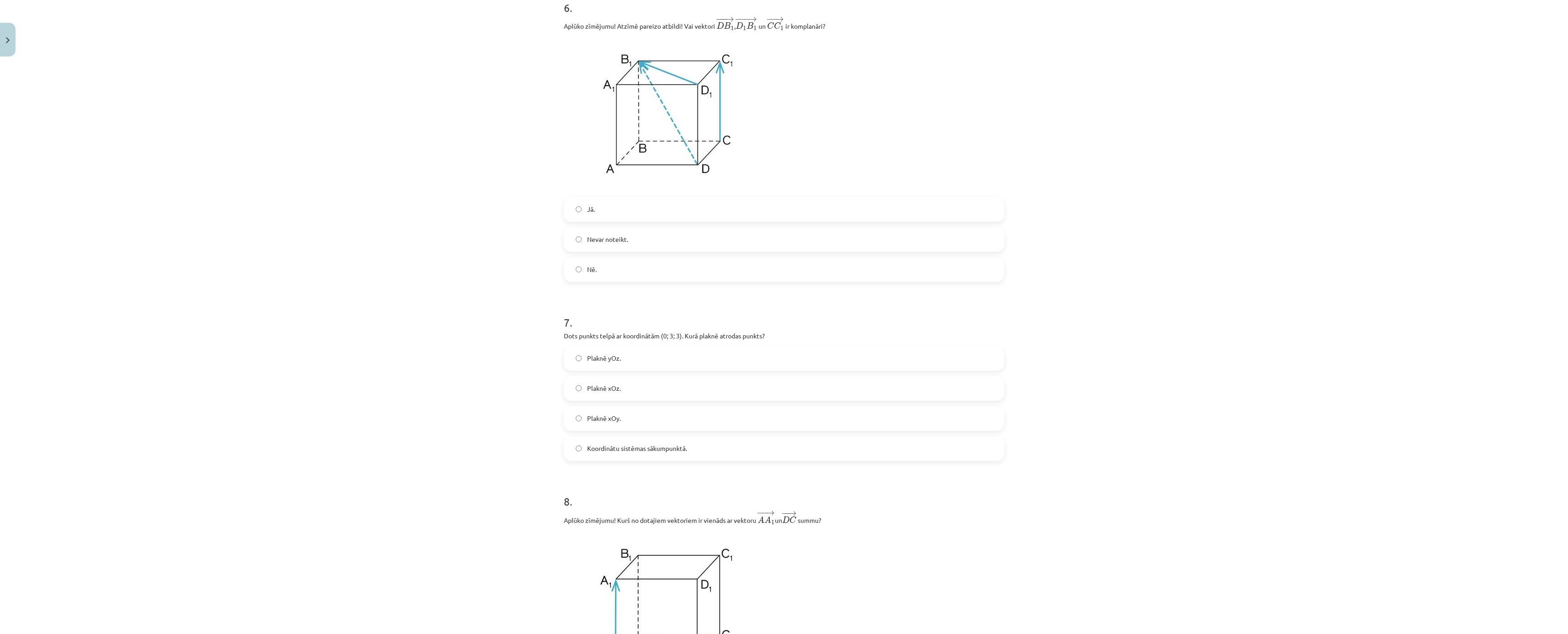
scroll to position [0, 0]
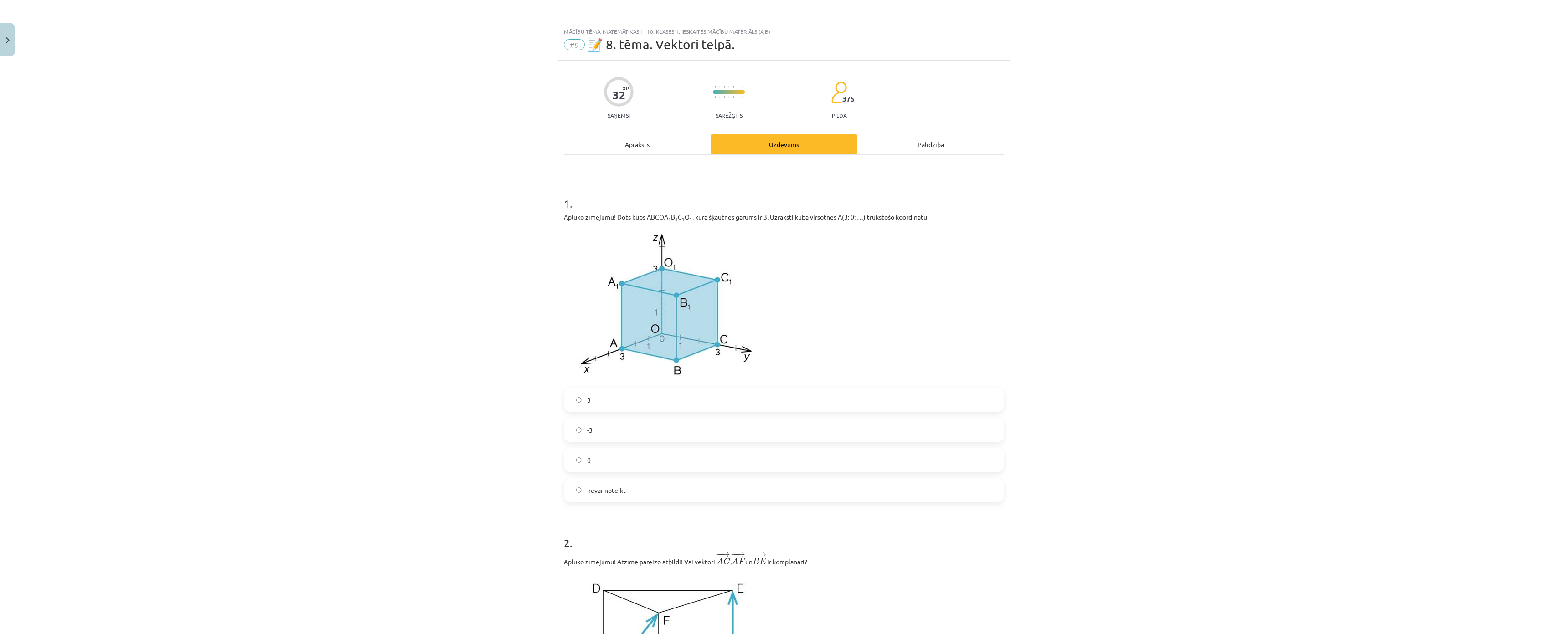
click at [1003, 461] on label "0" at bounding box center [784, 460] width 438 height 23
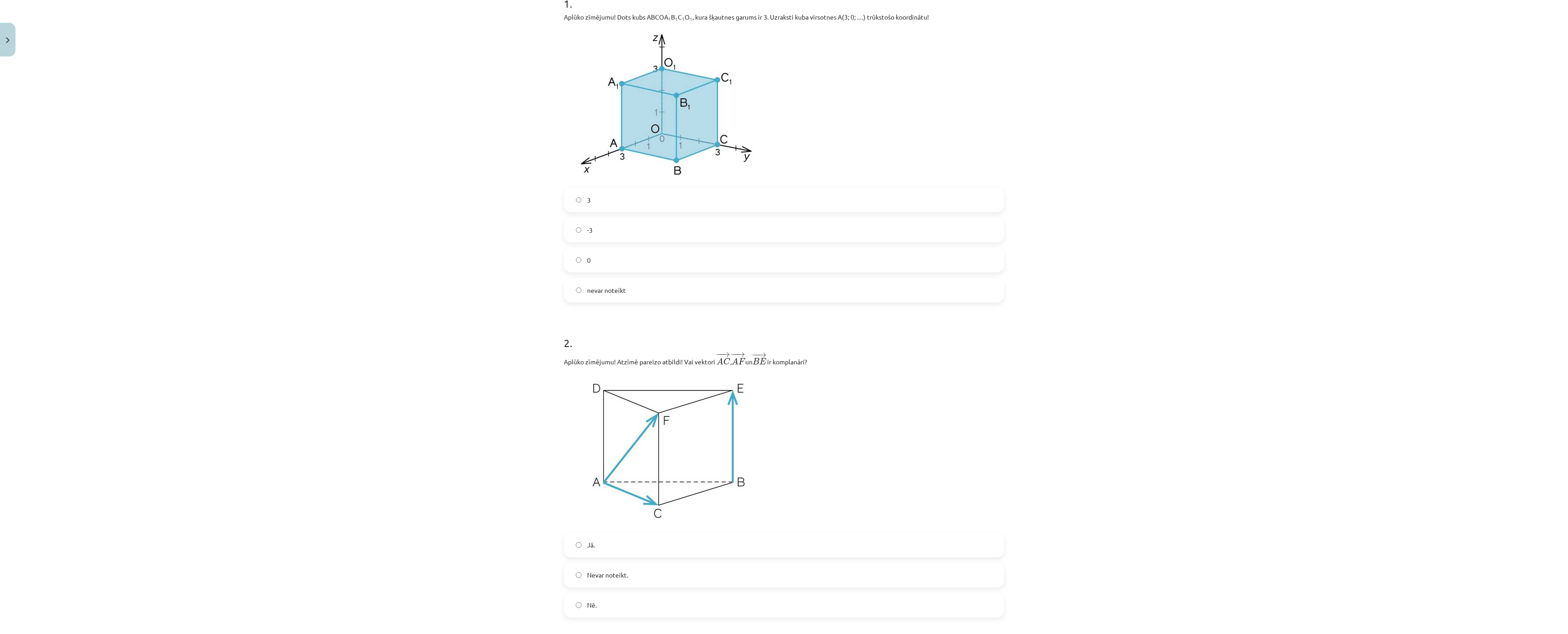
scroll to position [342, 0]
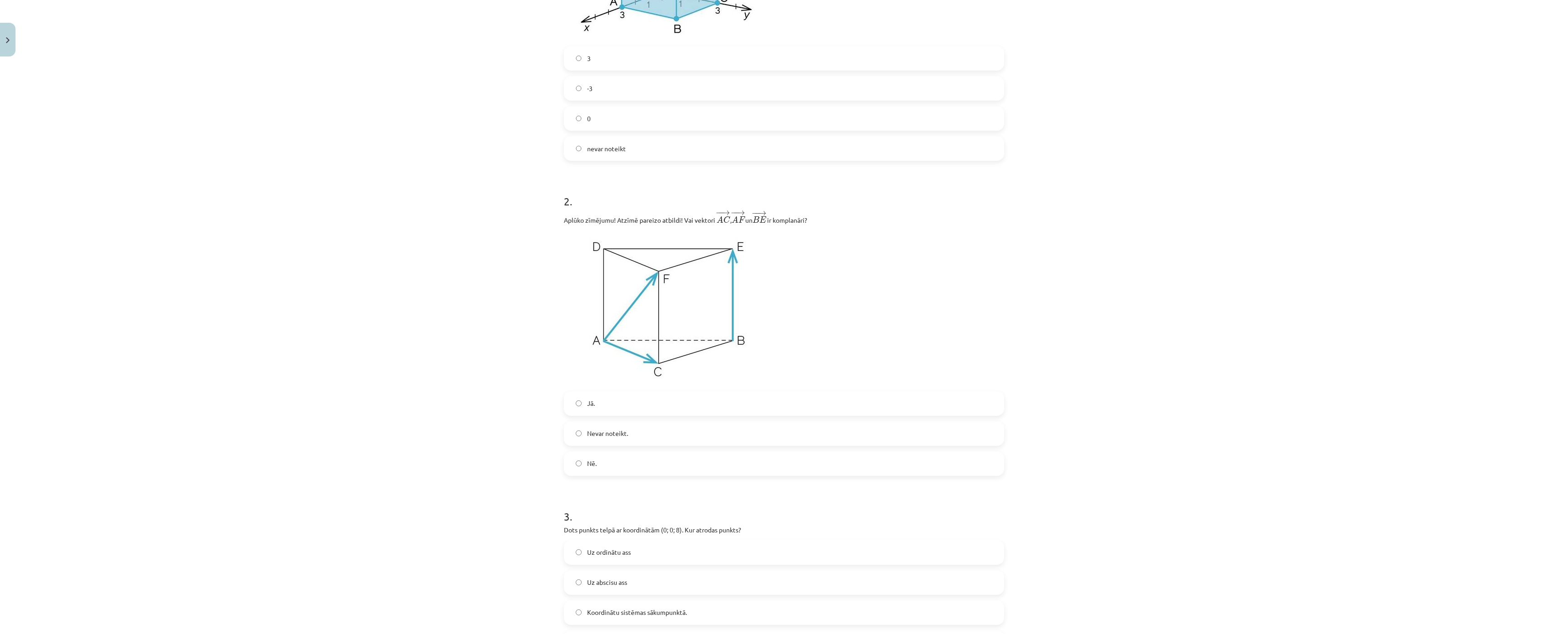
click at [971, 465] on label "Nē." at bounding box center [784, 464] width 438 height 23
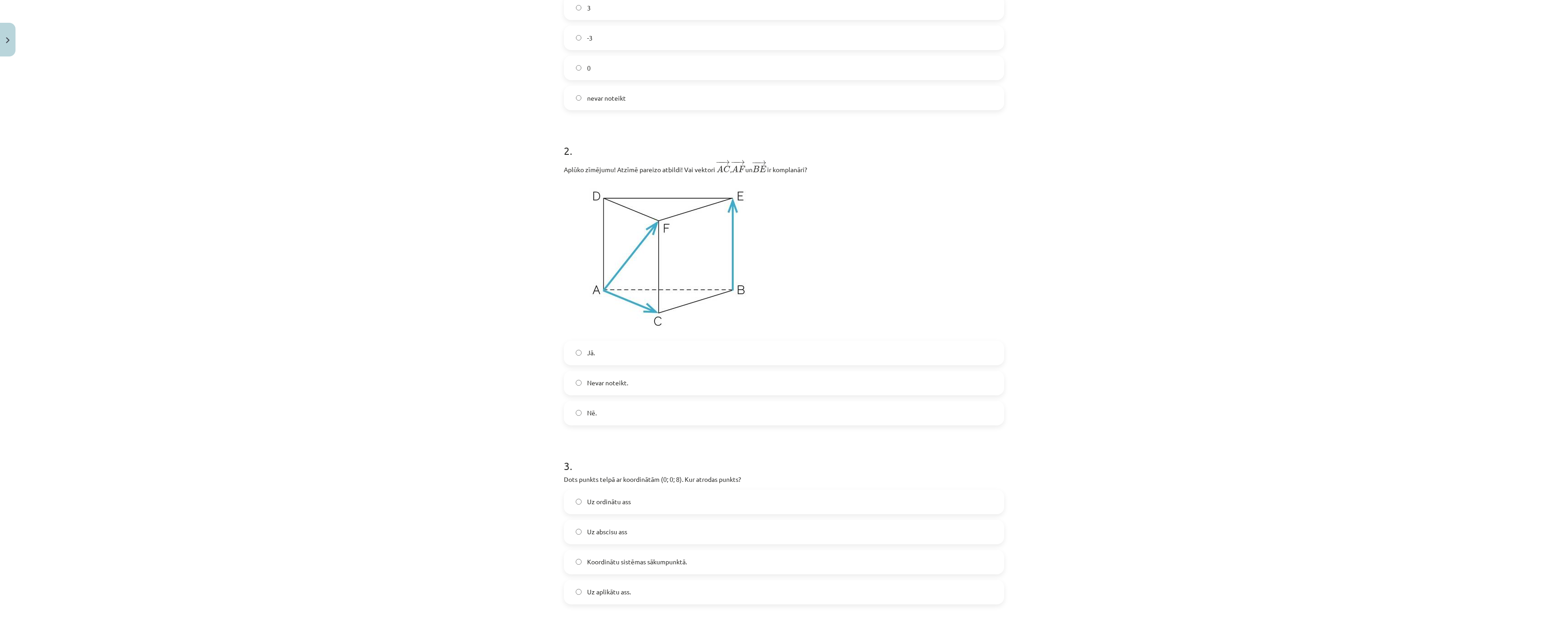
scroll to position [478, 0]
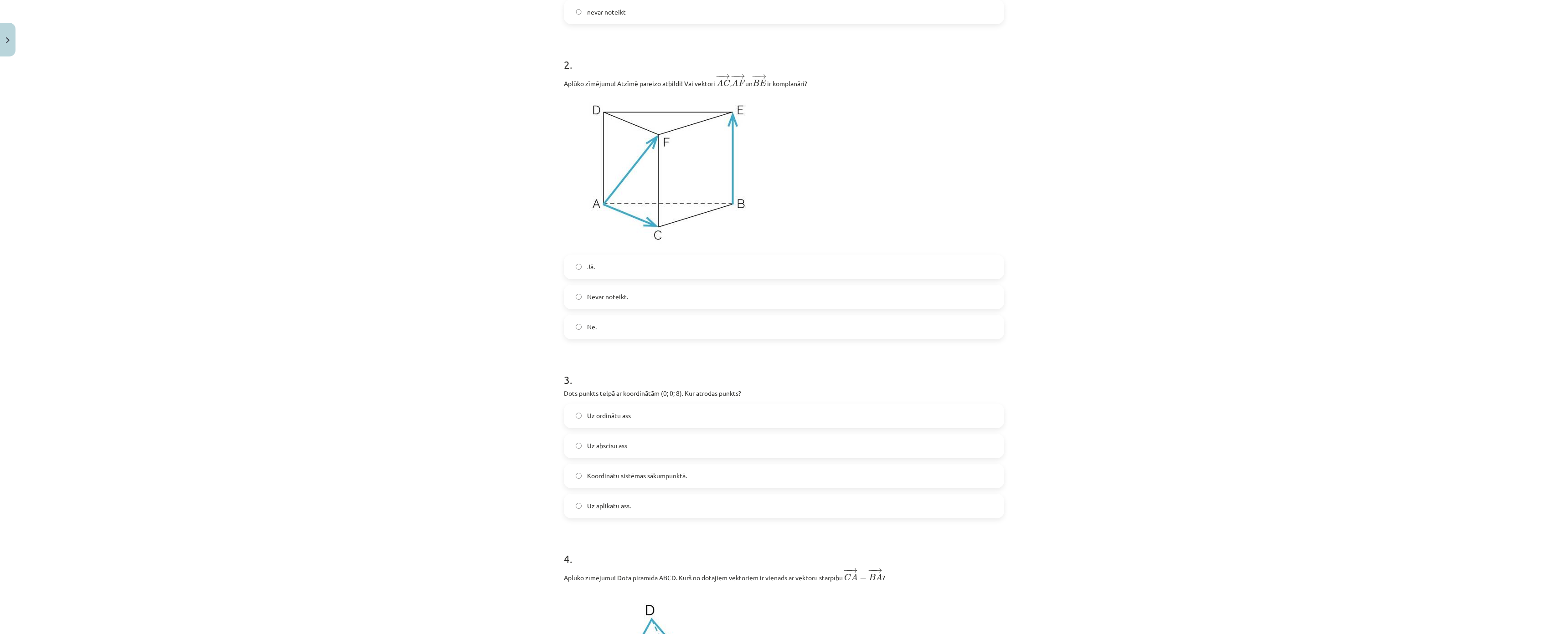
click at [1003, 411] on label "Uz ordinātu ass" at bounding box center [784, 416] width 438 height 23
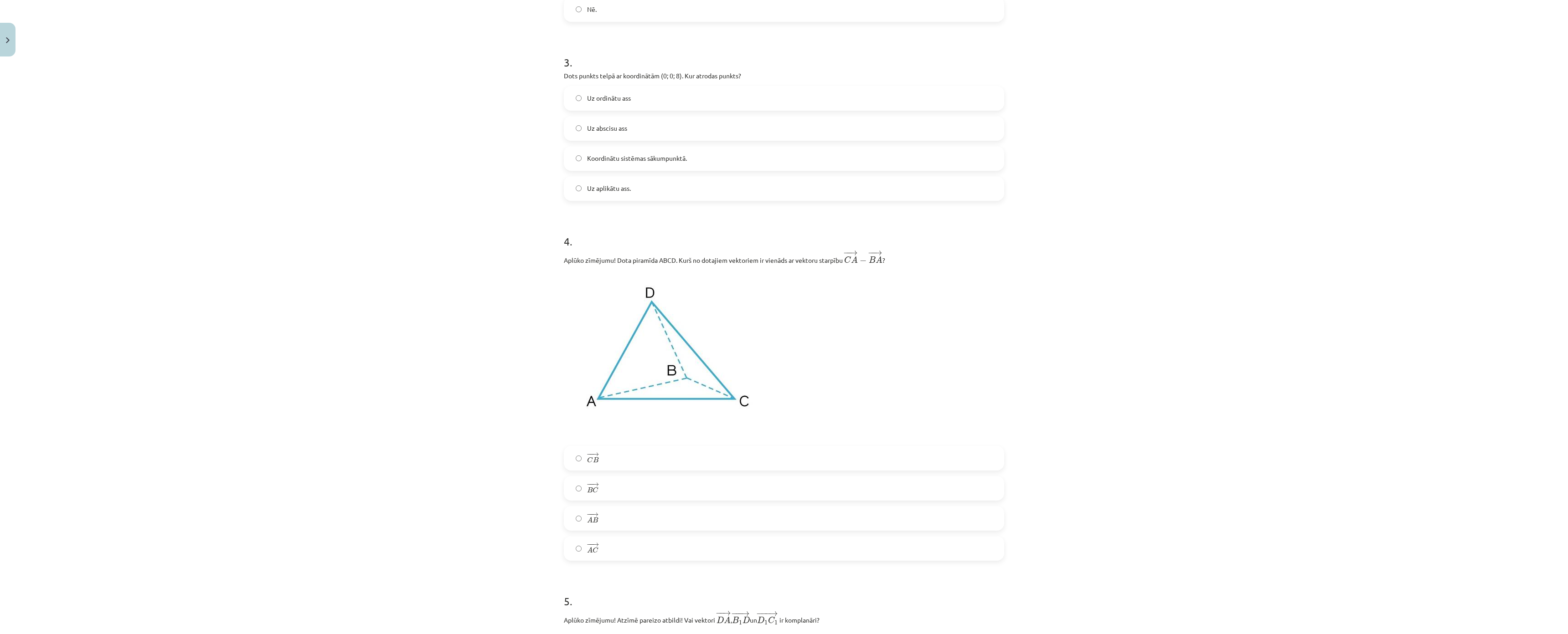
scroll to position [820, 0]
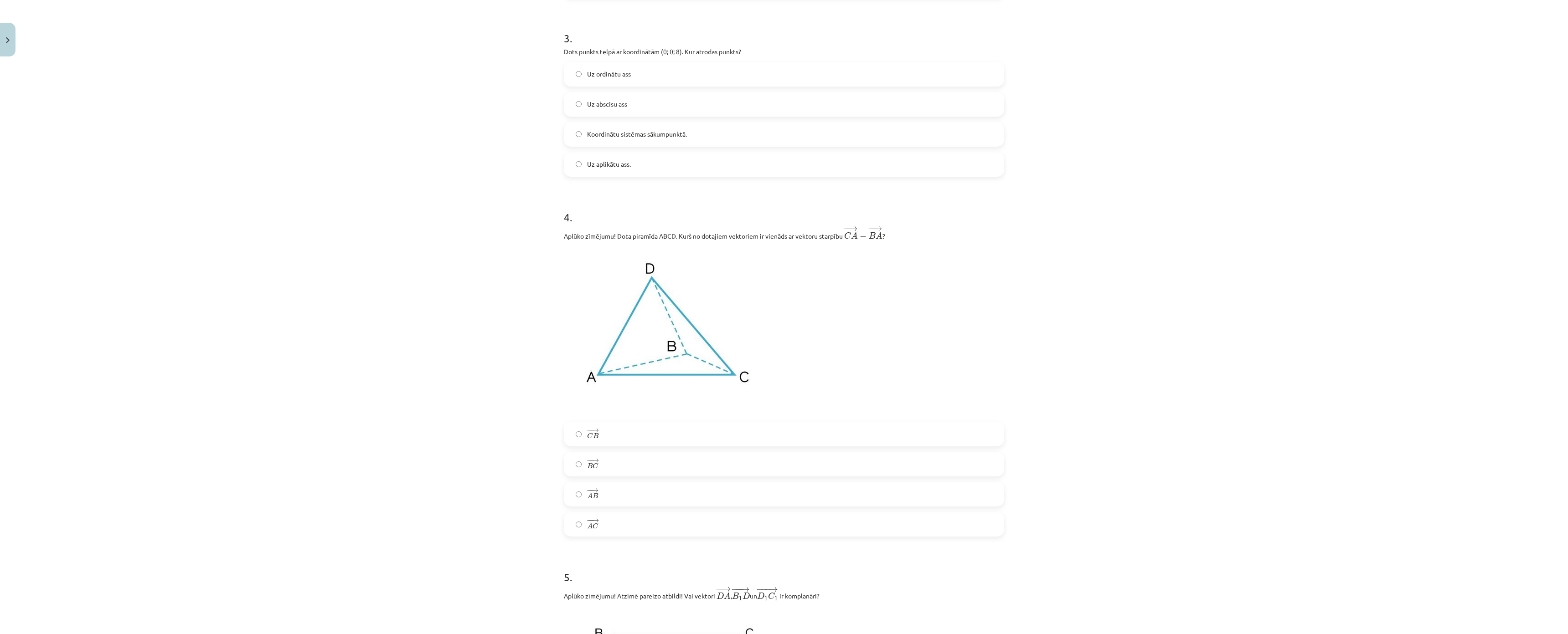
click at [990, 430] on label "− − → C B C B →" at bounding box center [784, 434] width 438 height 23
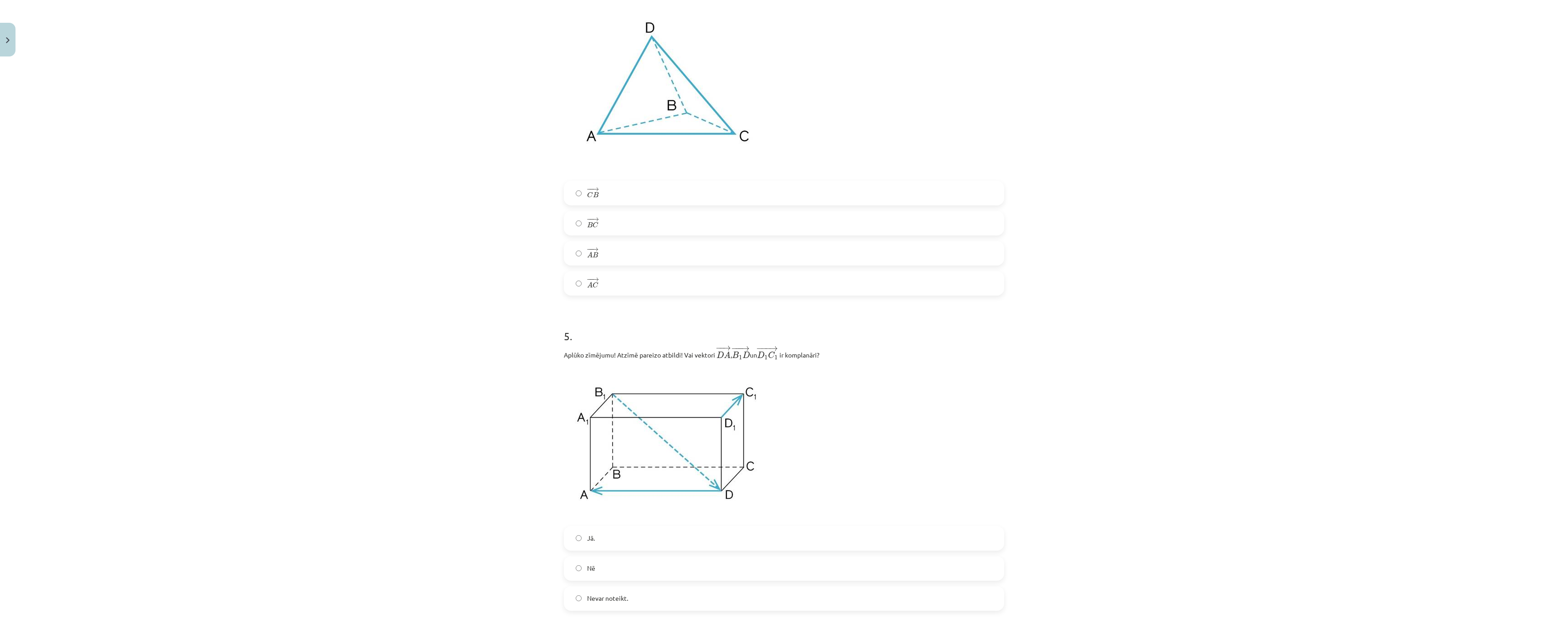
scroll to position [1093, 0]
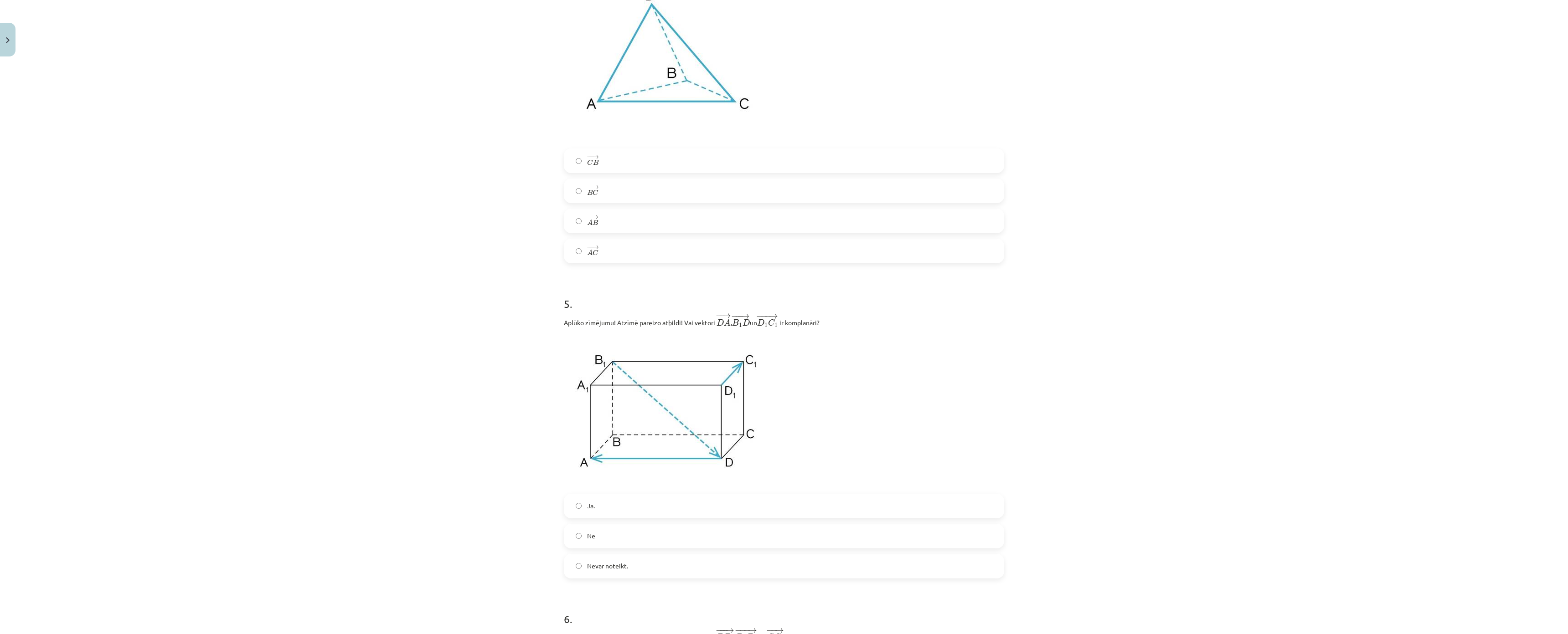
click at [989, 542] on label "Nē" at bounding box center [784, 536] width 438 height 23
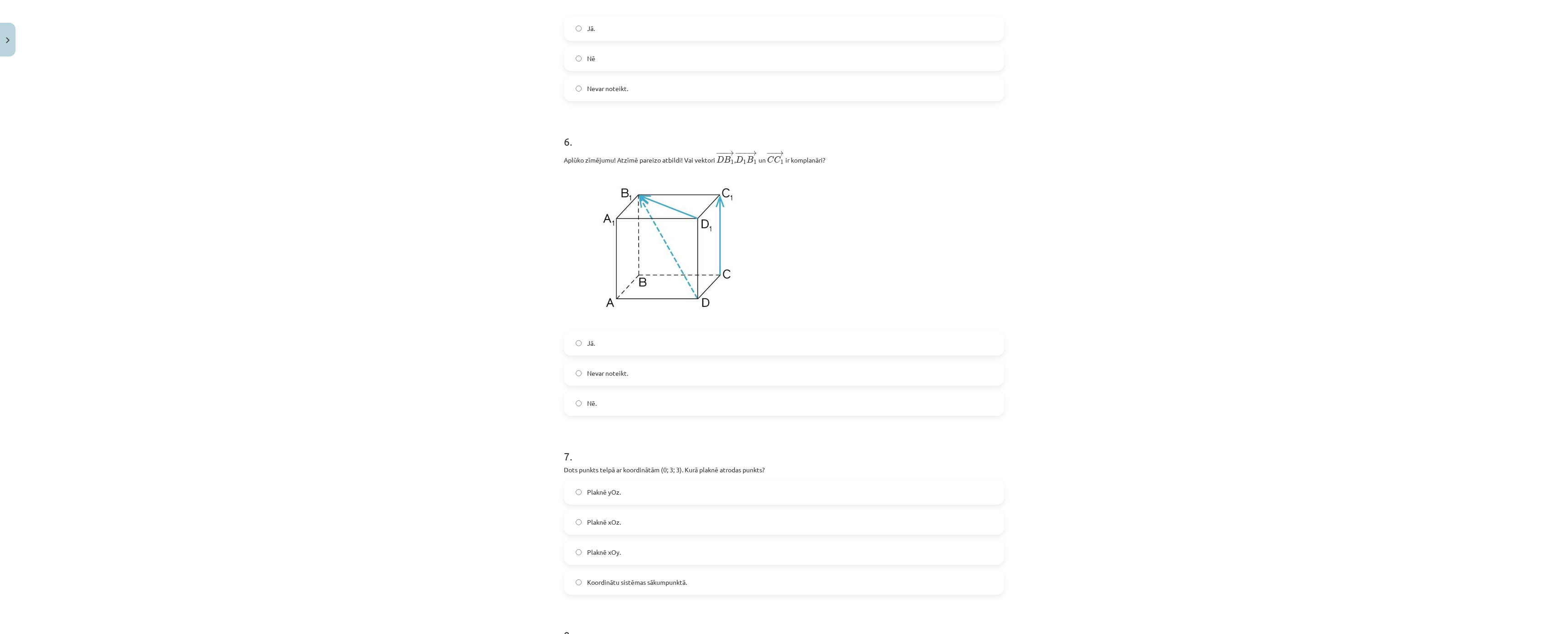
scroll to position [1572, 0]
click at [1003, 407] on label "Nē." at bounding box center [784, 402] width 438 height 23
click at [1003, 491] on label "Plaknē yOz." at bounding box center [784, 491] width 438 height 23
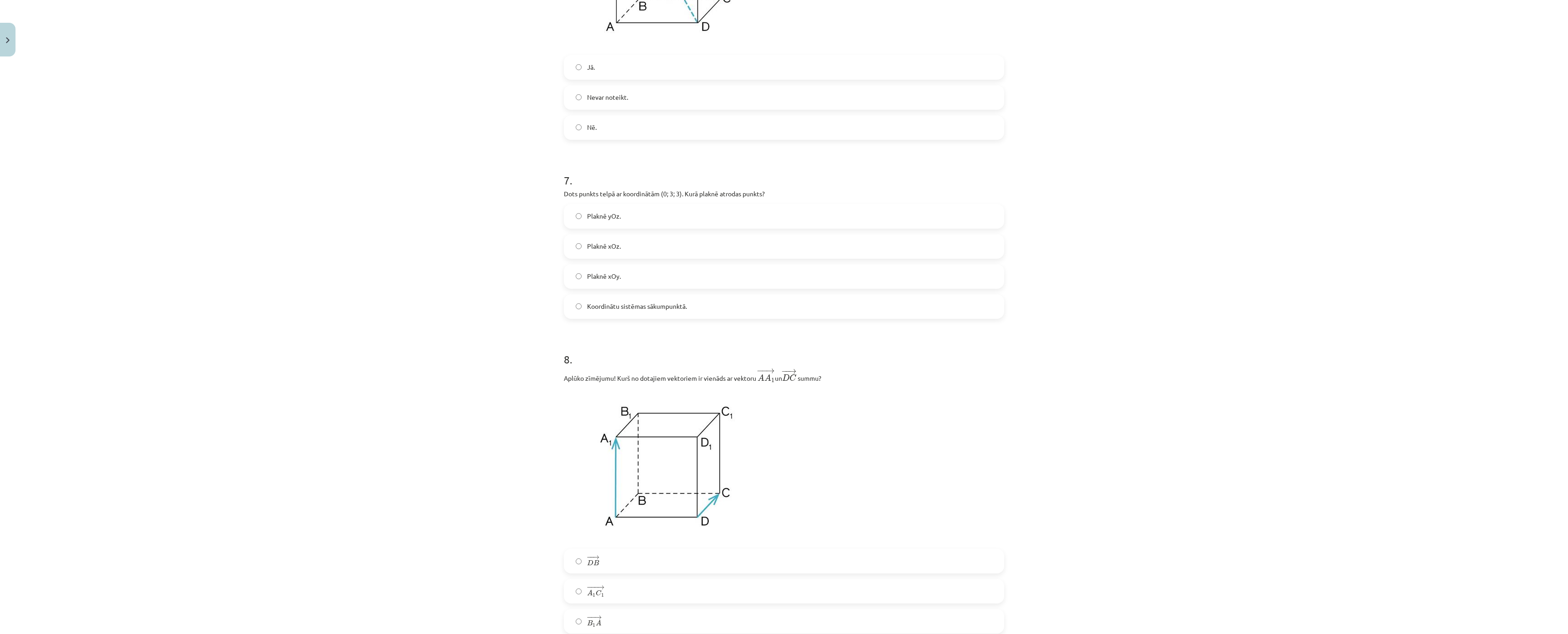
scroll to position [1982, 0]
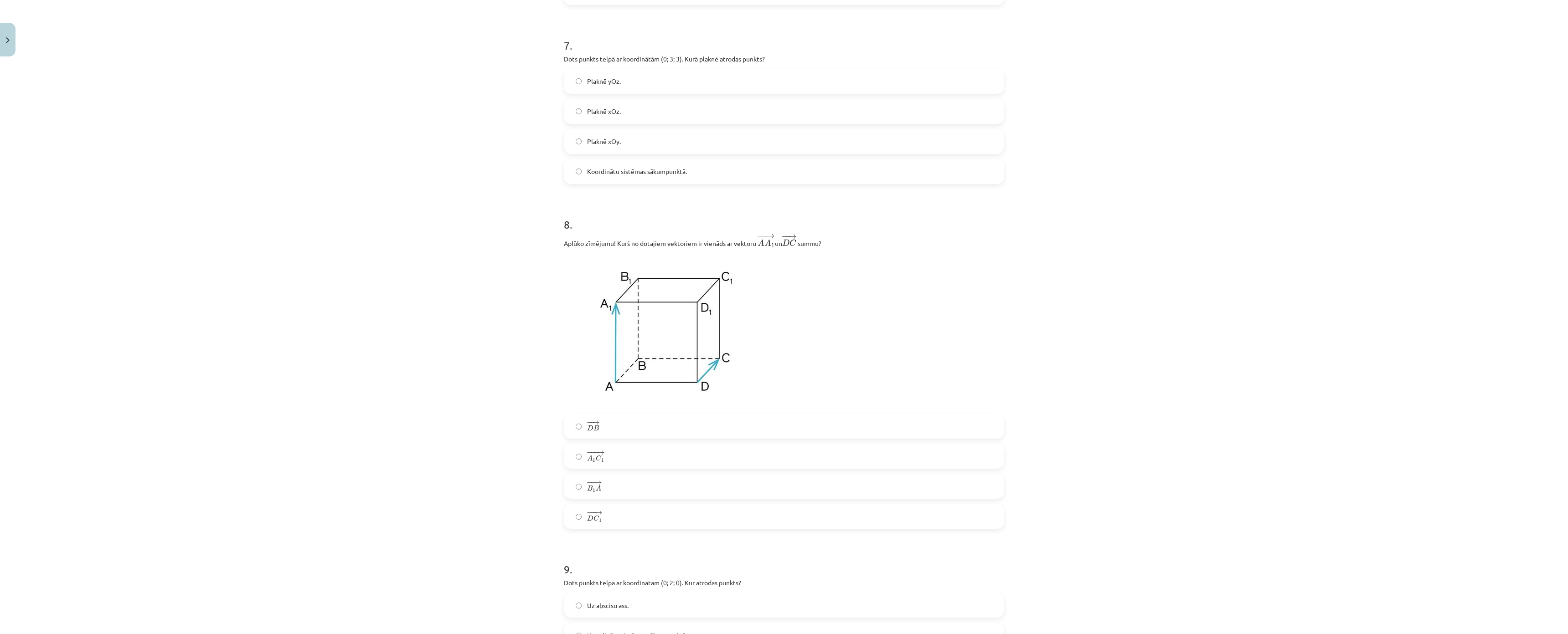
click at [1003, 462] on label "− −− → A 1 C 1 A 1 C 1 →" at bounding box center [784, 456] width 438 height 23
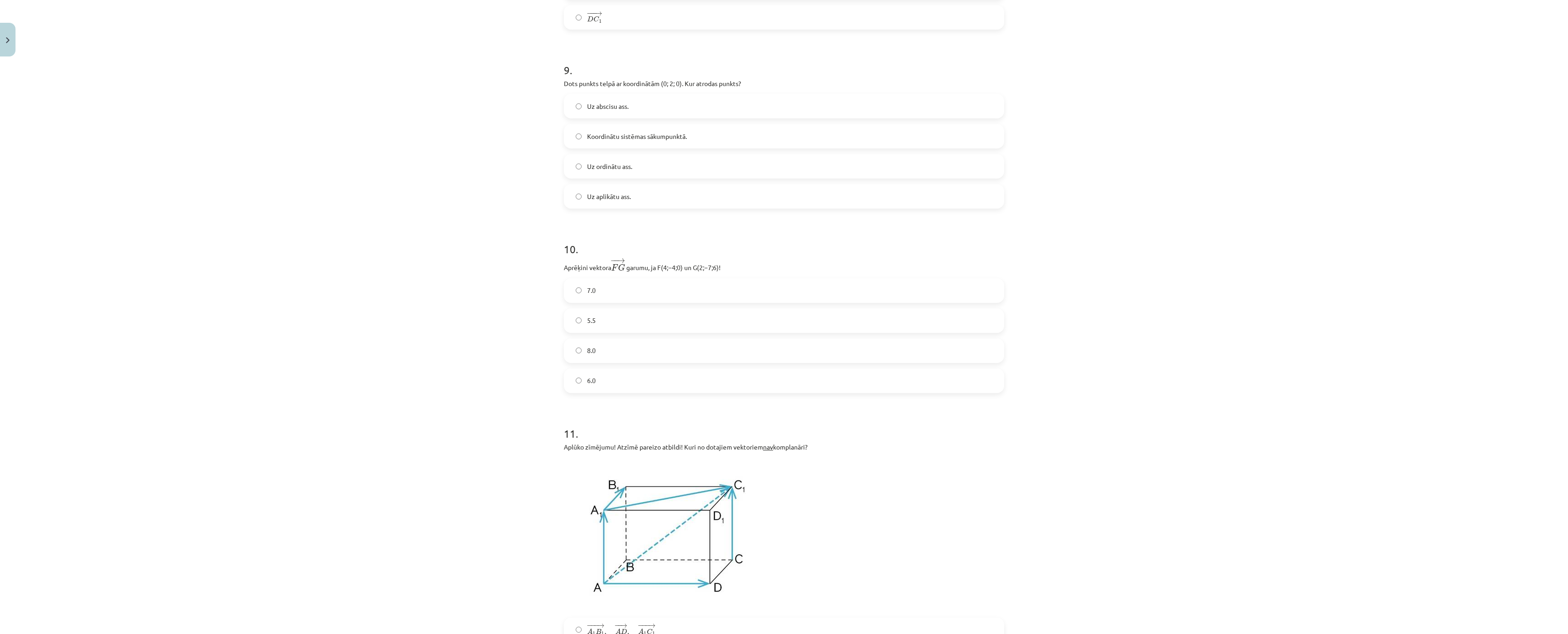
scroll to position [2481, 0]
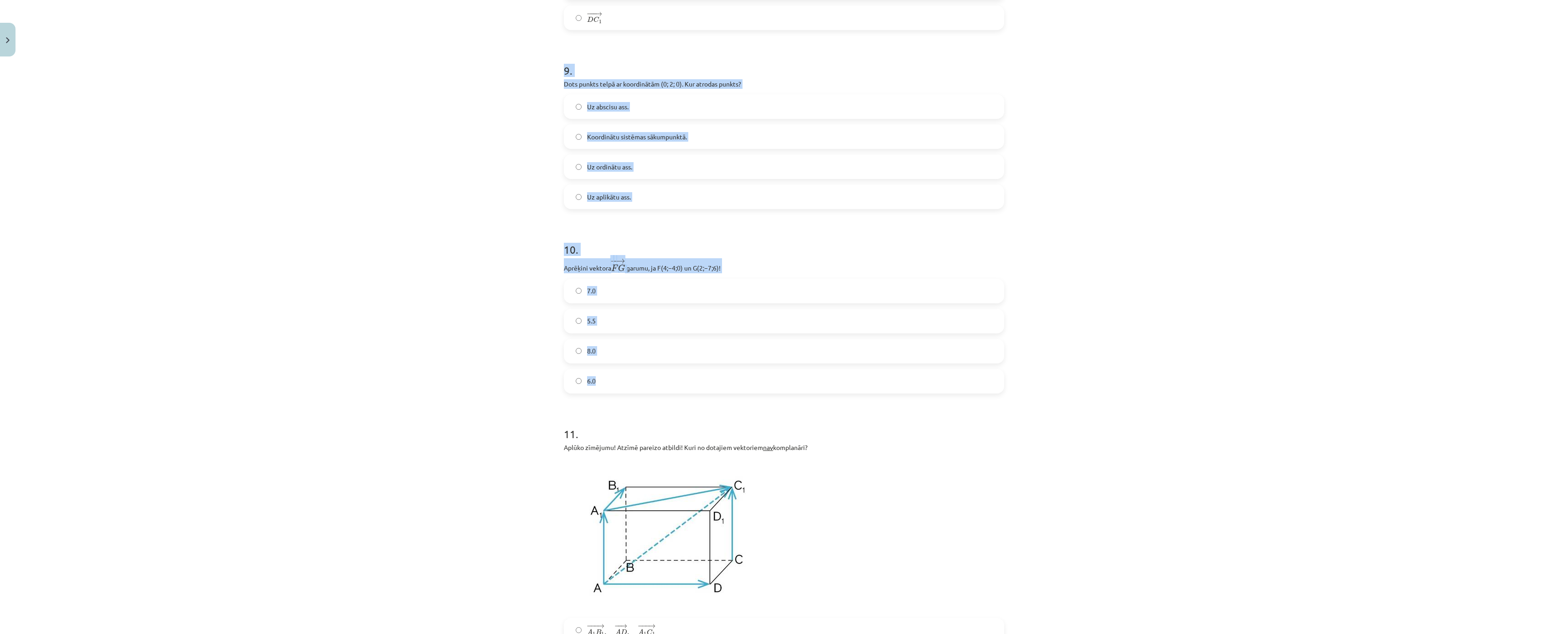
drag, startPoint x: 914, startPoint y: 68, endPoint x: 1208, endPoint y: 383, distance: 430.9
click at [1208, 383] on div "Mācību tēma: Matemātikas i - 10. klases 1. ieskaites mācību materiāls (a,b) #9 …" at bounding box center [784, 317] width 1568 height 634
copy form "9 . Dots punkts telpā ar koordinātām (0; 2; 0). Kur atrodas punkts? Uz abscisu …"
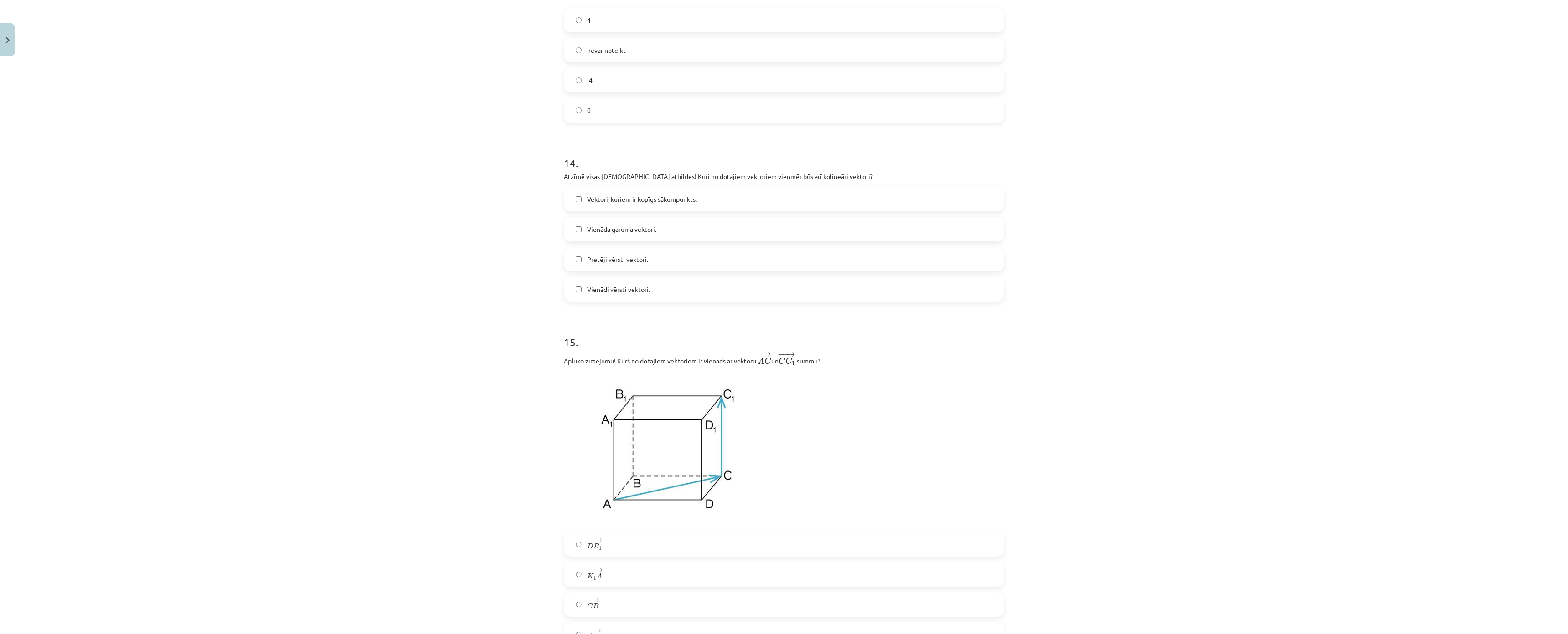
scroll to position [3612, 0]
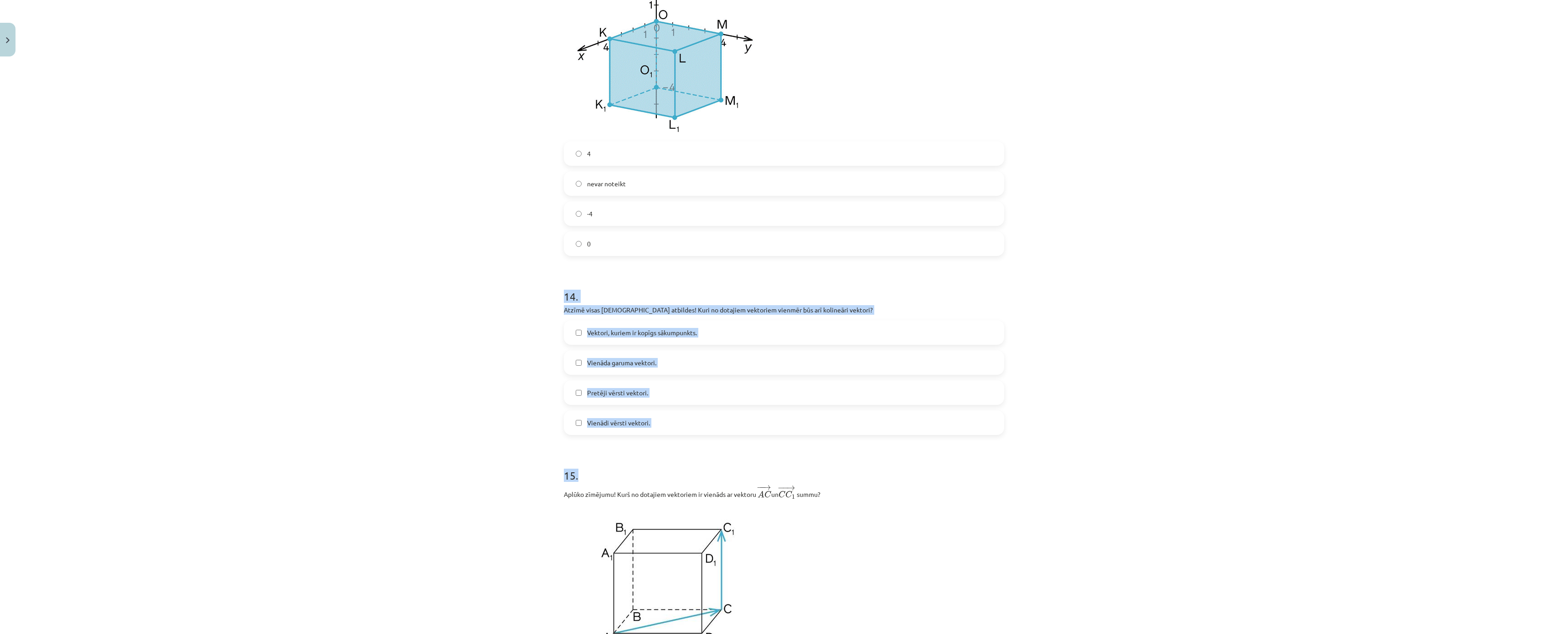
drag, startPoint x: 914, startPoint y: 291, endPoint x: 1046, endPoint y: 361, distance: 149.4
click at [1182, 442] on div "Mācību tēma: Matemātikas i - 10. klases 1. ieskaites mācību materiāls (a,b) #9 …" at bounding box center [784, 317] width 1568 height 634
click at [831, 284] on div "Mācību tēma: Matemātikas i - 10. klases 1. ieskaites mācību materiāls (a,b) #9 …" at bounding box center [784, 317] width 1568 height 634
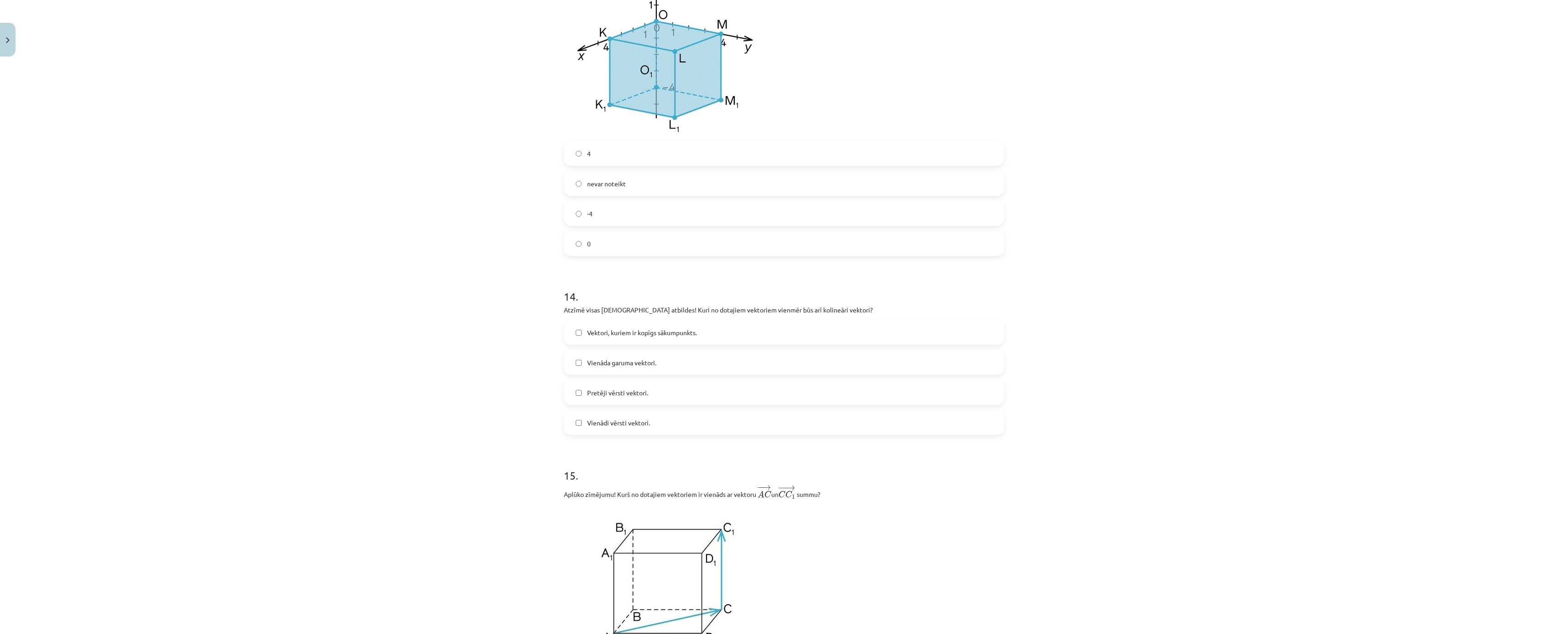
click at [890, 293] on div "Mācību tēma: Matemātikas i - 10. klases 1. ieskaites mācību materiāls (a,b) #9 …" at bounding box center [784, 317] width 1568 height 634
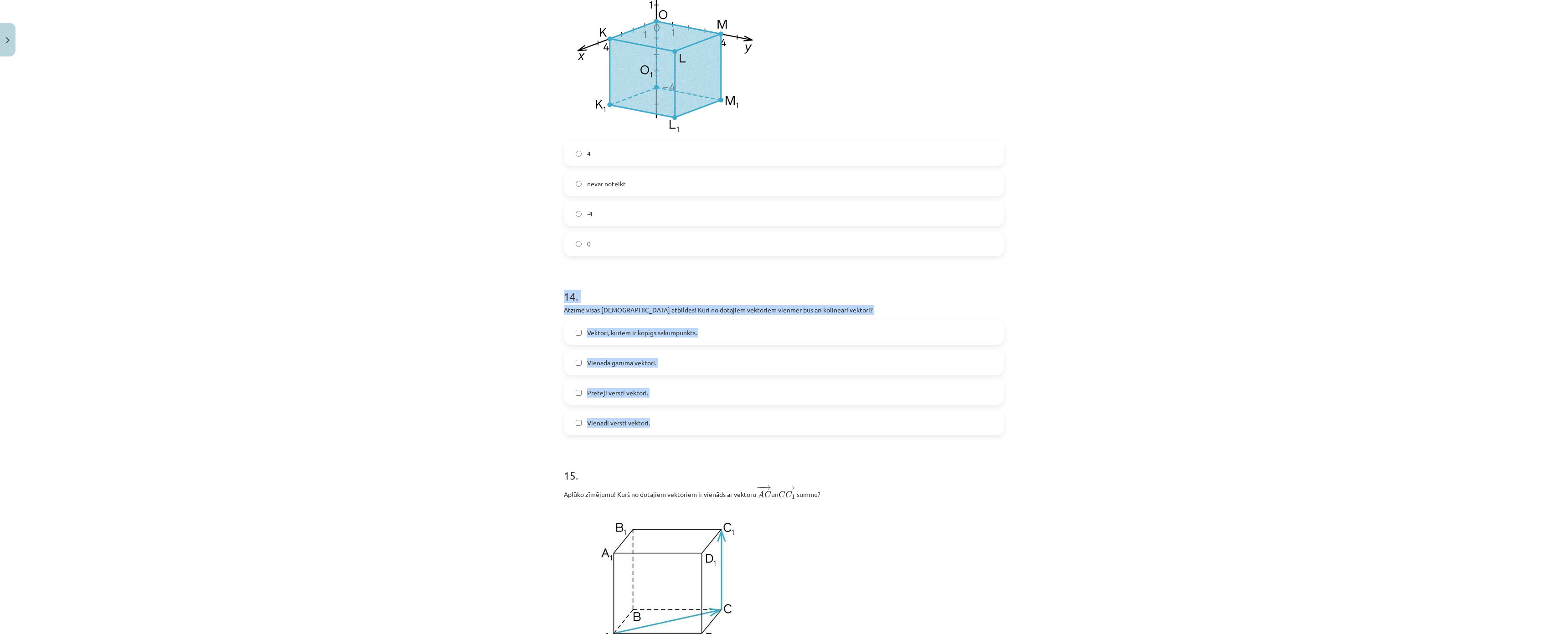
drag, startPoint x: 893, startPoint y: 293, endPoint x: 1074, endPoint y: 418, distance: 220.0
click at [1079, 431] on div "Mācību tēma: Matemātikas i - 10. klases 1. ieskaites mācību materiāls (a,b) #9 …" at bounding box center [784, 317] width 1568 height 634
copy div "14 . Atzīmē visas pareizās atbildes! Kuri no dotajiem vektoriem vienmēr būs arī…"
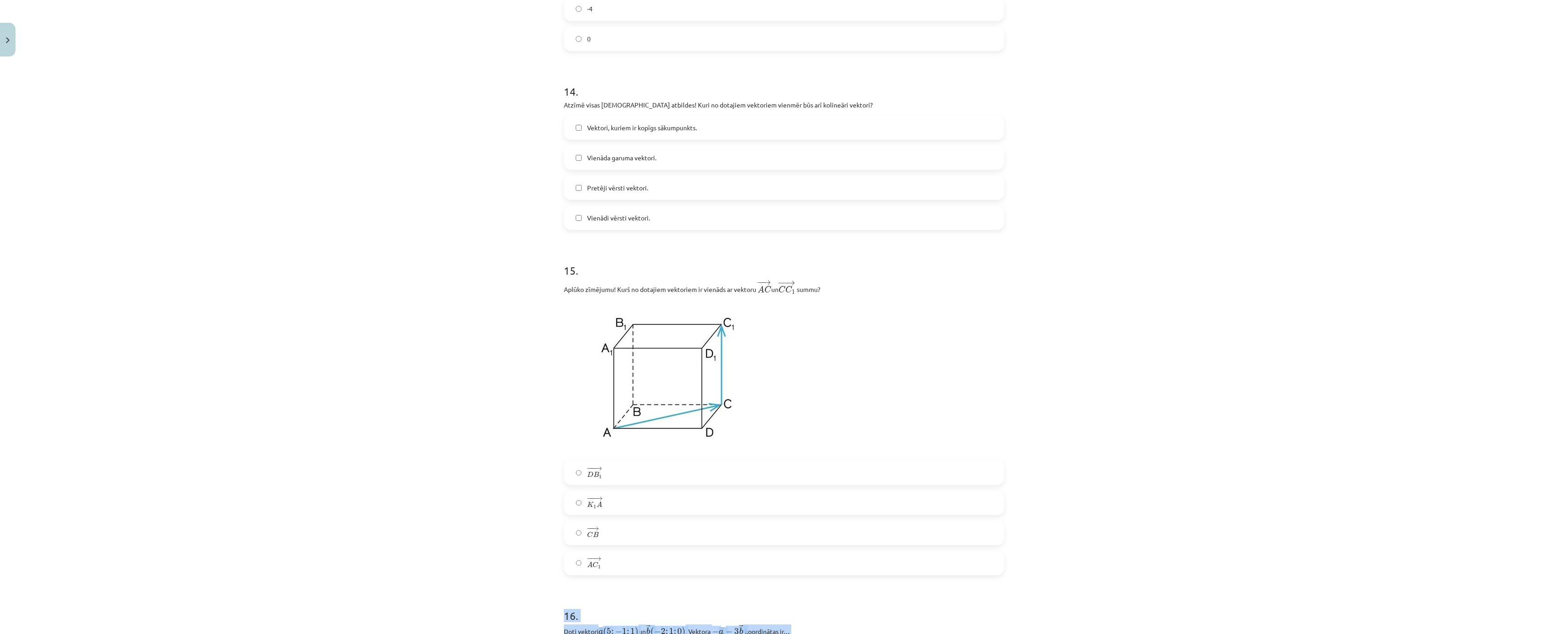
drag, startPoint x: 919, startPoint y: 601, endPoint x: 1076, endPoint y: 768, distance: 229.2
click at [1076, 579] on div "Mācību tēma: Matemātikas i - 10. klases 1. ieskaites mācību materiāls (a,b) #9 …" at bounding box center [784, 317] width 1568 height 634
copy div "16 . Doti vektori ﻿ → a ( 5 ; − 1 ; 1 ) a → ( 5 ; − 1 ; 1 ) un ﻿ → b ( − 2 ; 1 …"
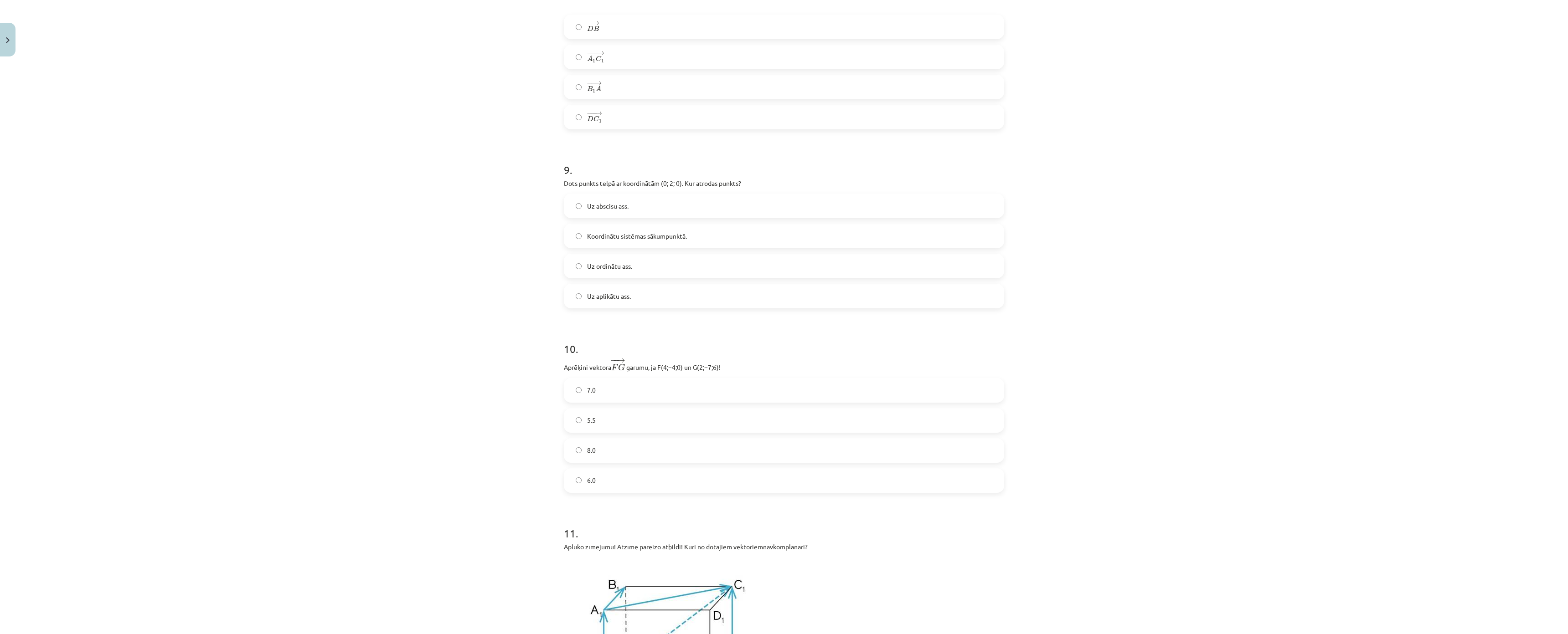
click at [709, 442] on div "Mācību tēma: Matemātikas i - 10. klases 1. ieskaites mācību materiāls (a,b) #9 …" at bounding box center [784, 317] width 1568 height 634
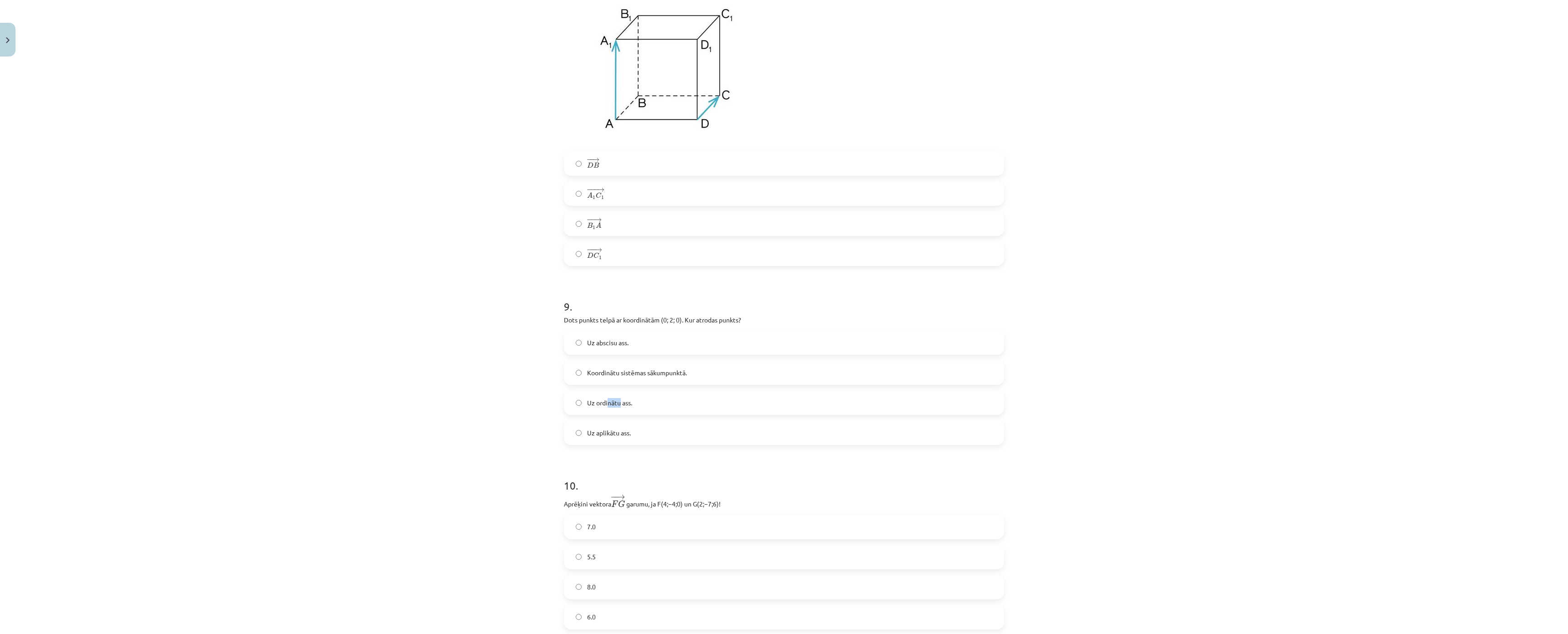
drag, startPoint x: 995, startPoint y: 402, endPoint x: 1007, endPoint y: 392, distance: 15.6
click at [1004, 392] on div "Uz abscisu ass. Koordinātu sistēmas sākumpunktā. Uz ordinātu ass. Uz aplikātu a…" at bounding box center [783, 388] width 440 height 115
click at [825, 579] on div "Mācību tēma: Matemātikas i - 10. klases 1. ieskaites mācību materiāls (a,b) #9 …" at bounding box center [784, 317] width 1568 height 634
click at [982, 521] on label "7.0" at bounding box center [784, 527] width 438 height 23
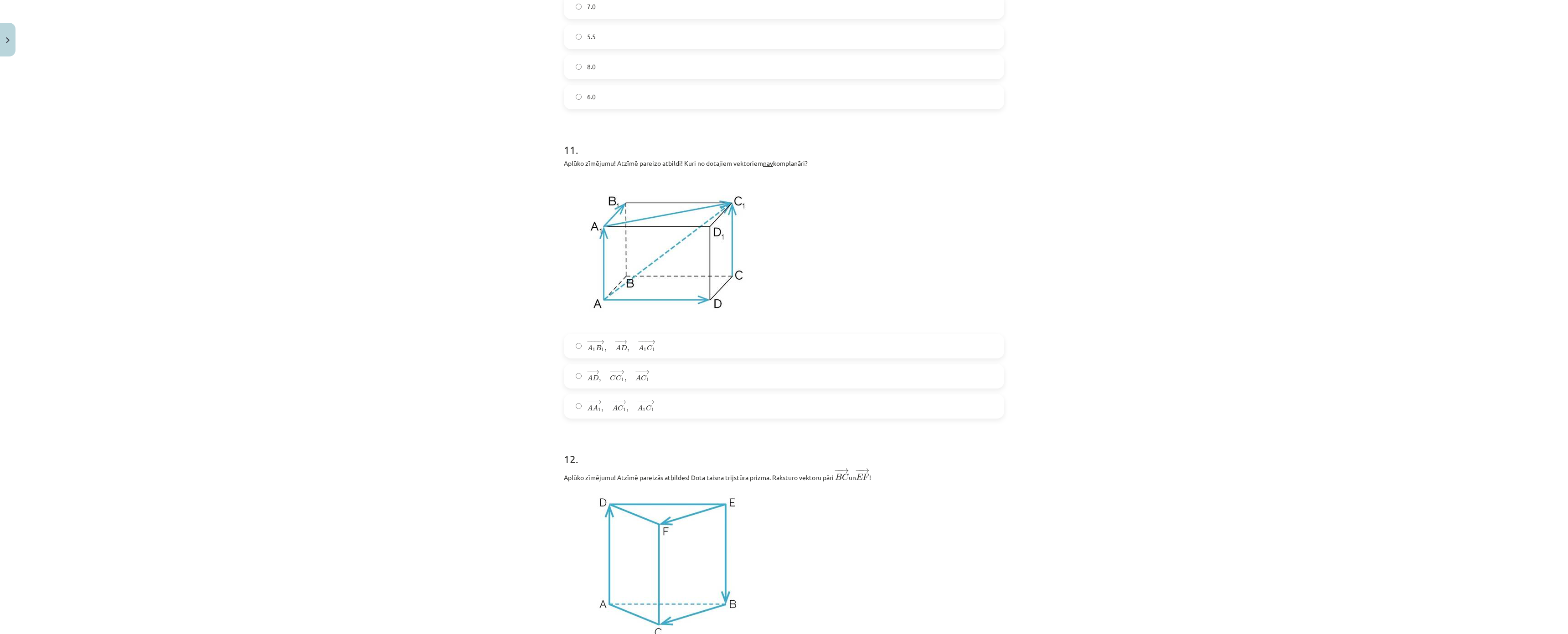
scroll to position [2792, 0]
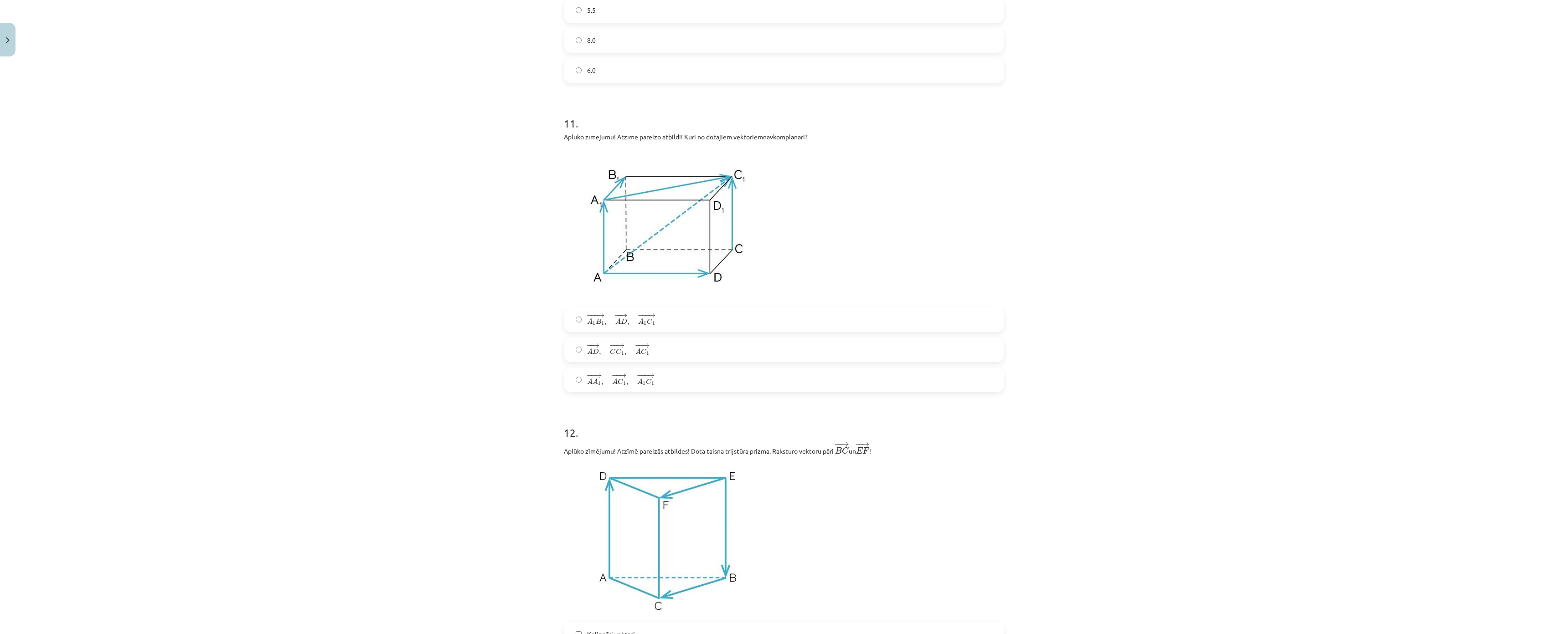
click at [965, 344] on label "− − → A D , − − → C C 1 , − − → A C [DATE] → , C C 1 → , A C 1 →" at bounding box center [784, 349] width 438 height 23
click at [996, 579] on label "Kolineāri vektori." at bounding box center [784, 634] width 438 height 23
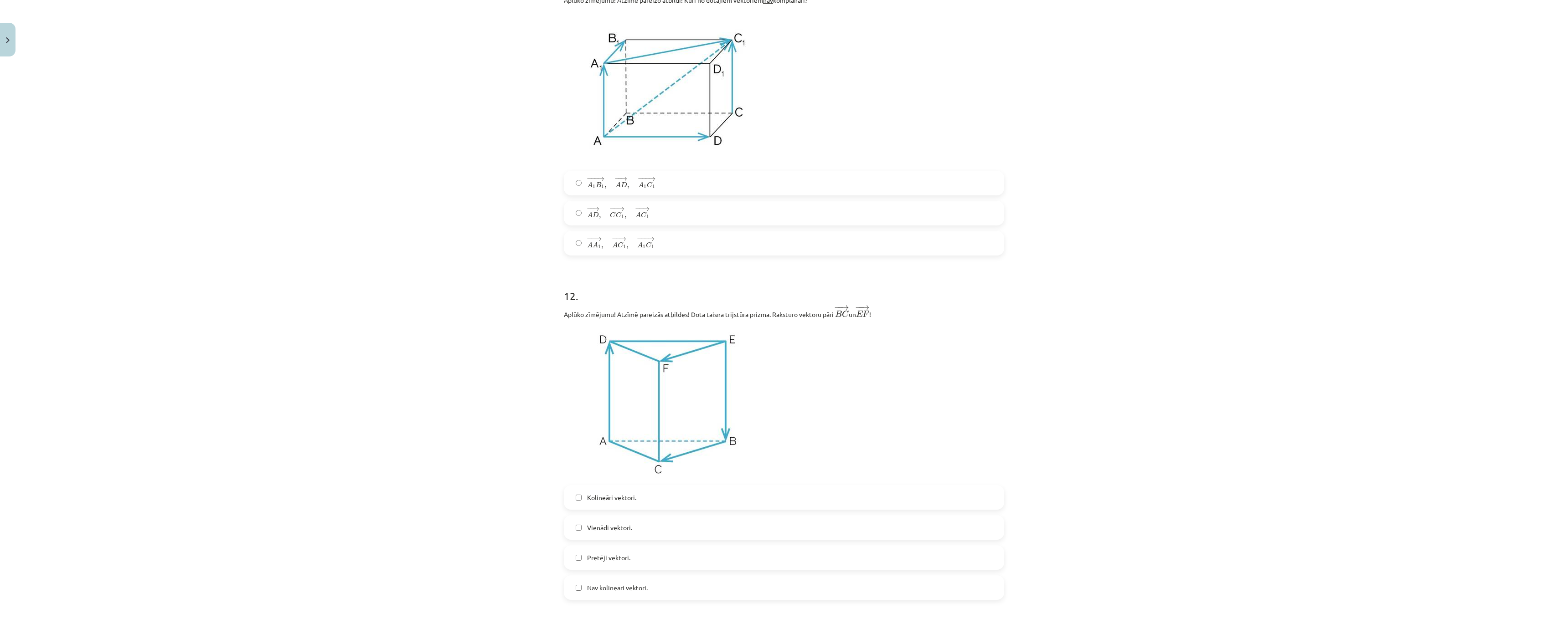
click at [963, 507] on label "Kolineāri vektori." at bounding box center [784, 497] width 438 height 23
click at [976, 569] on label "Pretēji vektori." at bounding box center [784, 557] width 438 height 23
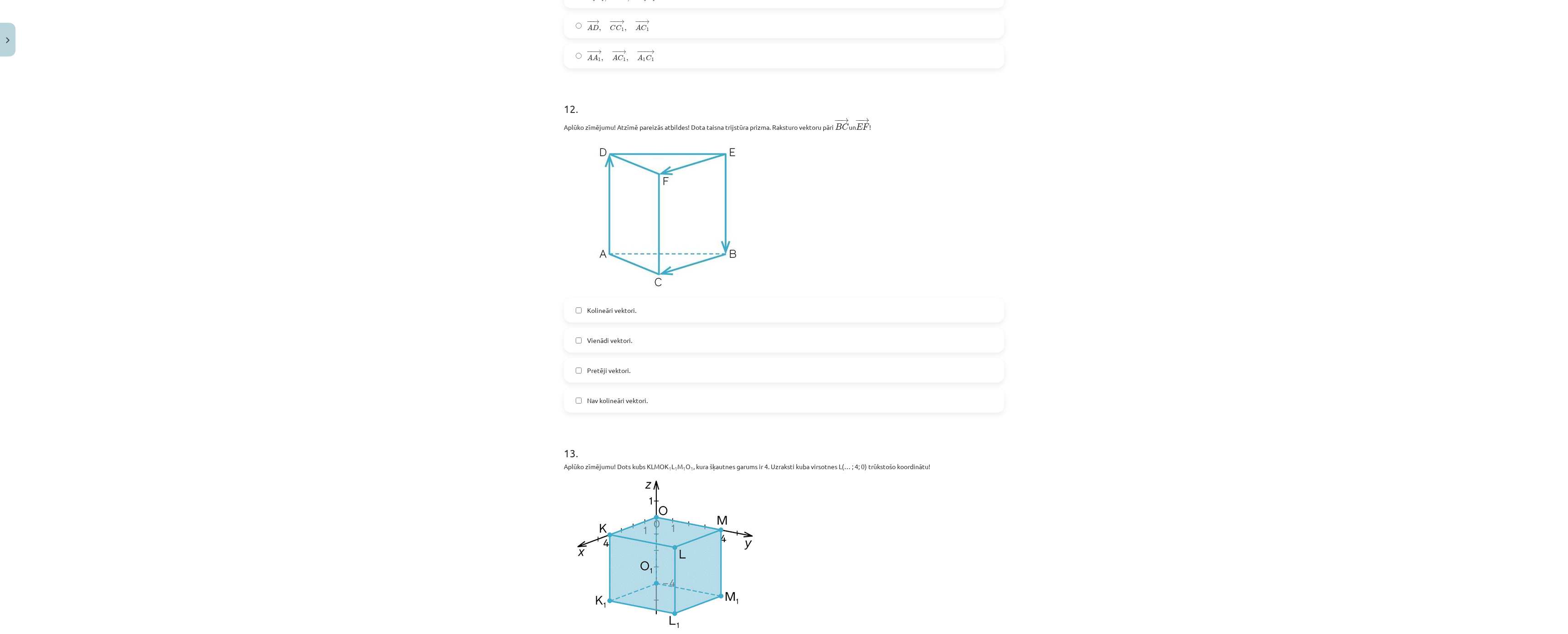
scroll to position [3133, 0]
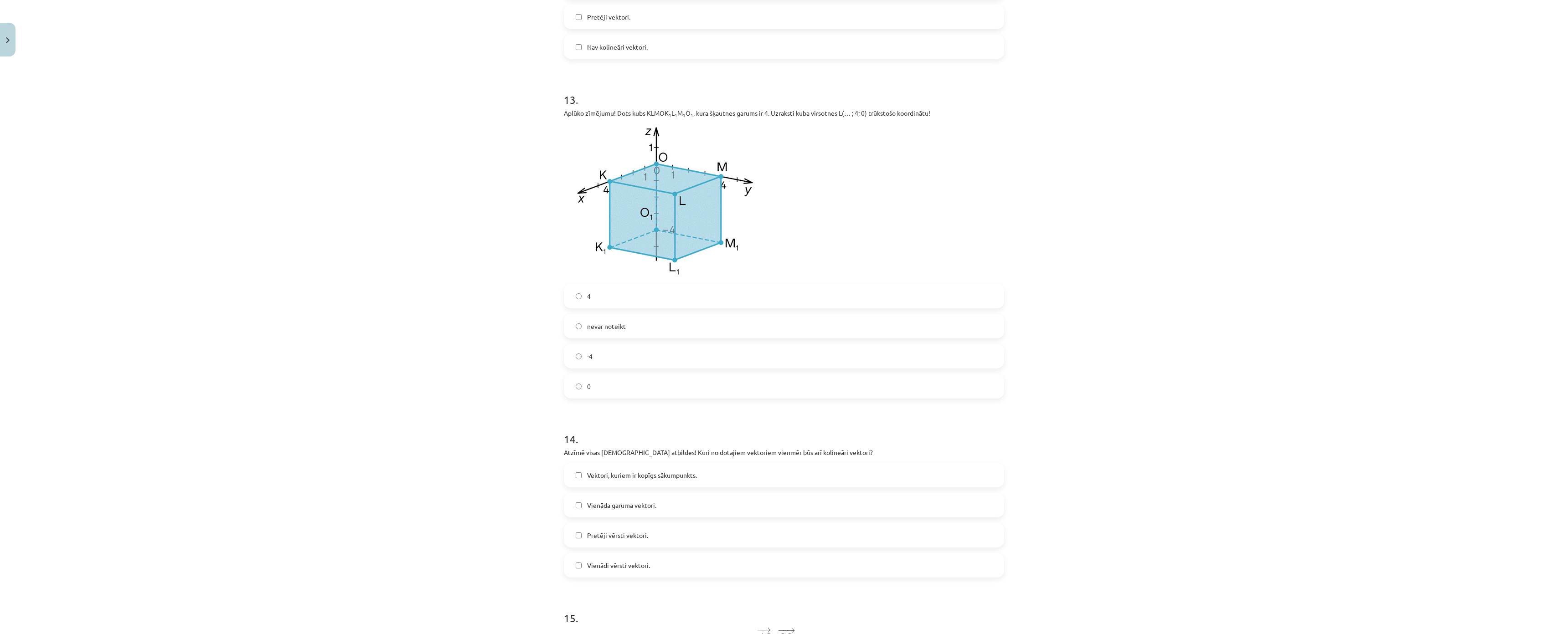
scroll to position [3475, 0]
click at [998, 569] on label "Vienādi vērsti vektori." at bounding box center [784, 559] width 438 height 23
click at [648, 531] on span "Pretēji vērsti vektori." at bounding box center [618, 530] width 61 height 10
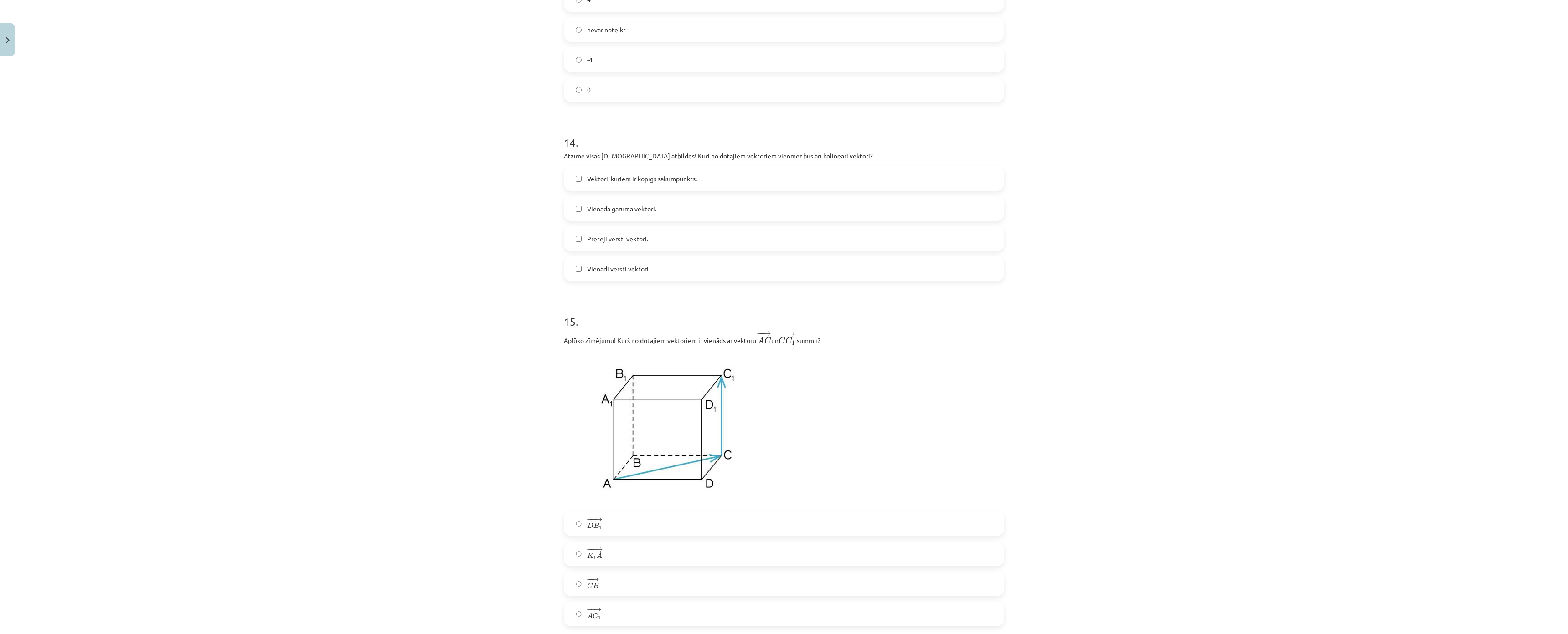
scroll to position [3817, 0]
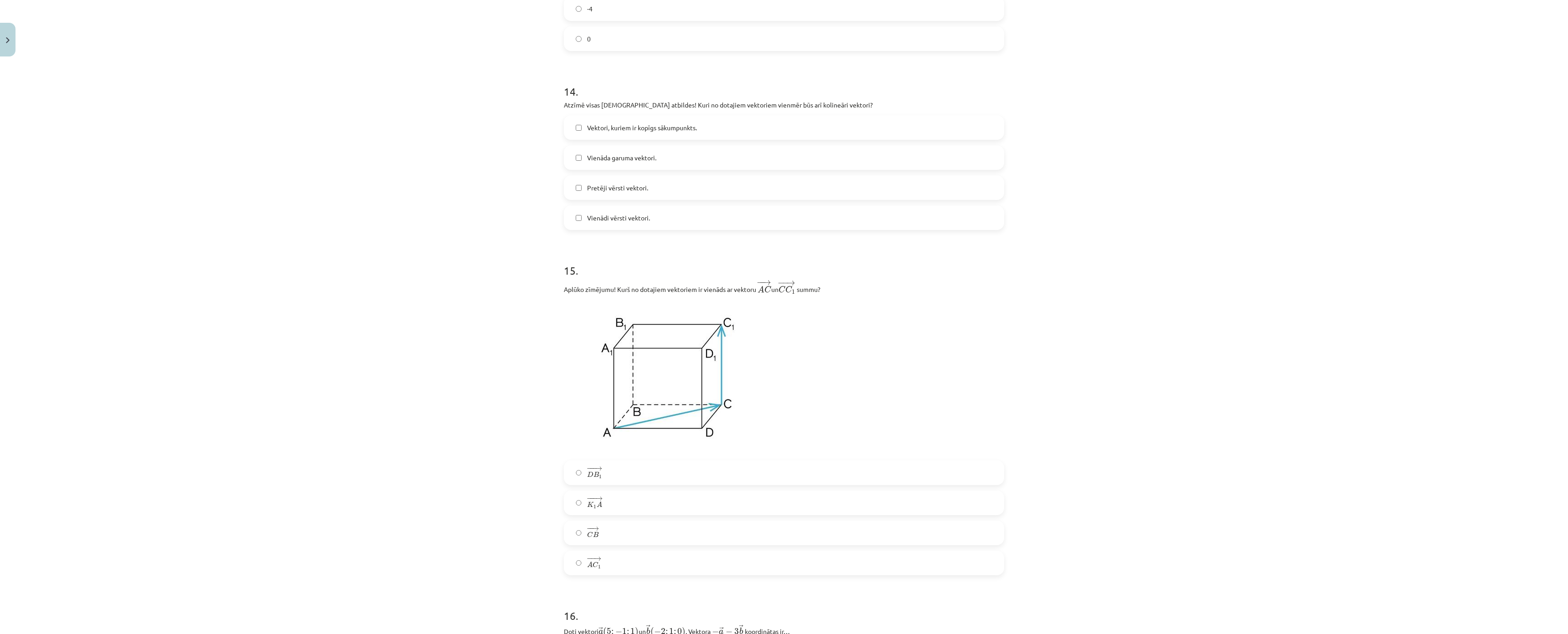
click at [983, 492] on div "− −− → D B 1 D B 1 → − −− → K 1 A K 1 A → − − → C B C B → − − → A C 1 A C 1 →" at bounding box center [783, 518] width 440 height 115
click at [603, 500] on span "→" at bounding box center [599, 499] width 7 height 4
click at [599, 478] on span "B" at bounding box center [596, 475] width 5 height 6
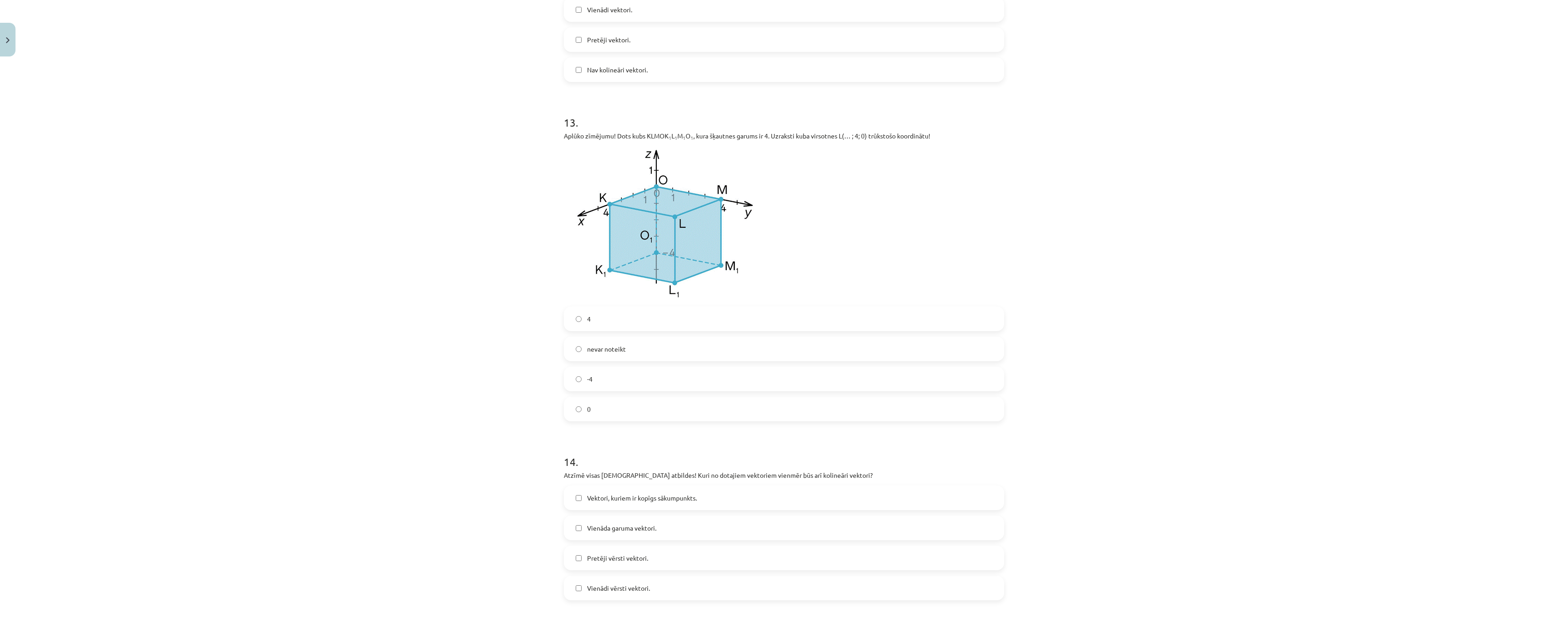
scroll to position [3544, 0]
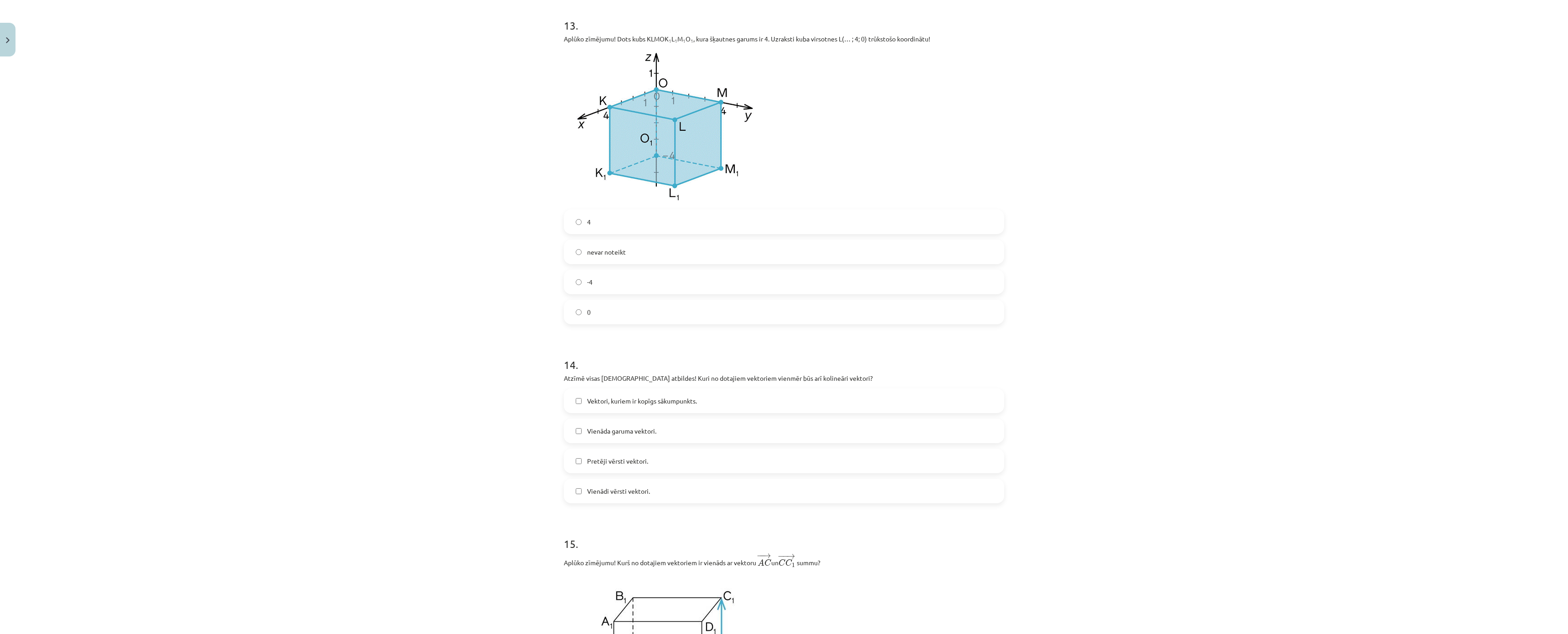
click at [1003, 473] on label "Pretēji vērsti vektori." at bounding box center [784, 461] width 438 height 23
click at [1003, 488] on label "Vienādi vērsti vektori." at bounding box center [784, 491] width 438 height 23
click at [648, 465] on span "Pretēji vērsti vektori." at bounding box center [618, 461] width 61 height 10
click at [1003, 503] on label "Vienādi vērsti vektori." at bounding box center [784, 491] width 438 height 23
click at [963, 503] on label "Vienādi vērsti vektori." at bounding box center [784, 491] width 438 height 23
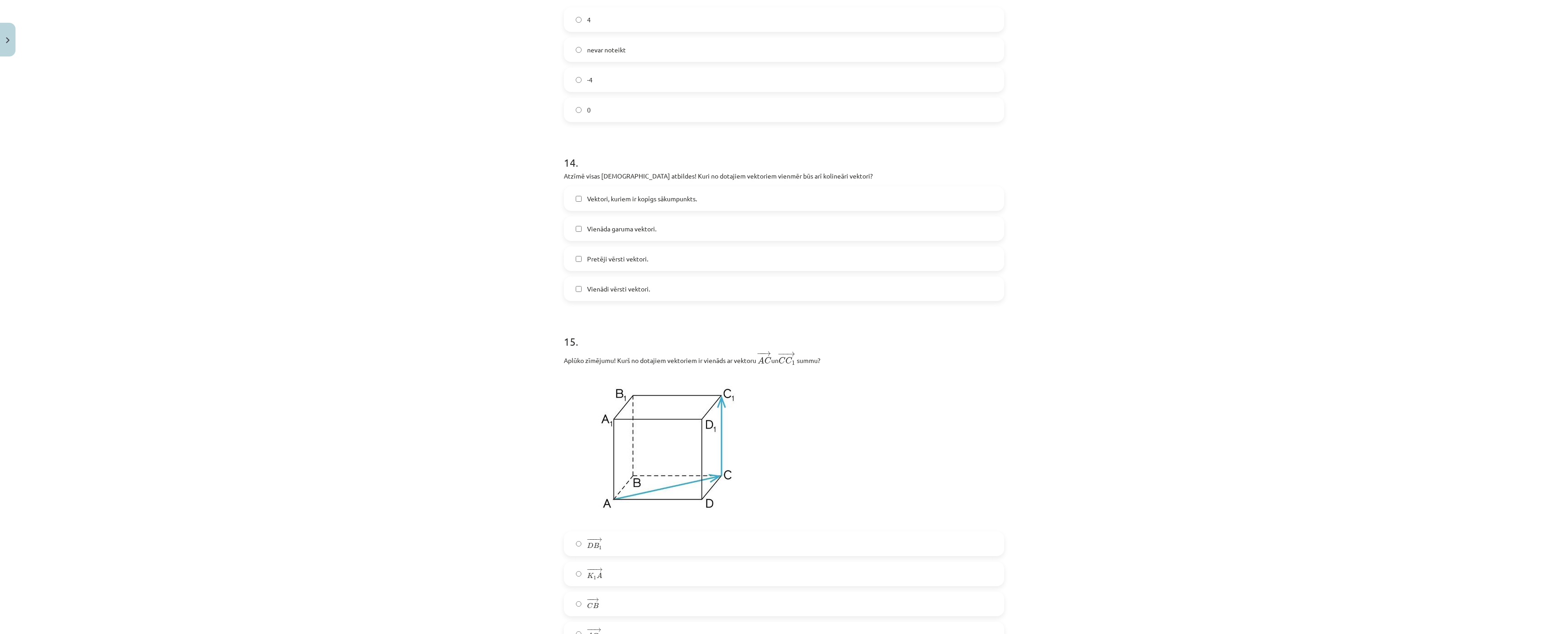
scroll to position [3817, 0]
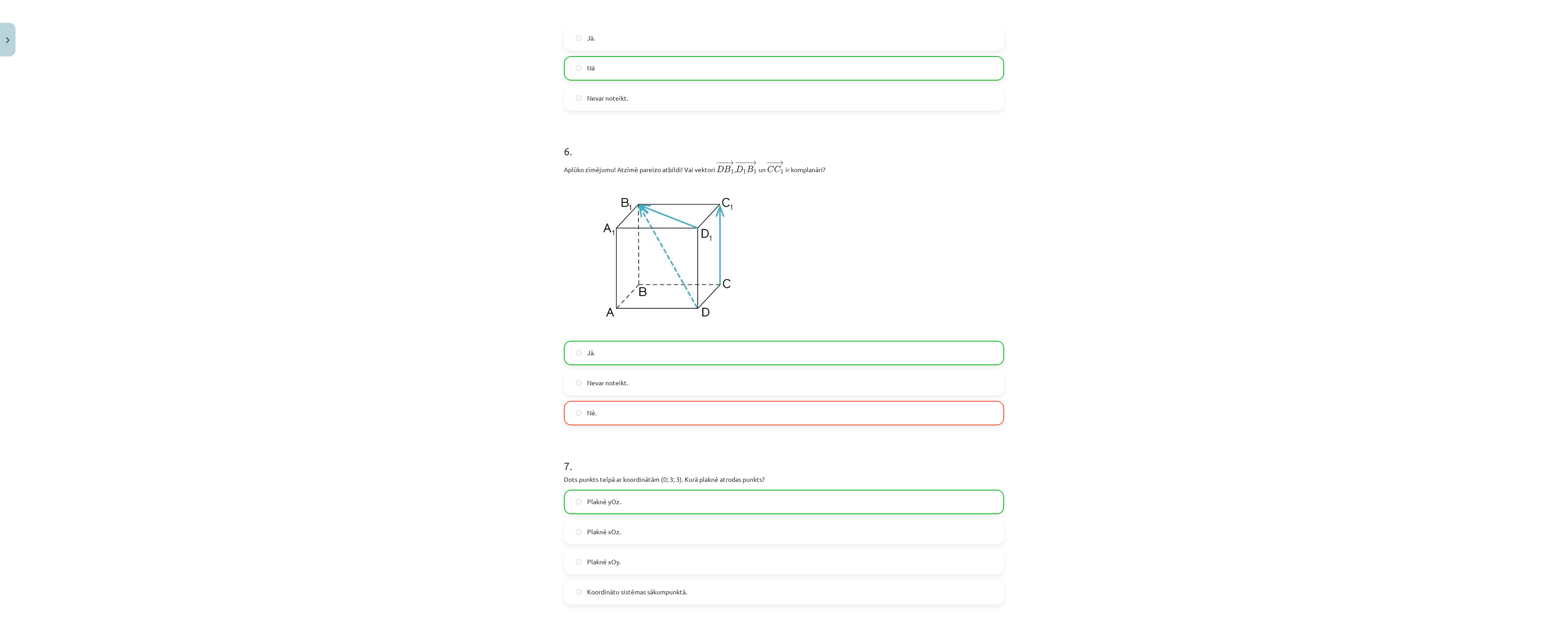
drag, startPoint x: 1491, startPoint y: 522, endPoint x: 1484, endPoint y: 525, distance: 7.6
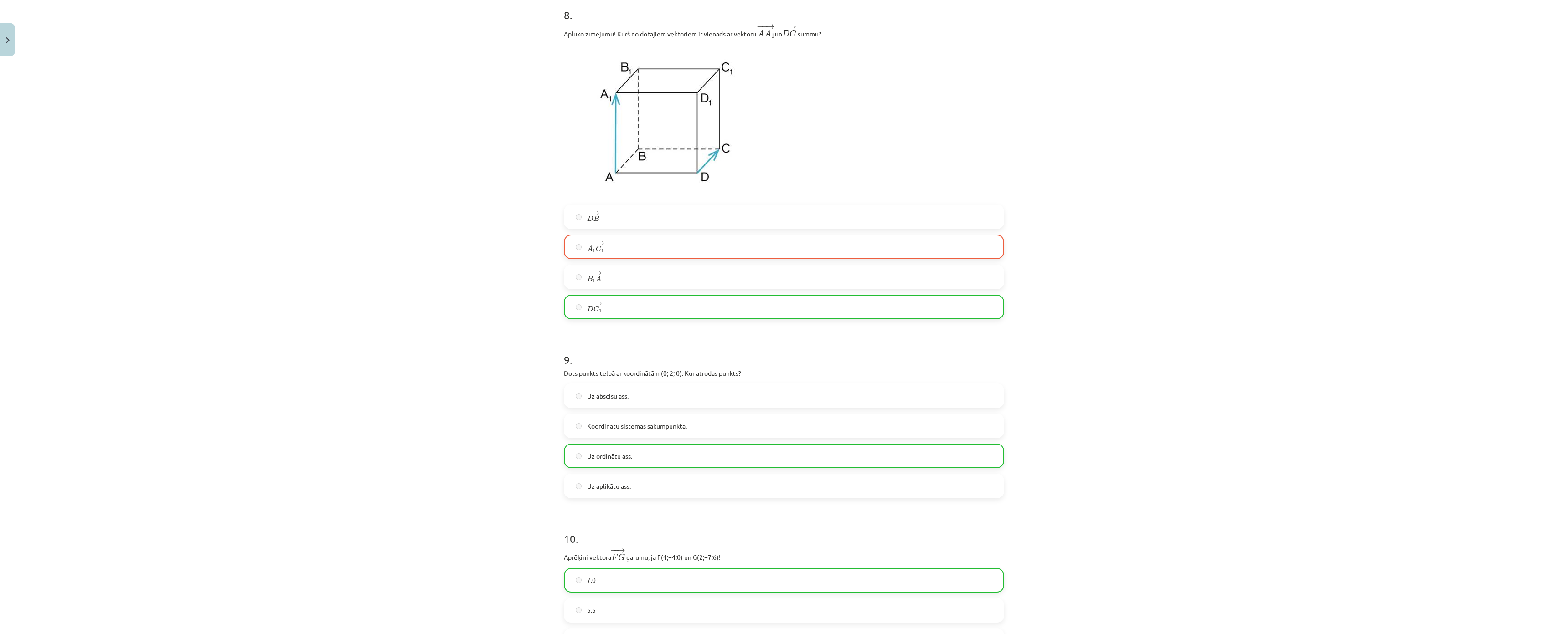
scroll to position [3847, 0]
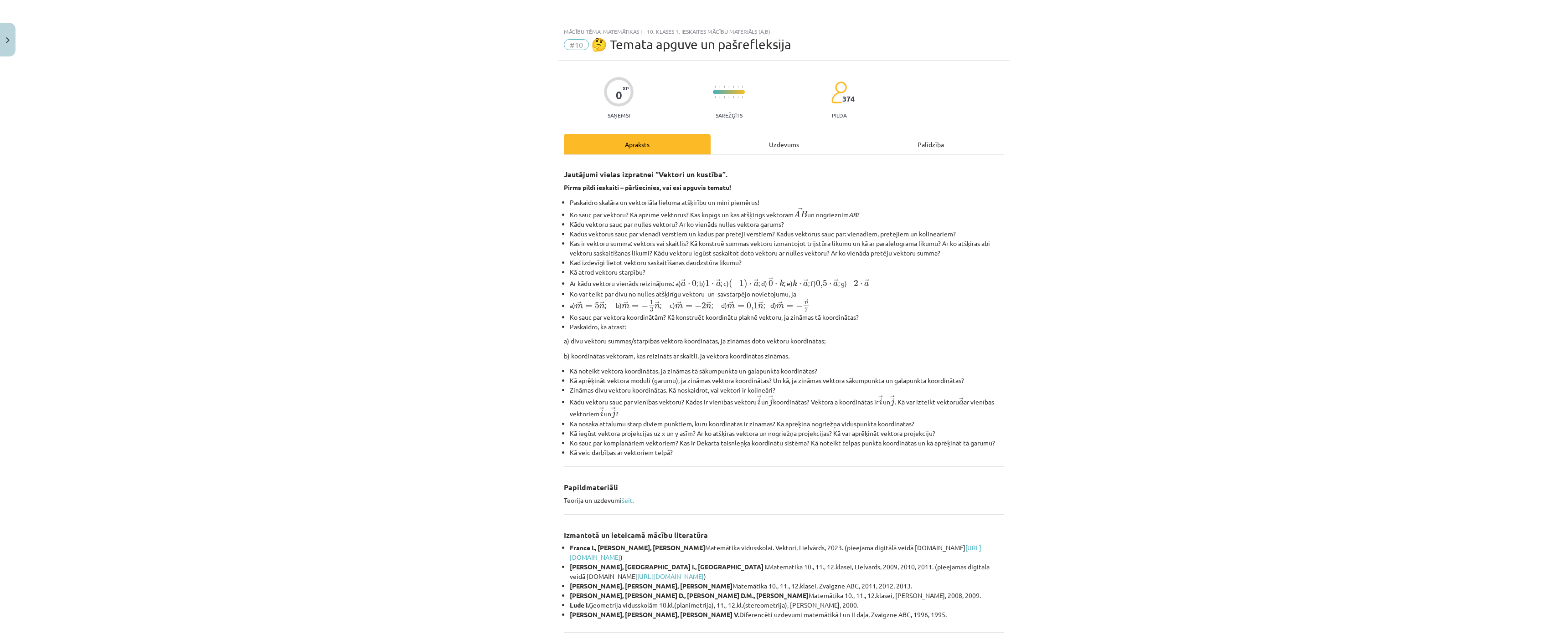
click at [858, 142] on div "Uzdevums" at bounding box center [783, 144] width 147 height 21
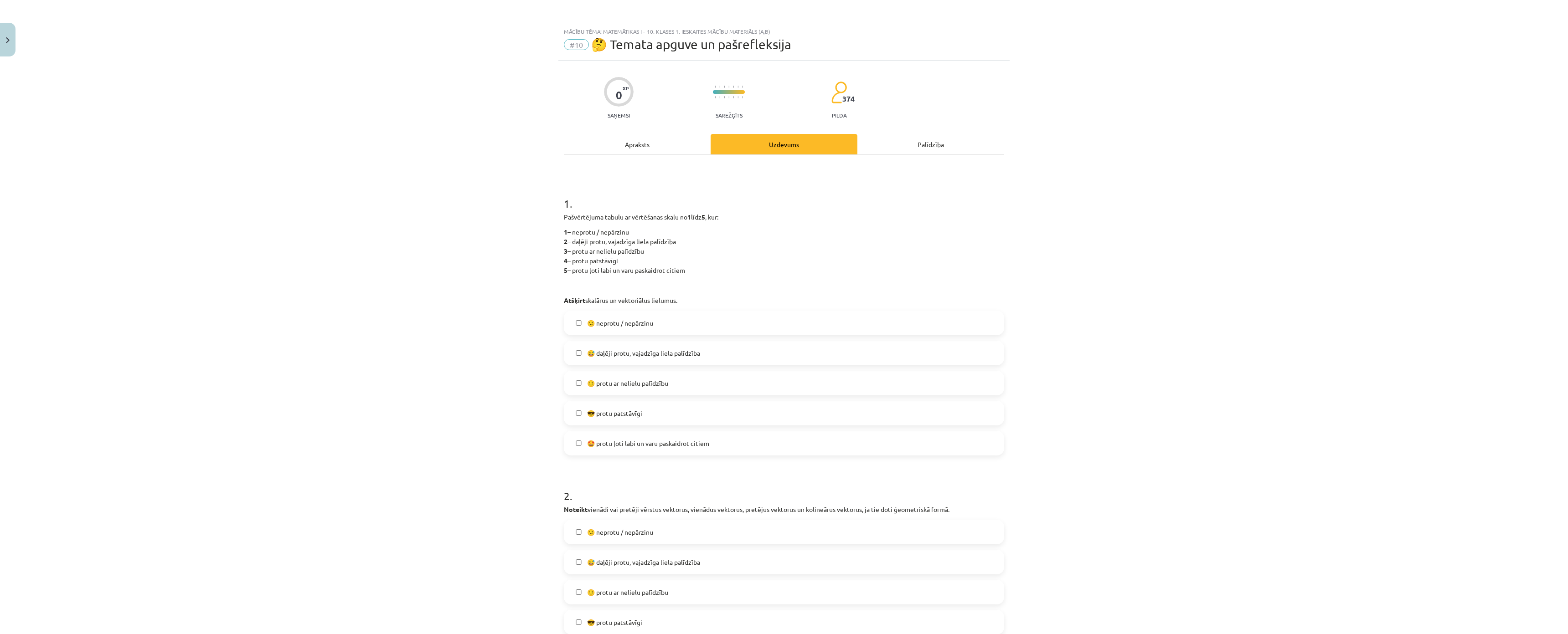
scroll to position [235, 0]
drag, startPoint x: 2326, startPoint y: 0, endPoint x: 996, endPoint y: 231, distance: 1349.9
click at [996, 231] on p "1 – neprotu / nepārzinu 2 – daļēji protu, vajadzīga liela palīdzība 3 – protu a…" at bounding box center [783, 251] width 440 height 48
click at [671, 358] on span "😅 daļēji protu, vajadzīga liela palīdzība" at bounding box center [644, 354] width 113 height 10
click at [631, 387] on span "🙂 protu ar nelielu palīdzību" at bounding box center [628, 383] width 81 height 10
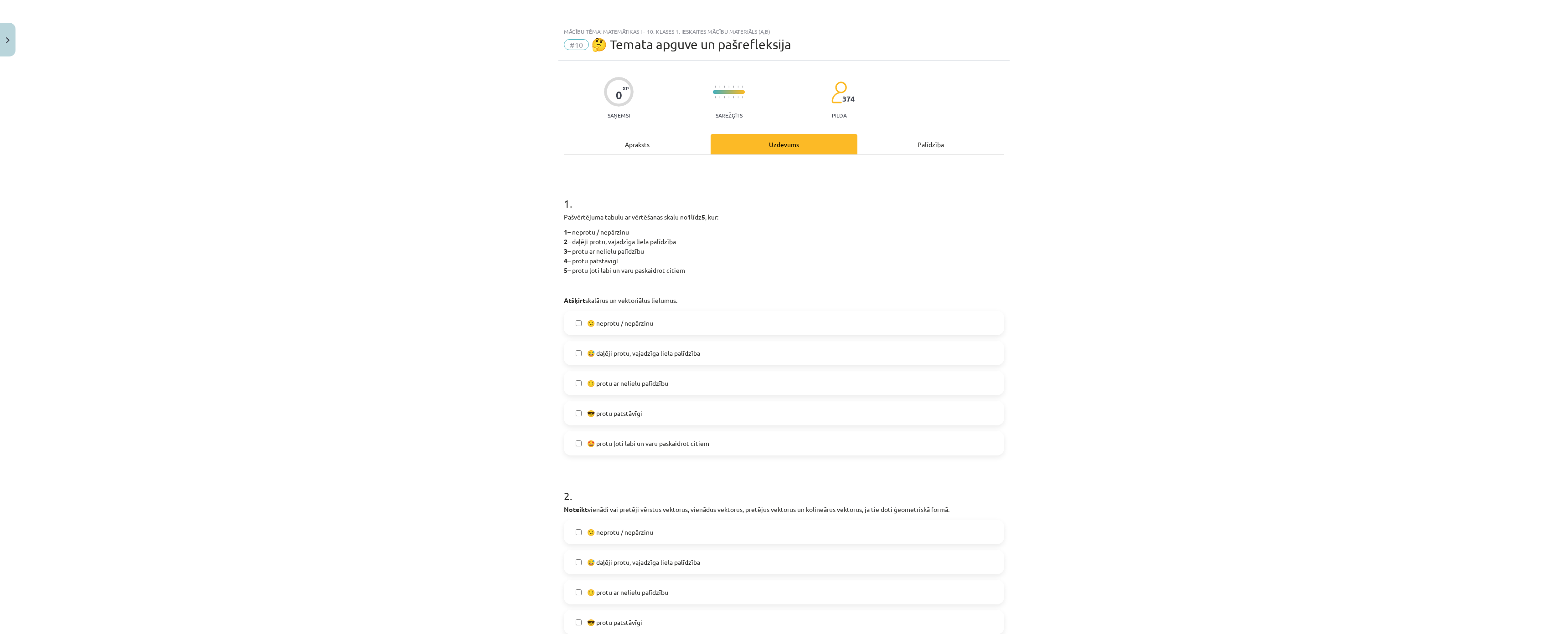
click at [576, 374] on label "🙂 protu ar nelielu palīdzību" at bounding box center [784, 383] width 438 height 23
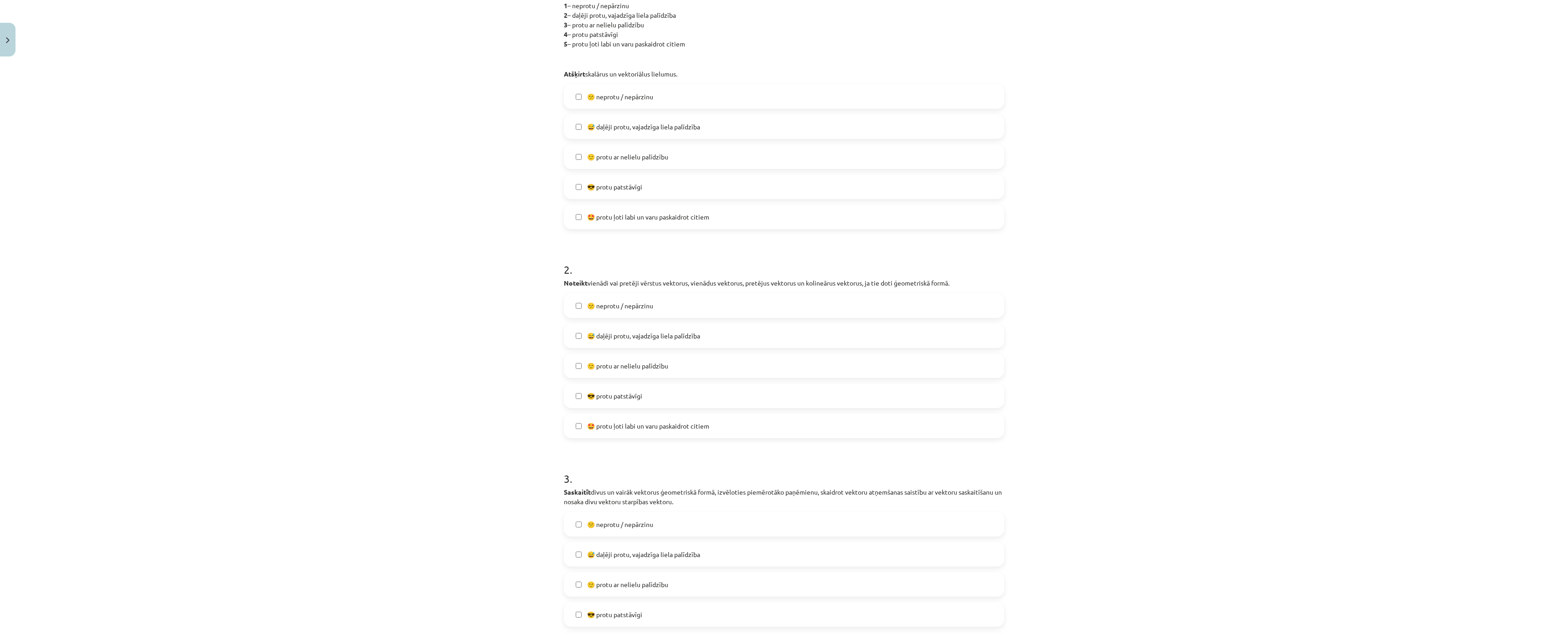
scroll to position [228, 0]
click at [587, 332] on span "😅 daļēji protu, vajadzīga liela palīdzība" at bounding box center [644, 335] width 113 height 10
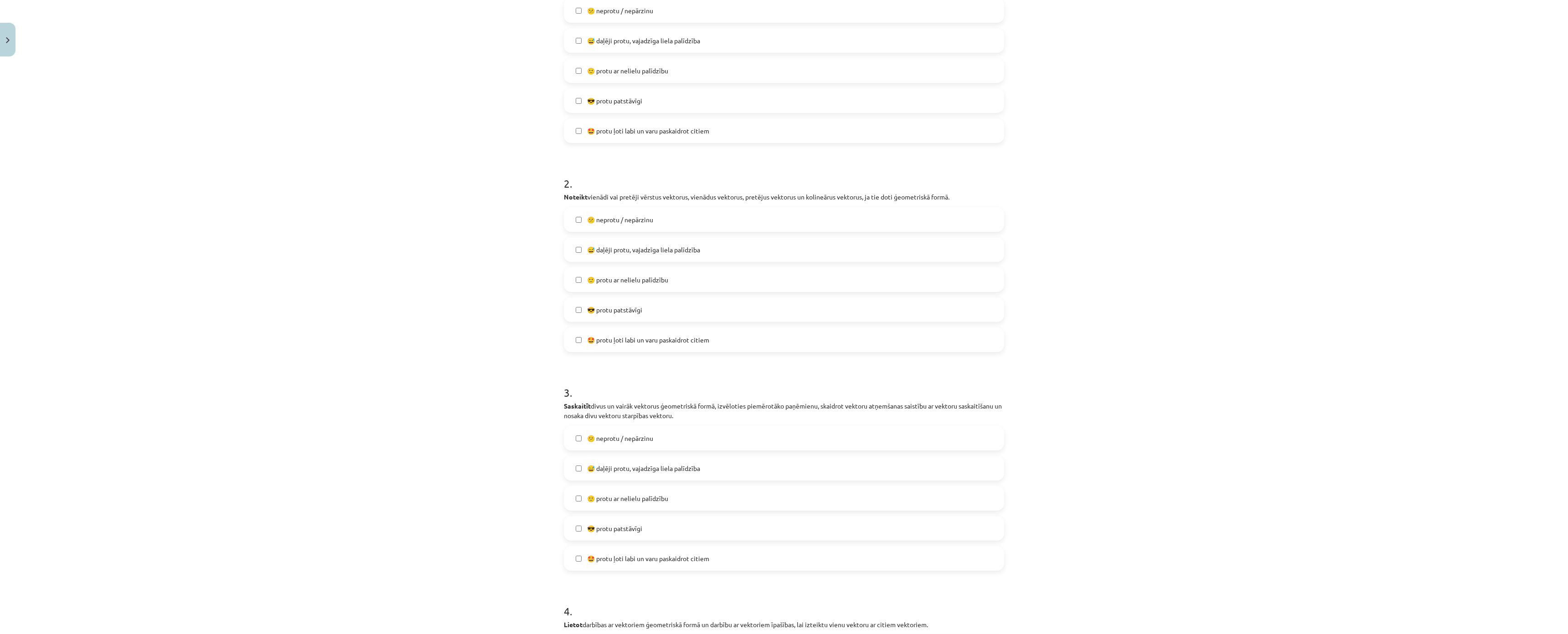
scroll to position [456, 0]
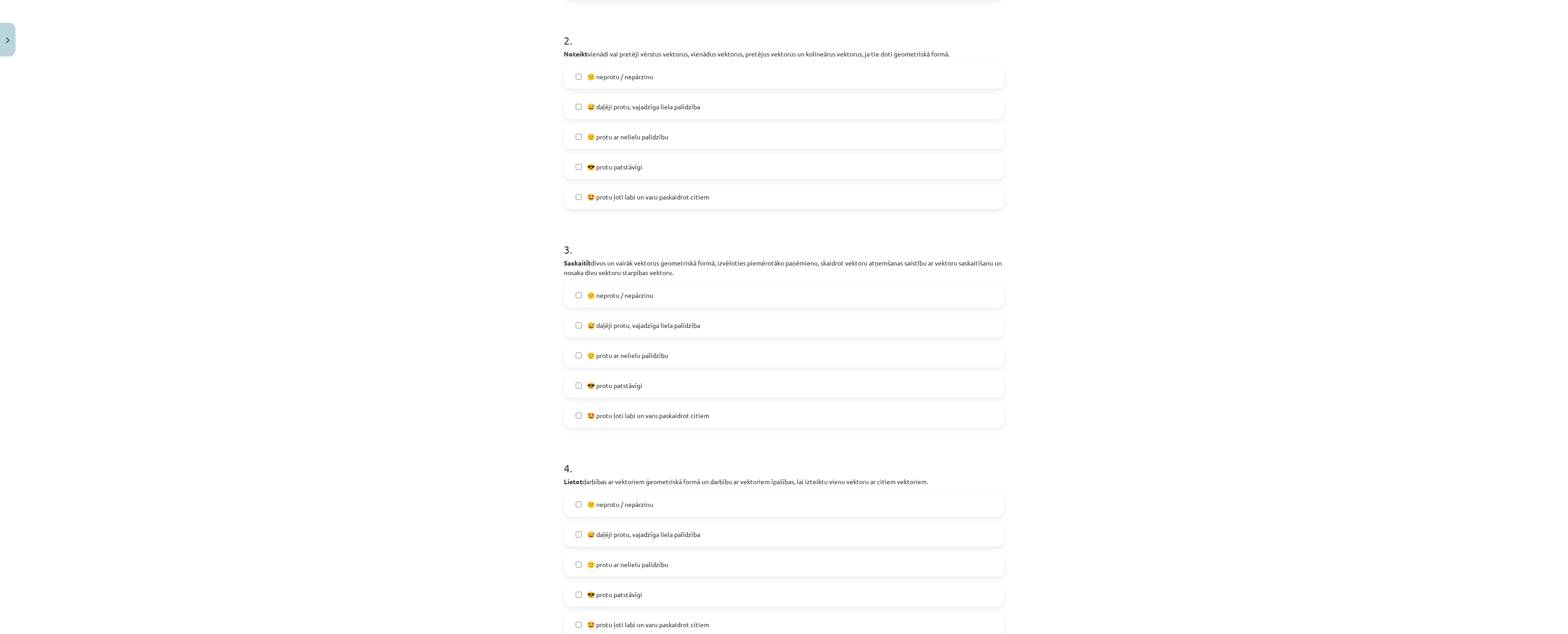
click at [590, 358] on span "🙂 protu ar nelielu palīdzību" at bounding box center [628, 356] width 81 height 10
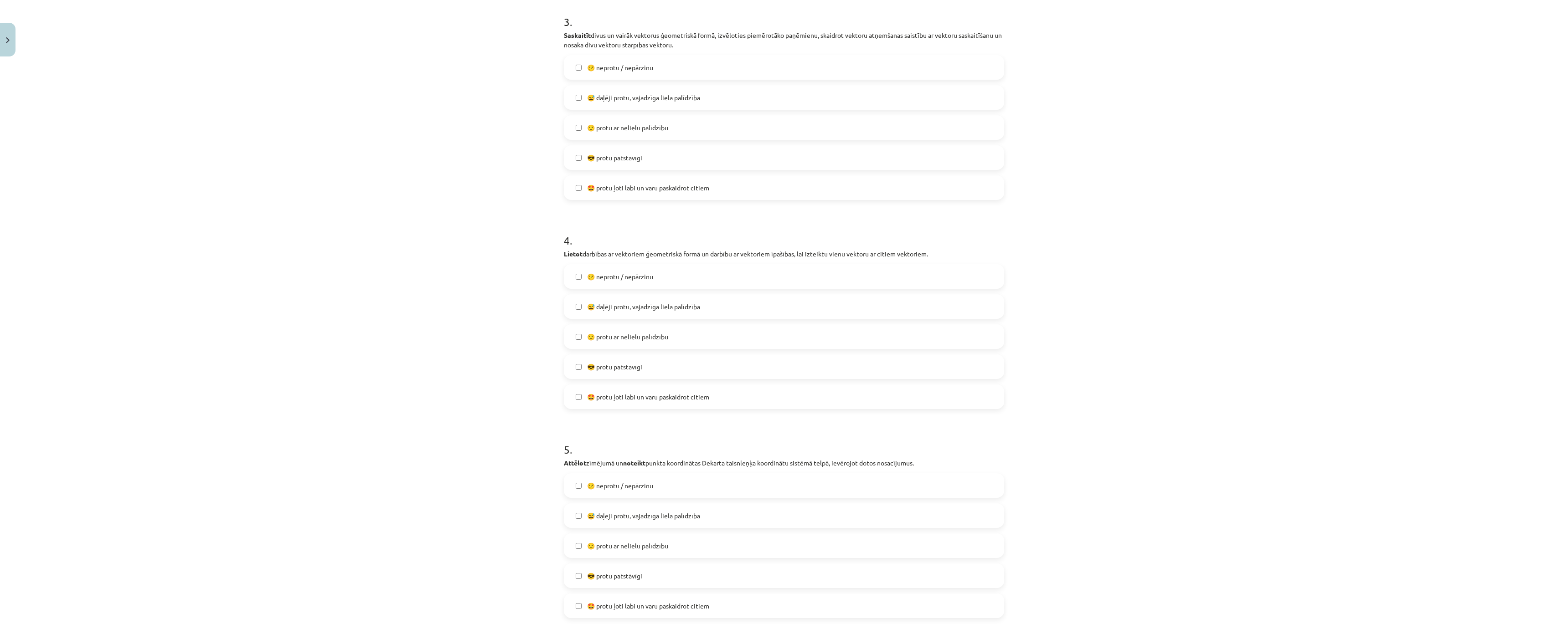
click at [596, 305] on span "😅 daļēji protu, vajadzīga liela palīdzība" at bounding box center [644, 307] width 113 height 10
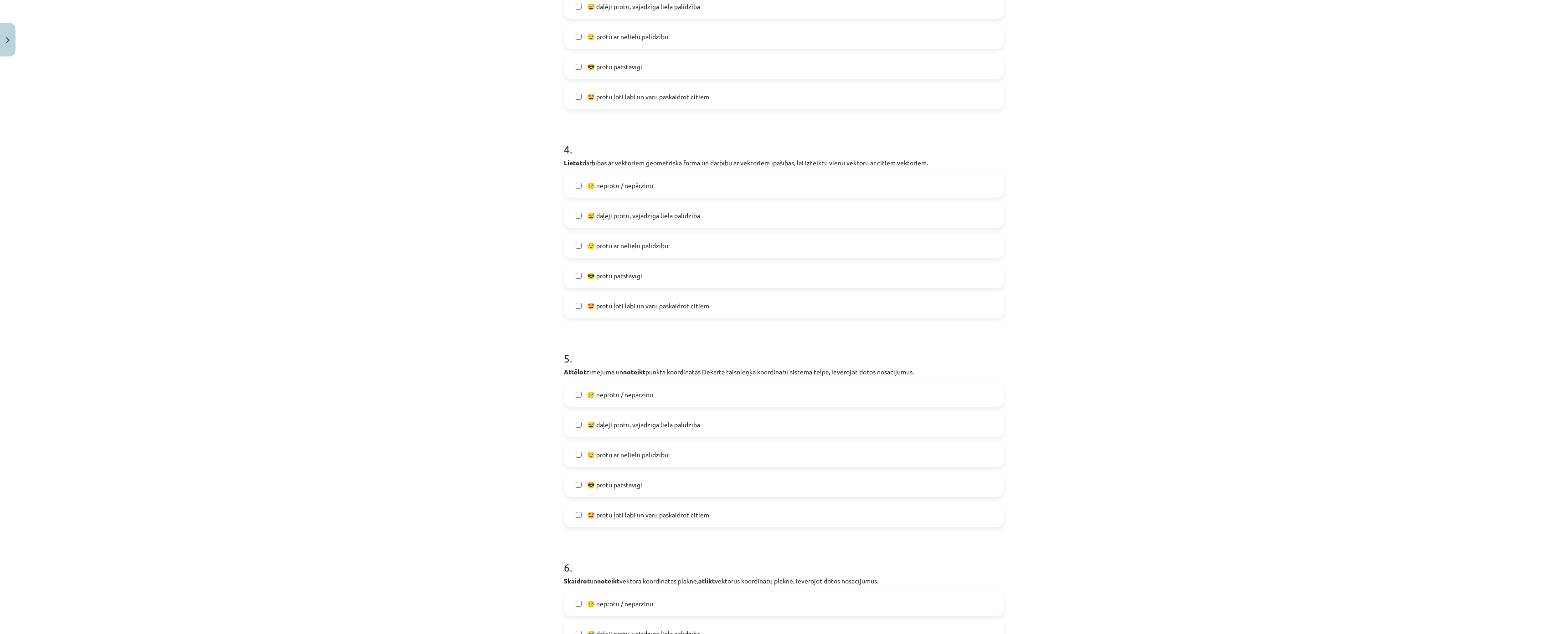
click at [591, 239] on label "🙂 protu ar nelielu palīdzību" at bounding box center [784, 245] width 438 height 23
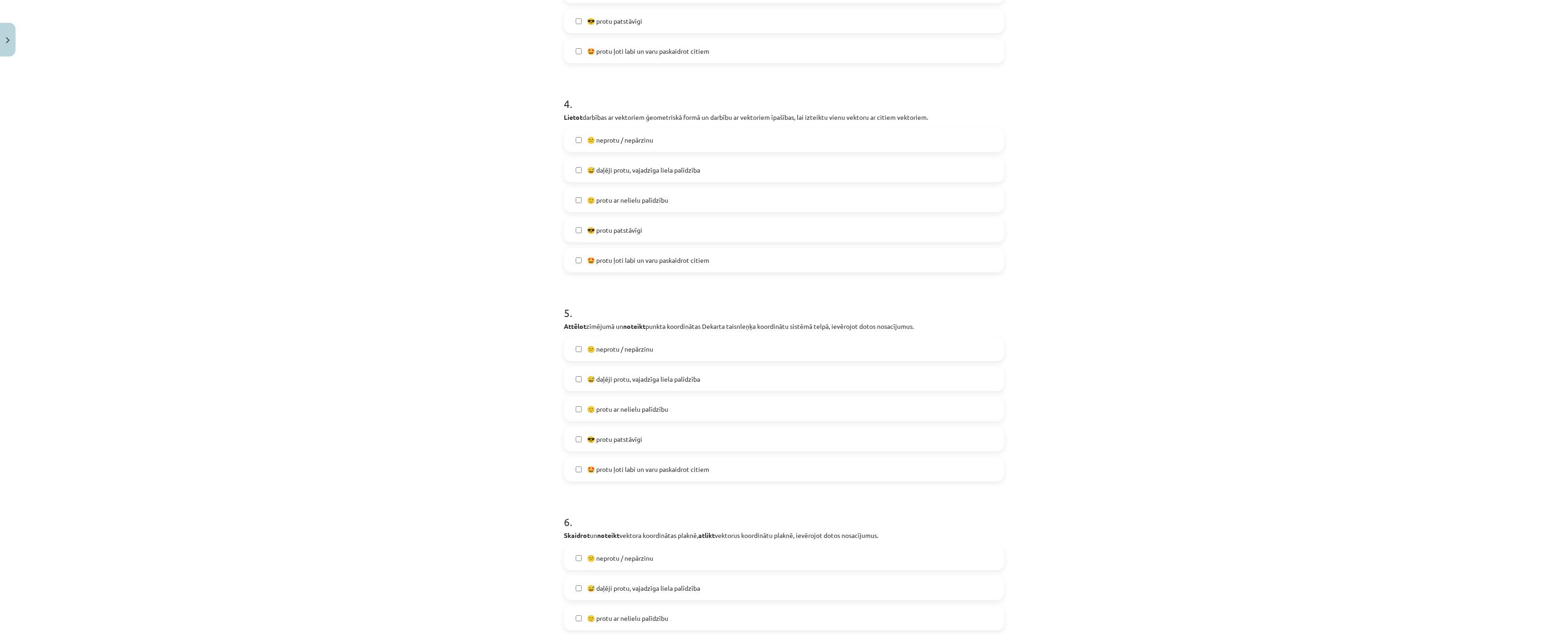
click at [586, 176] on label "😅 daļēji protu, vajadzīga liela palīdzība" at bounding box center [784, 170] width 438 height 23
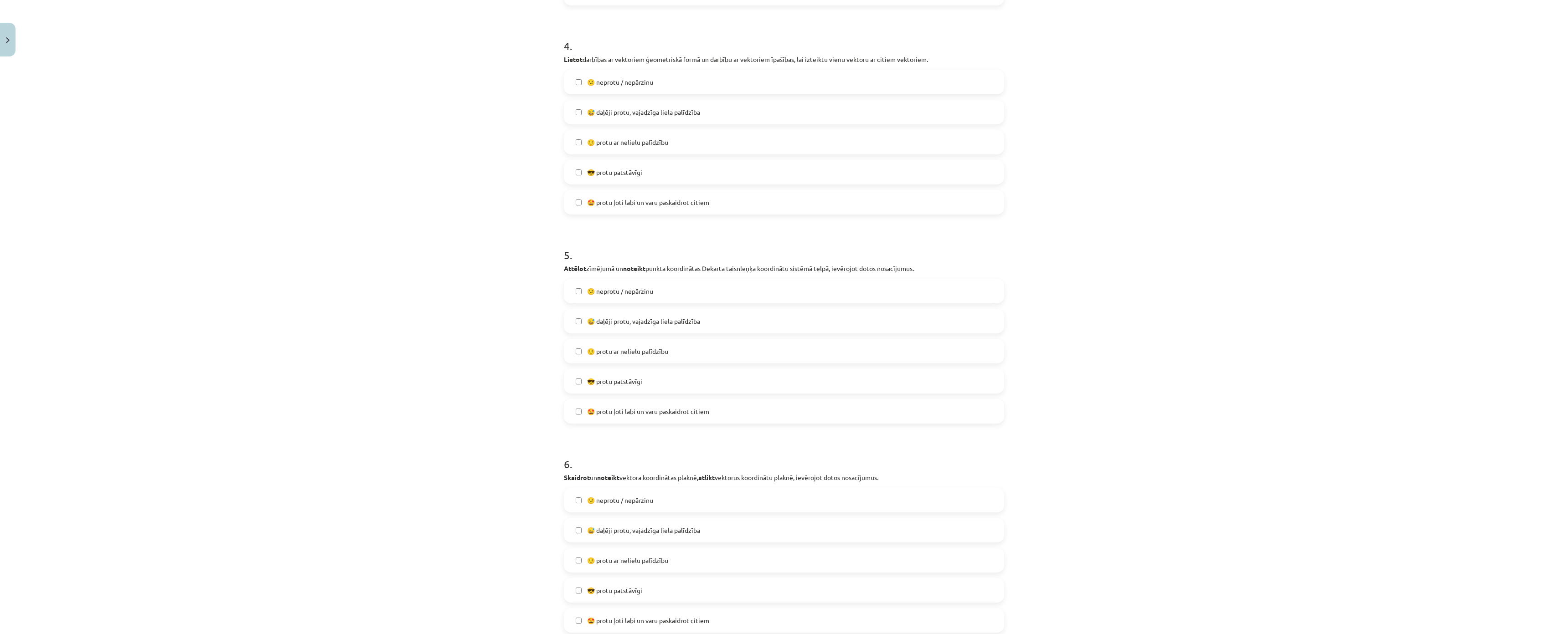
scroll to position [957, 0]
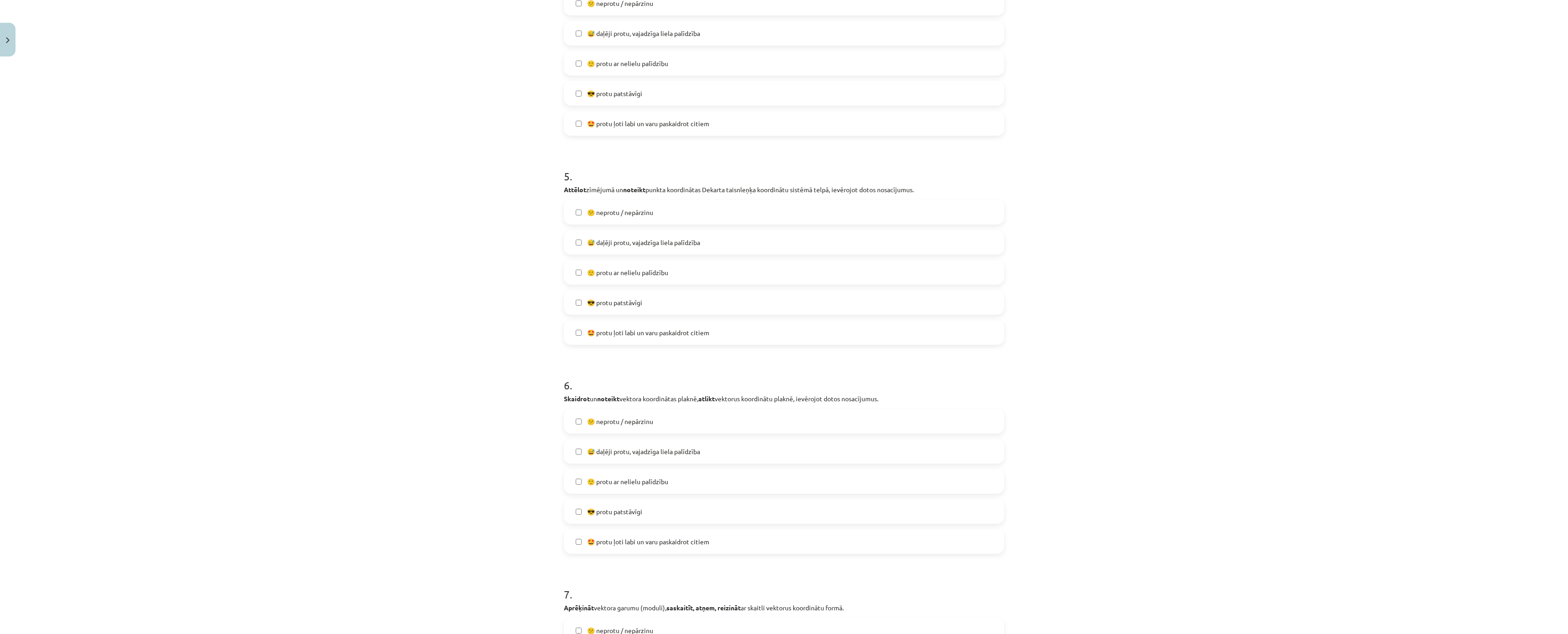
click at [604, 280] on label "🙂 protu ar nelielu palīdzību" at bounding box center [784, 272] width 438 height 23
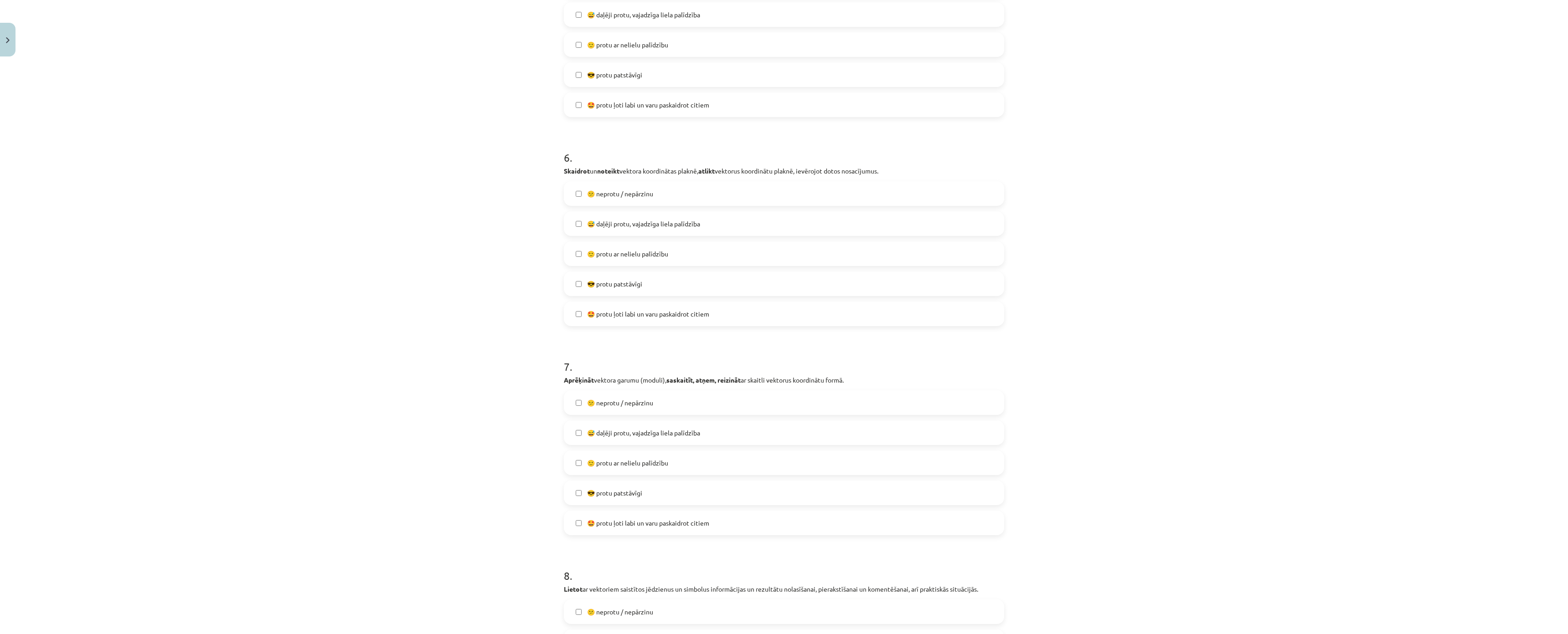
click at [607, 252] on span "🙂 protu ar nelielu palīdzību" at bounding box center [628, 254] width 81 height 10
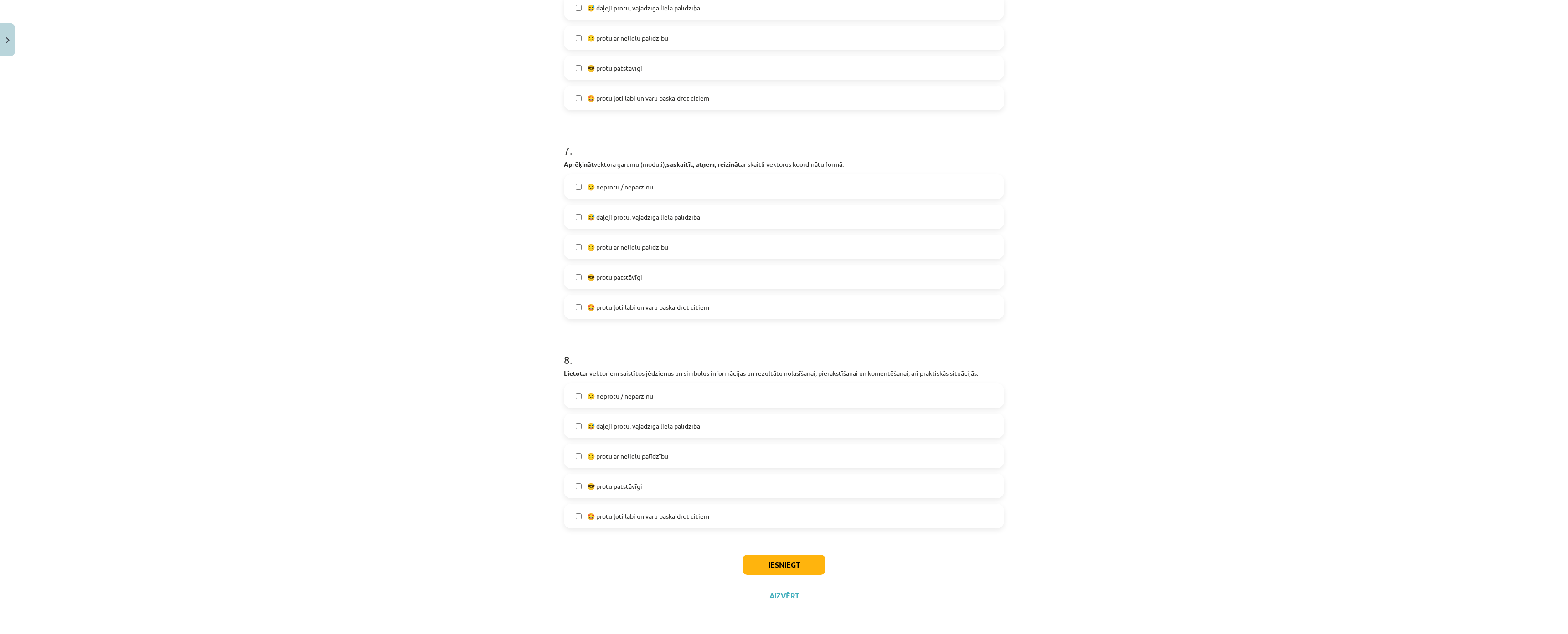
click at [587, 212] on span "😅 daļēji protu, vajadzīga liela palīdzība" at bounding box center [644, 217] width 113 height 10
click at [601, 445] on label "🙂 protu ar nelielu palīdzību" at bounding box center [784, 456] width 438 height 23
click at [761, 555] on button "Iesniegt" at bounding box center [784, 565] width 83 height 20
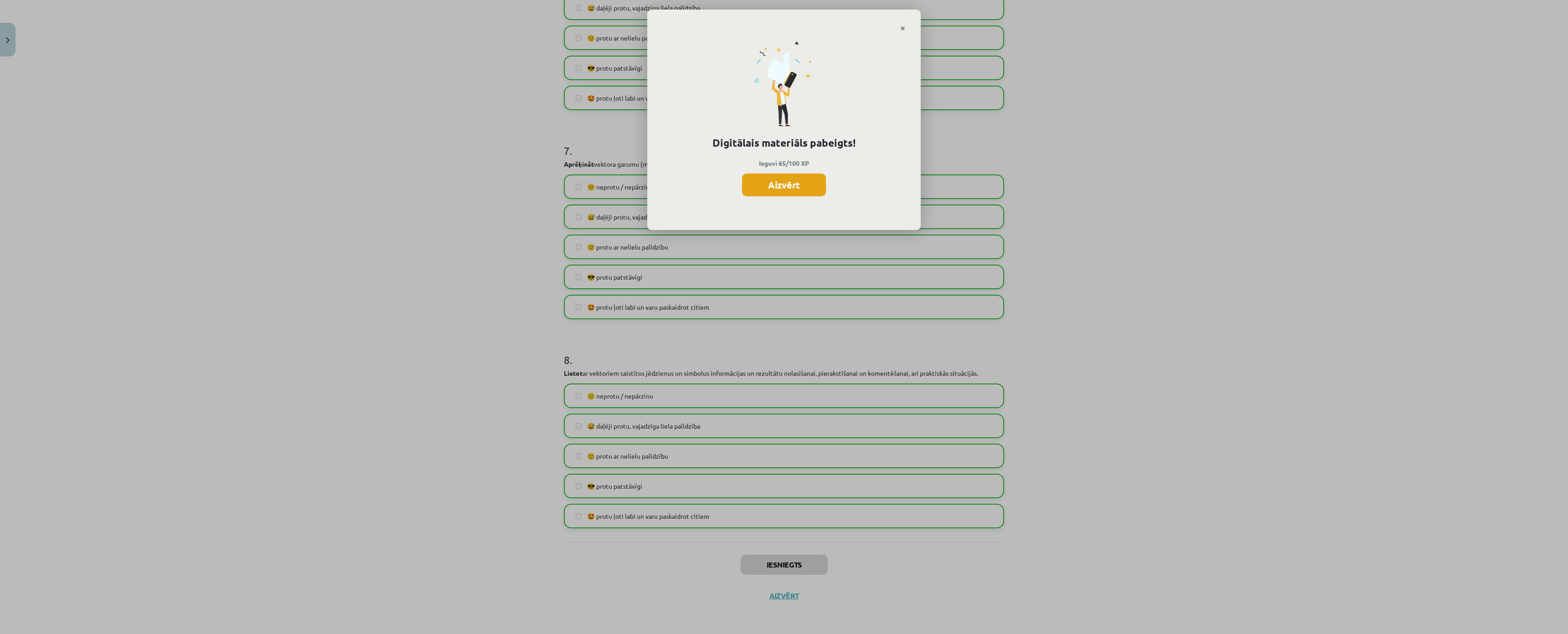
click at [774, 181] on button "Aizvērt" at bounding box center [784, 184] width 84 height 23
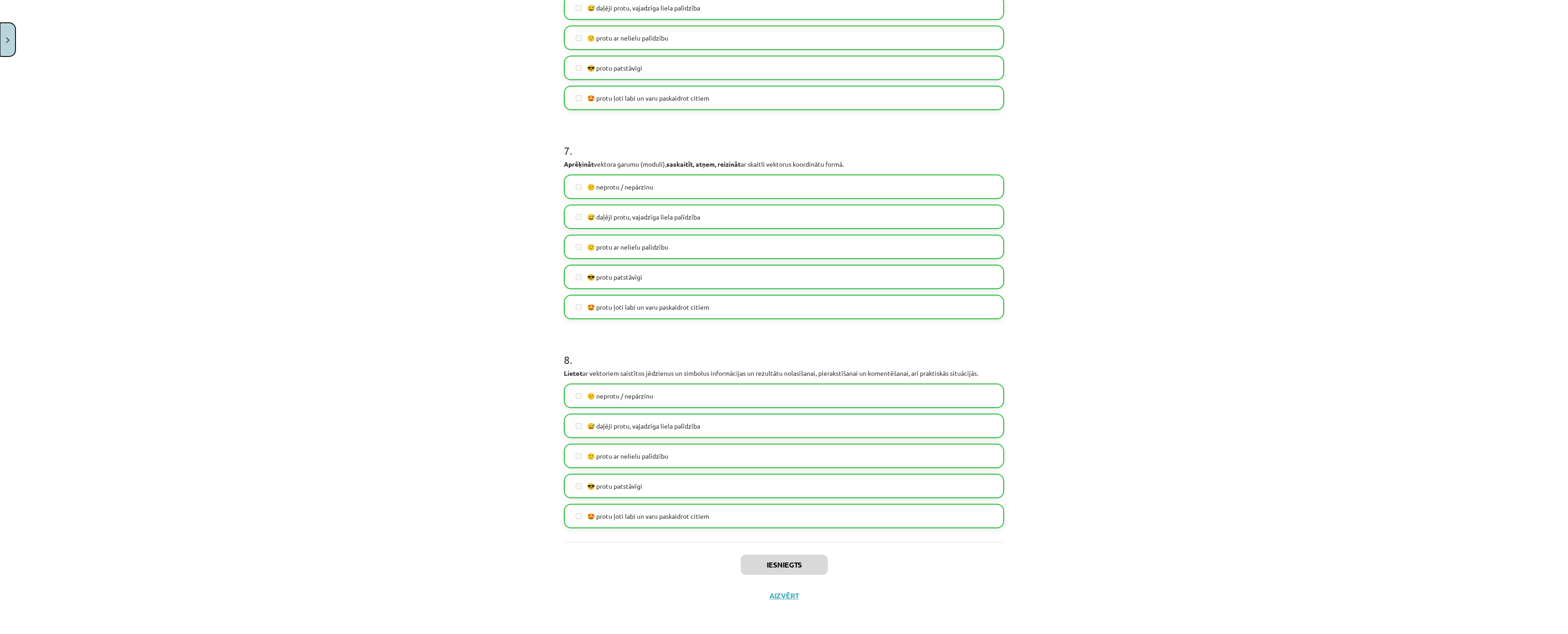
click at [6, 38] on img "Close" at bounding box center [8, 40] width 4 height 6
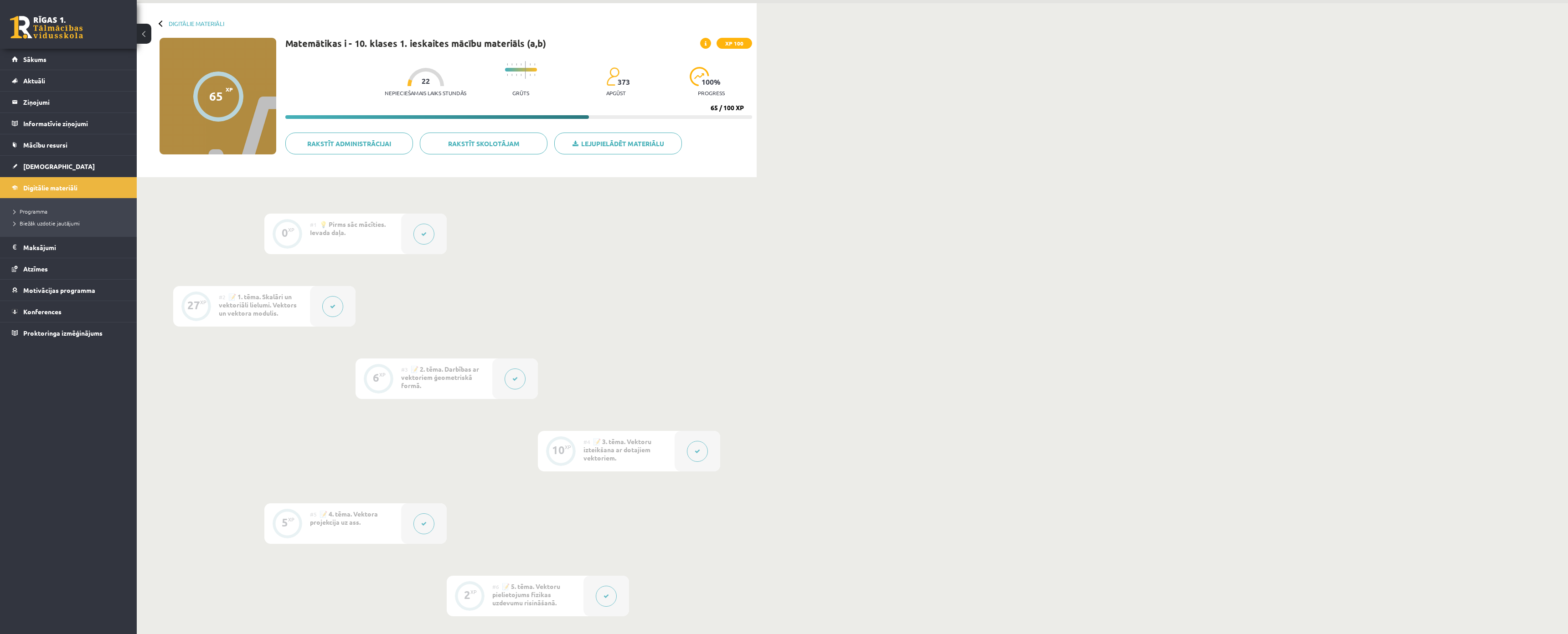
scroll to position [0, 0]
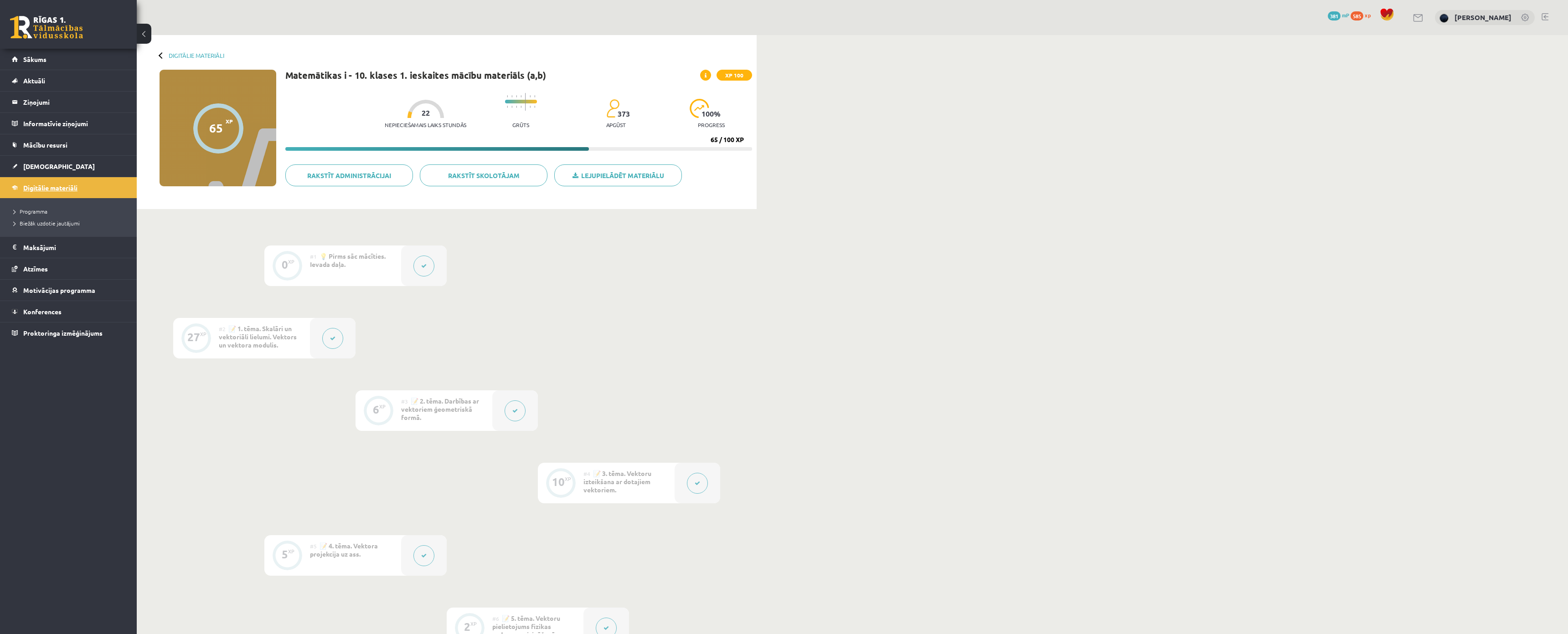
click at [83, 189] on link "Digitālie materiāli" at bounding box center [68, 187] width 113 height 21
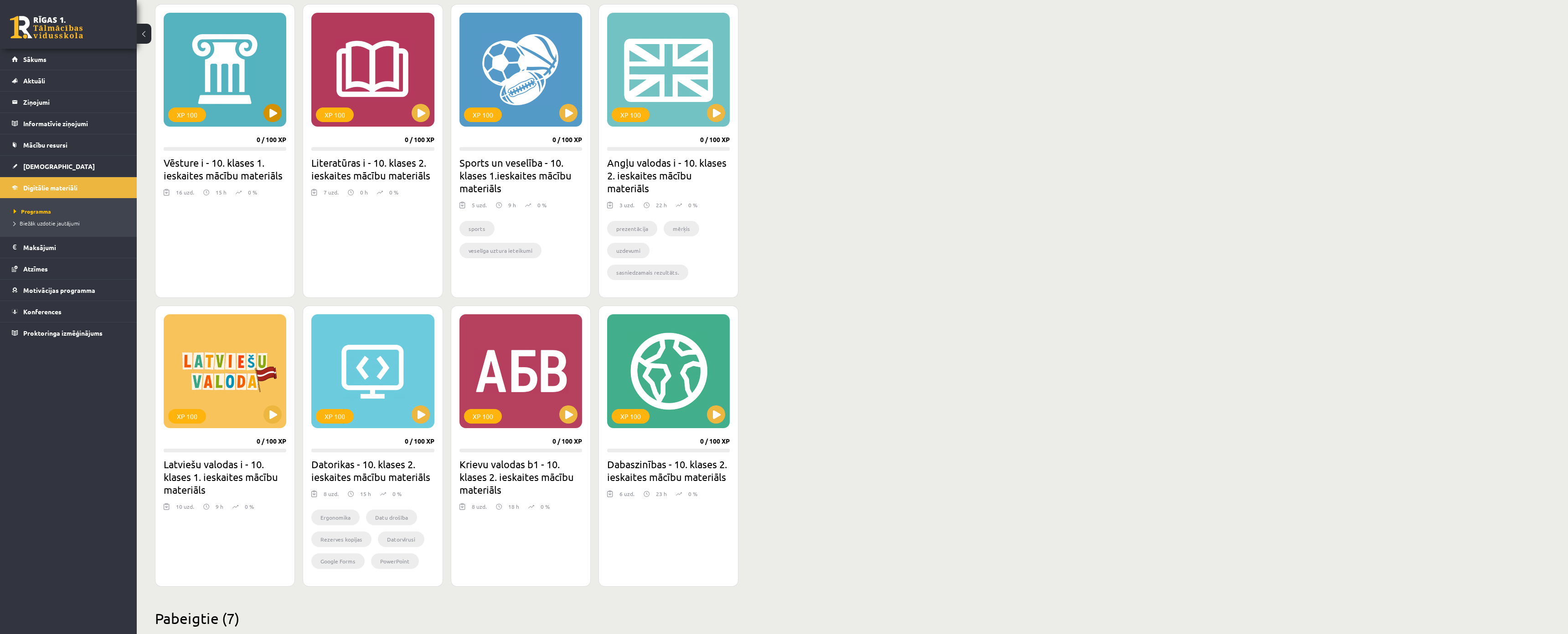
scroll to position [228, 0]
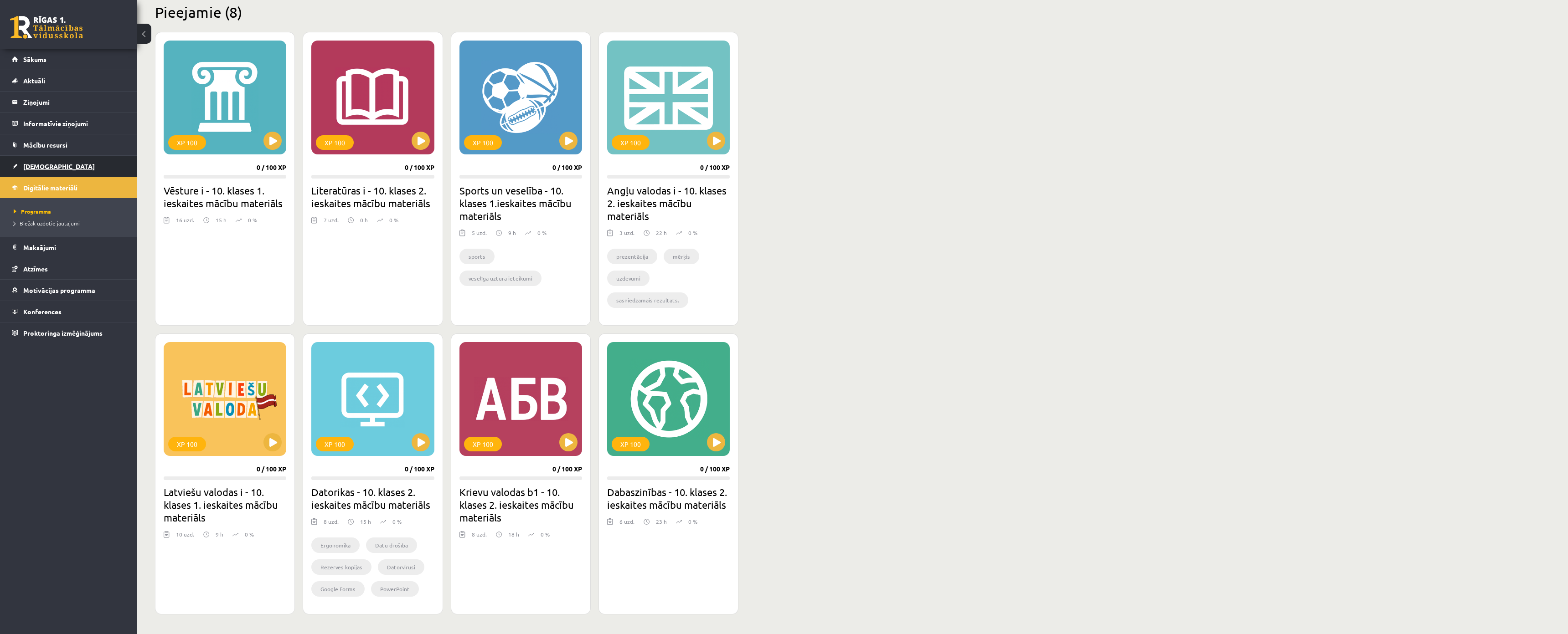
click at [46, 168] on span "[DEMOGRAPHIC_DATA]" at bounding box center [59, 166] width 72 height 8
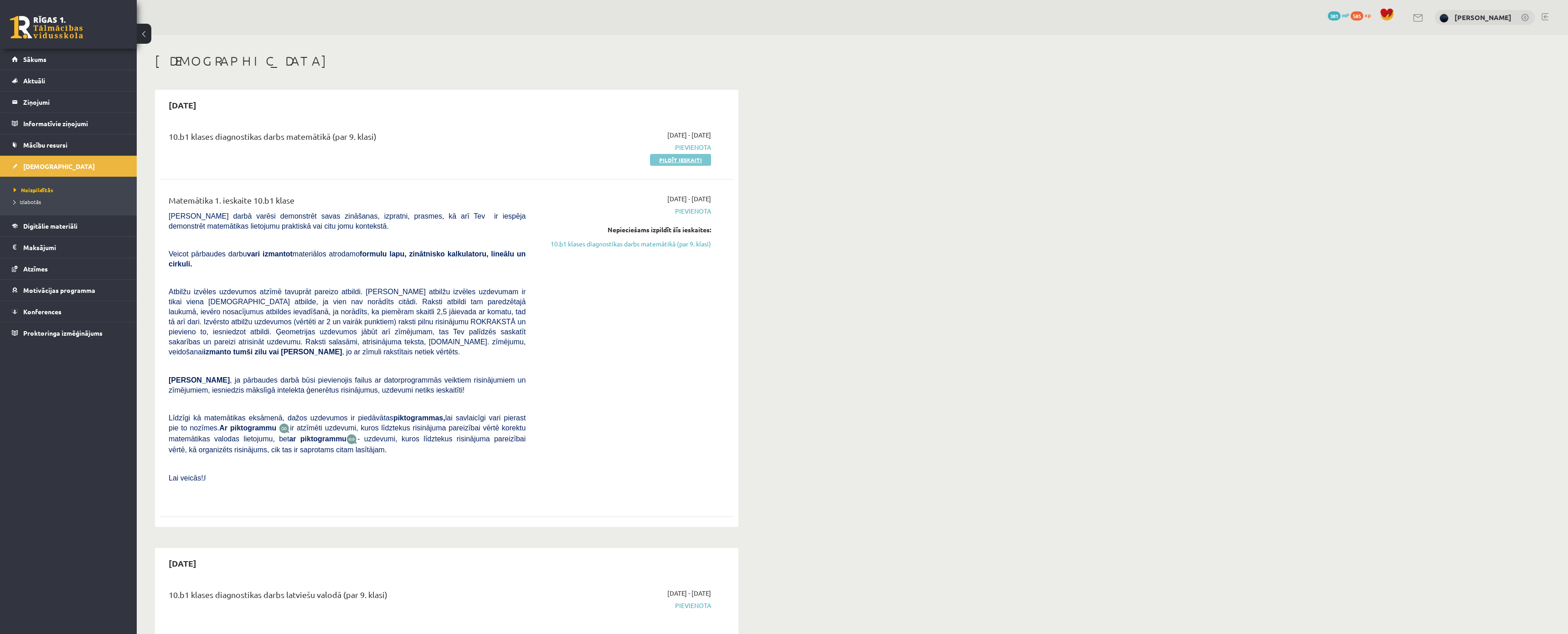
click at [686, 160] on link "Pildīt ieskaiti" at bounding box center [681, 159] width 61 height 12
click at [679, 214] on span "Pievienota" at bounding box center [625, 211] width 172 height 10
click at [673, 242] on link "10.b1 klases diagnostikas darbs matemātikā (par 9. klasi)" at bounding box center [625, 244] width 172 height 10
